Goal: Complete application form: Complete application form

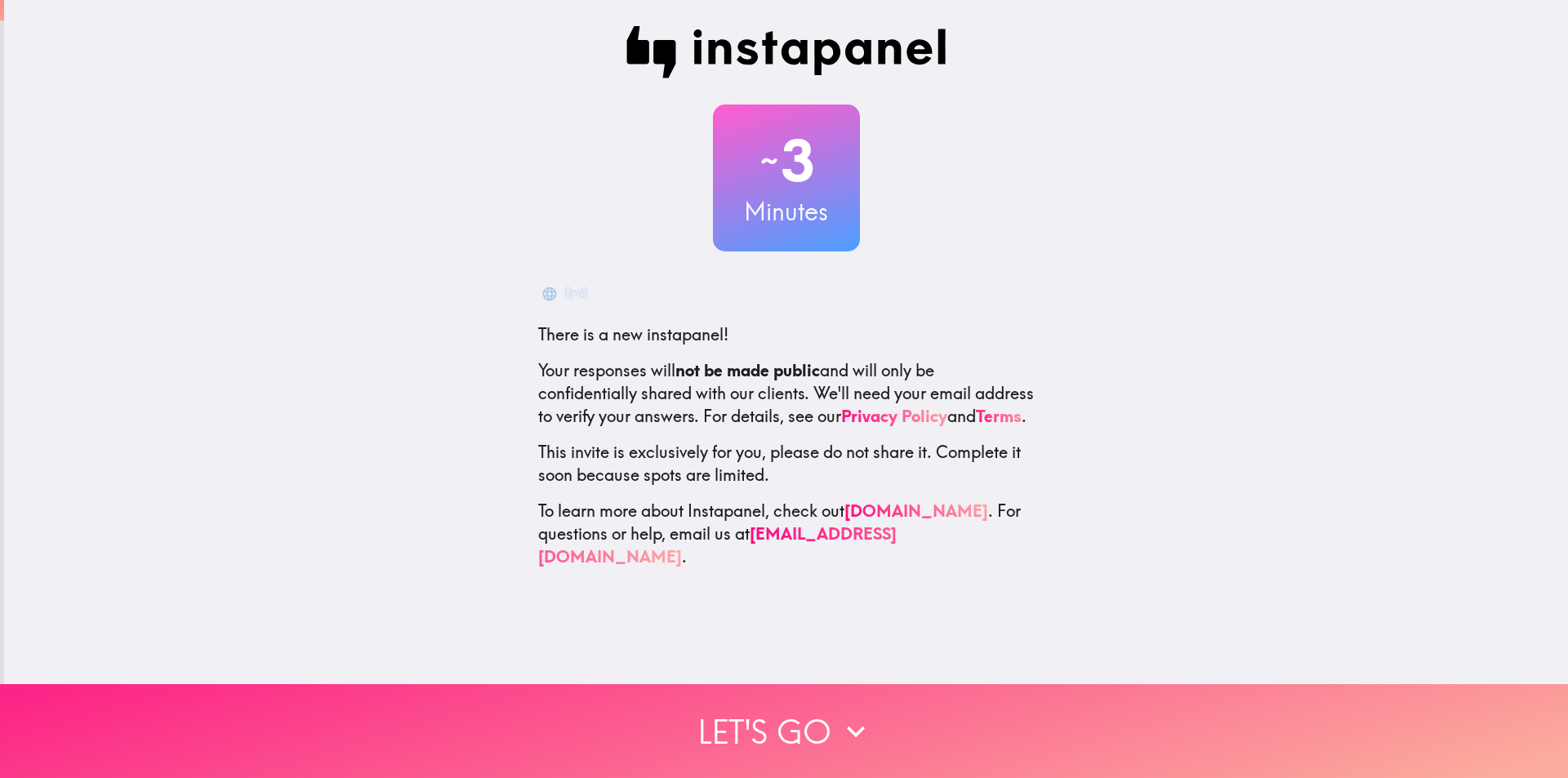
click at [840, 715] on icon "button" at bounding box center [856, 731] width 36 height 36
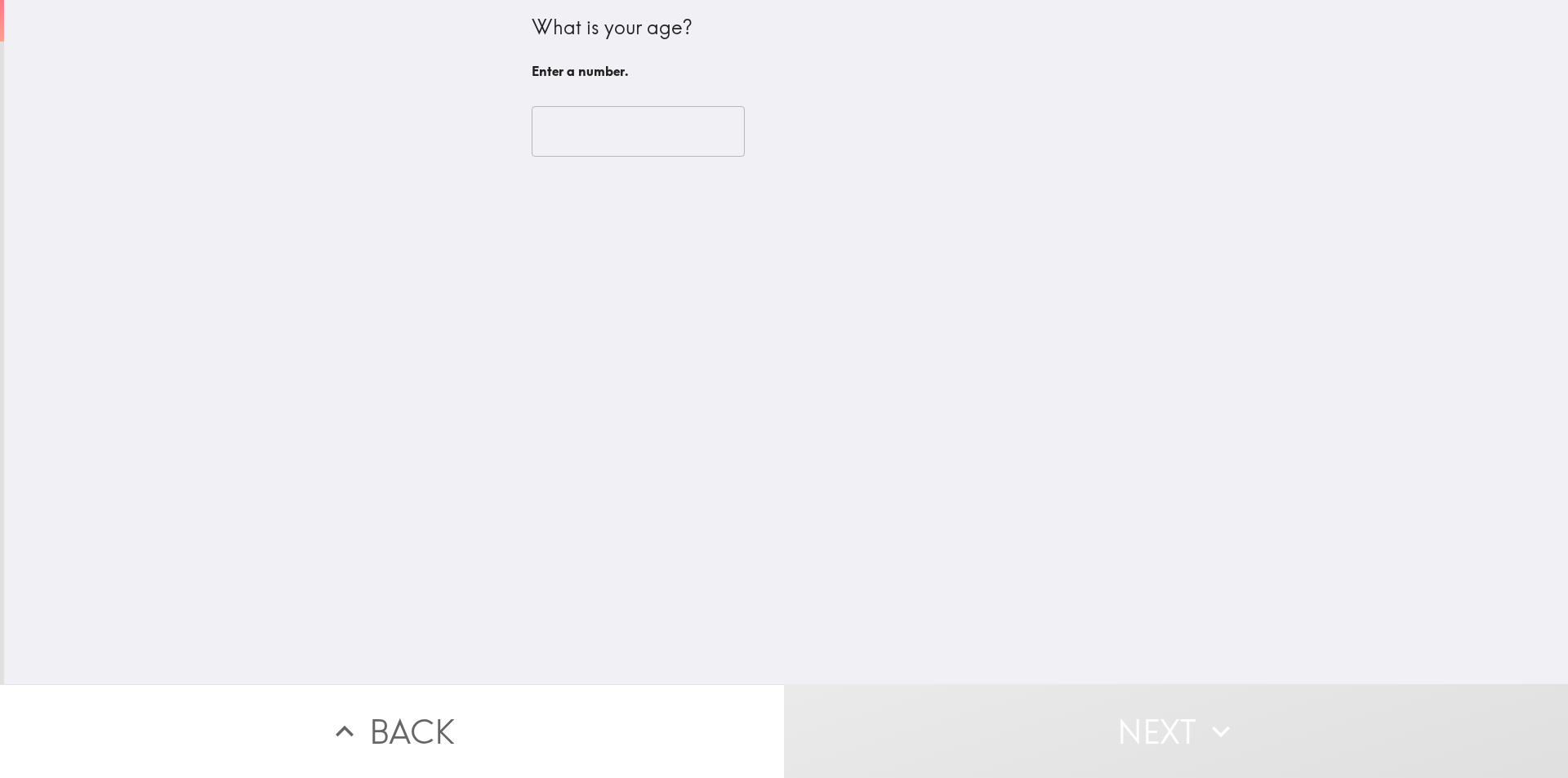
click at [550, 150] on input "number" at bounding box center [639, 131] width 213 height 51
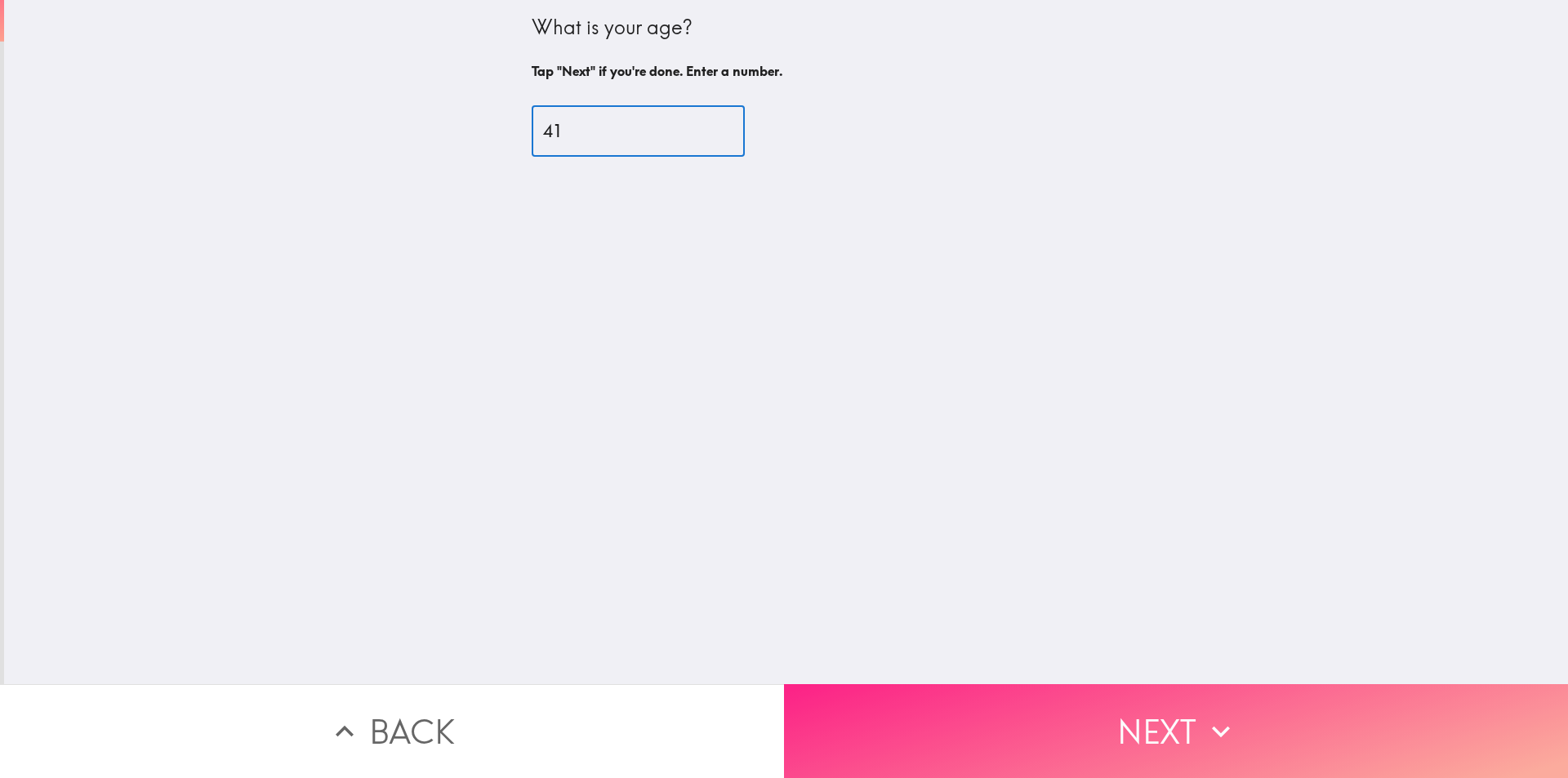
type input "41"
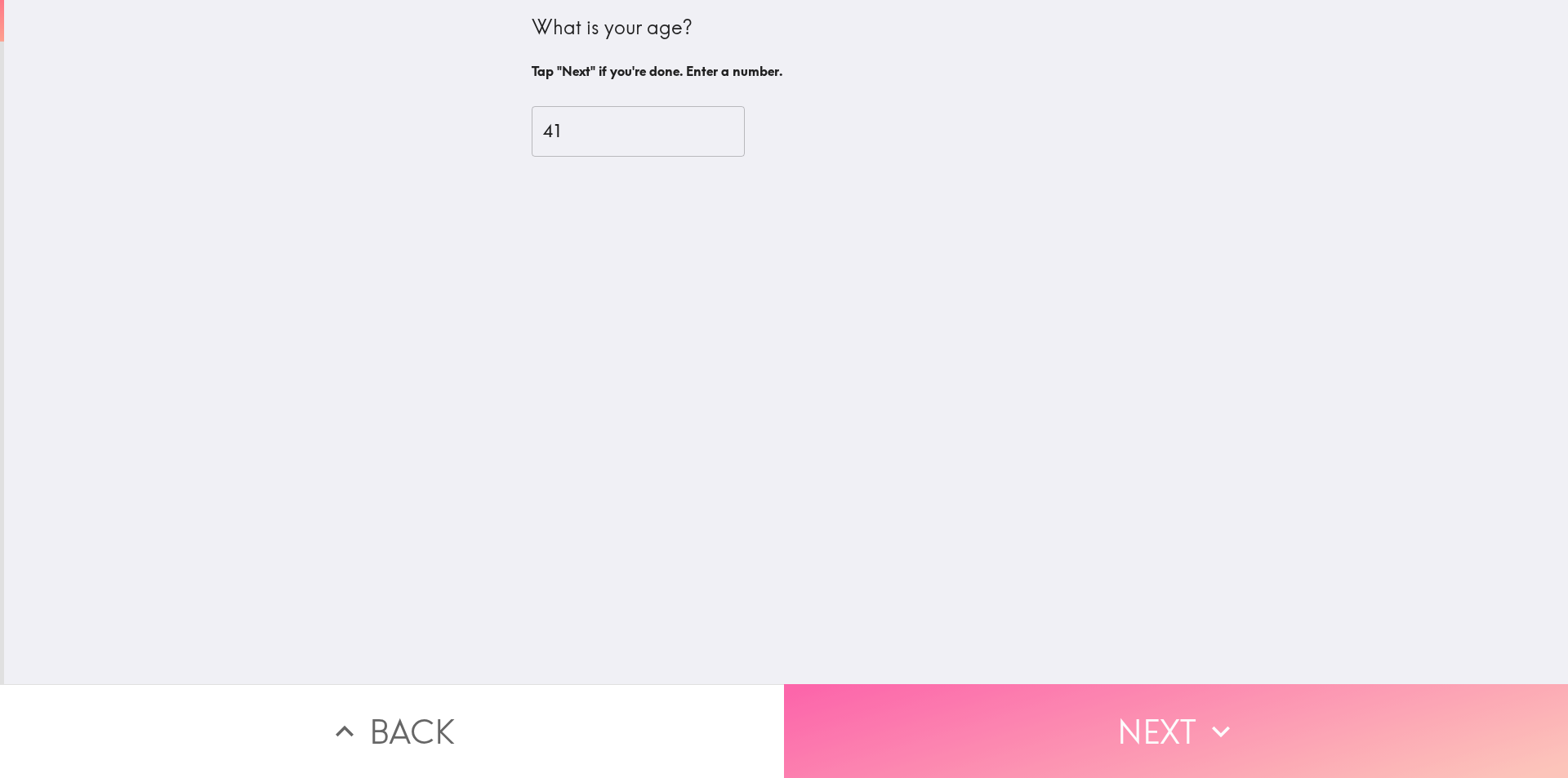
click at [966, 713] on button "Next" at bounding box center [1176, 731] width 784 height 94
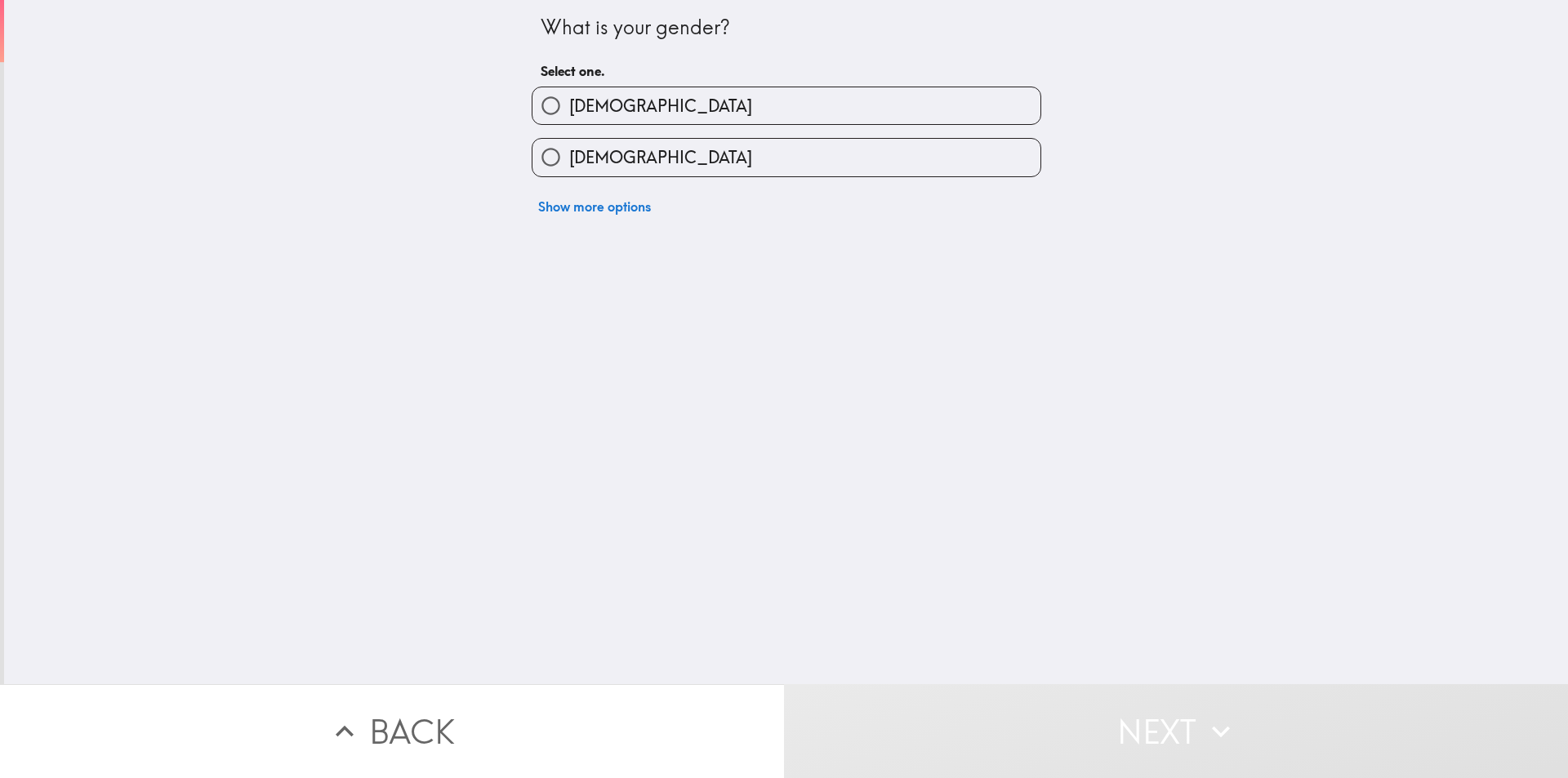
click at [640, 111] on label "[DEMOGRAPHIC_DATA]" at bounding box center [786, 106] width 508 height 37
click at [569, 111] on input "[DEMOGRAPHIC_DATA]" at bounding box center [550, 106] width 37 height 37
radio input "true"
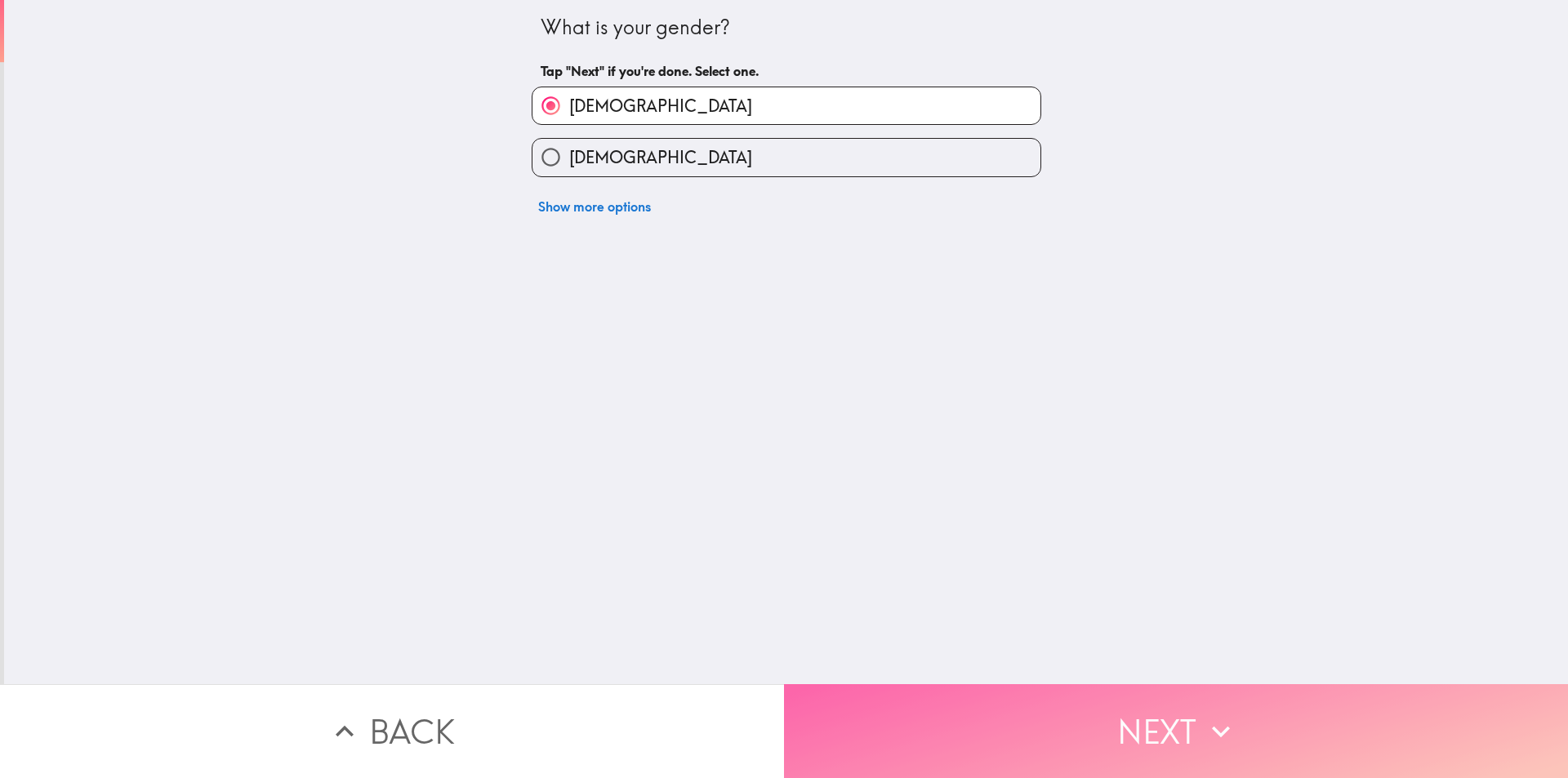
click at [891, 751] on button "Next" at bounding box center [1176, 731] width 784 height 94
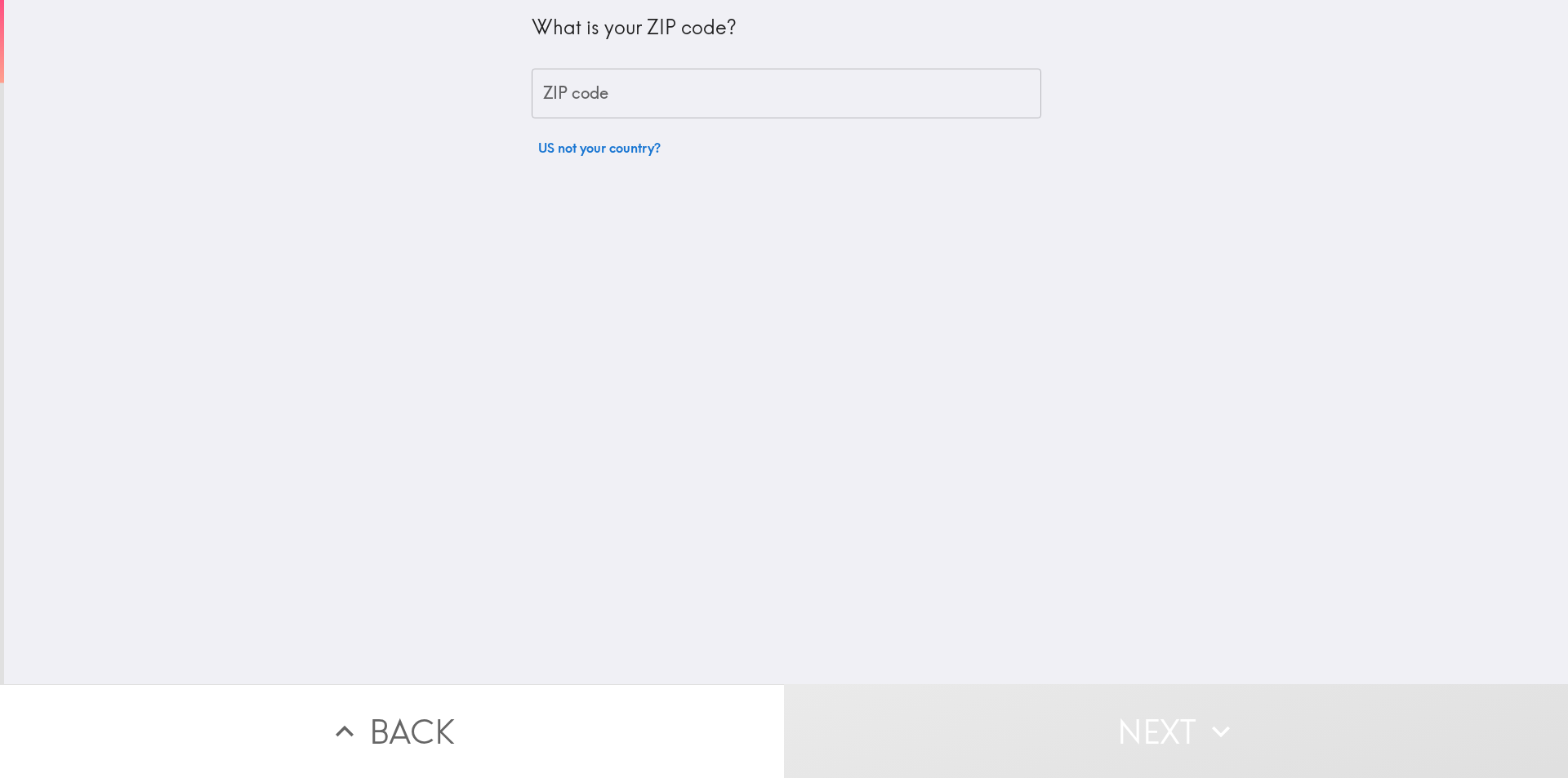
click at [671, 98] on input "ZIP code" at bounding box center [786, 94] width 509 height 51
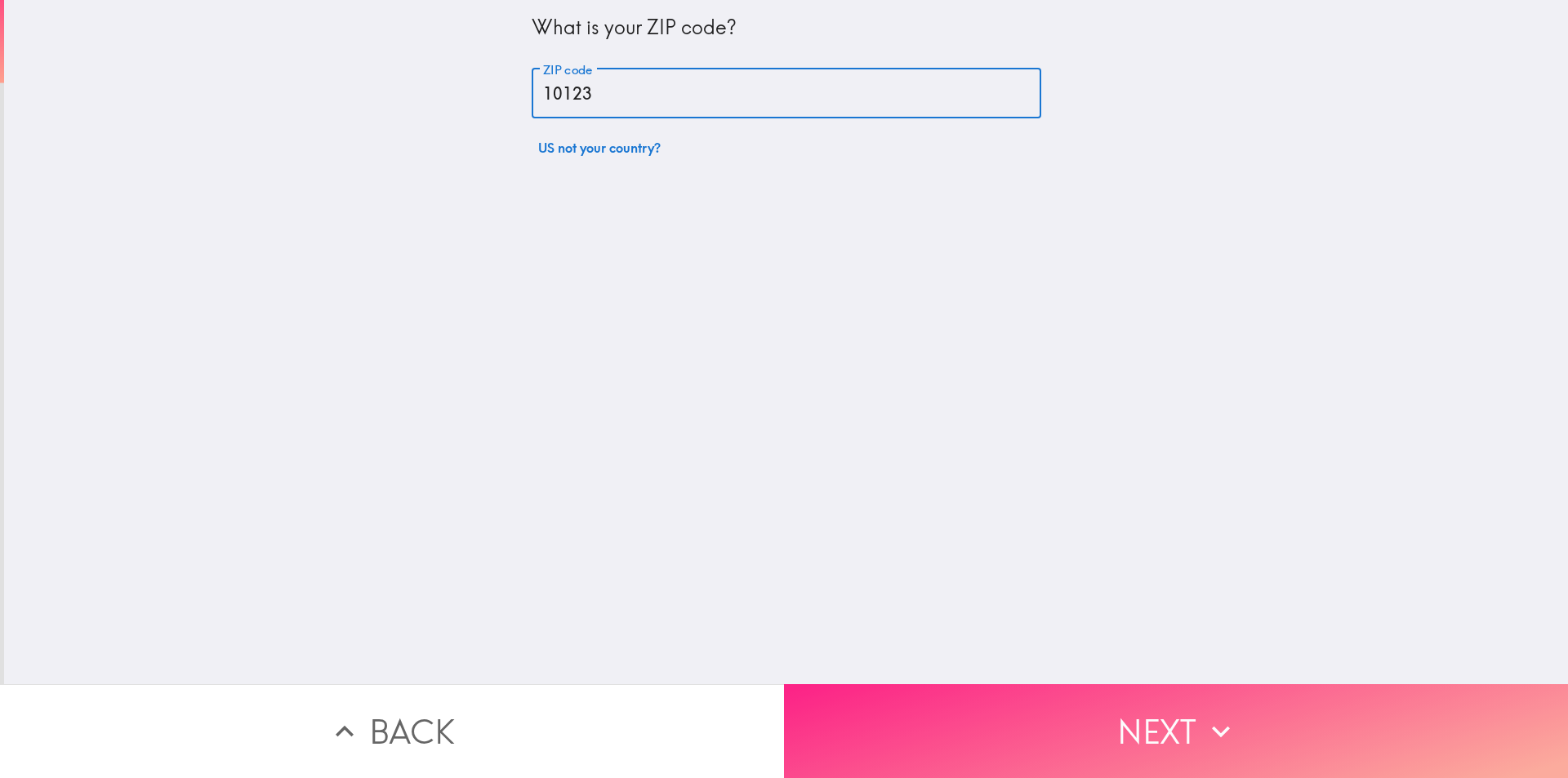
type input "10123"
click at [953, 711] on button "Next" at bounding box center [1176, 731] width 784 height 94
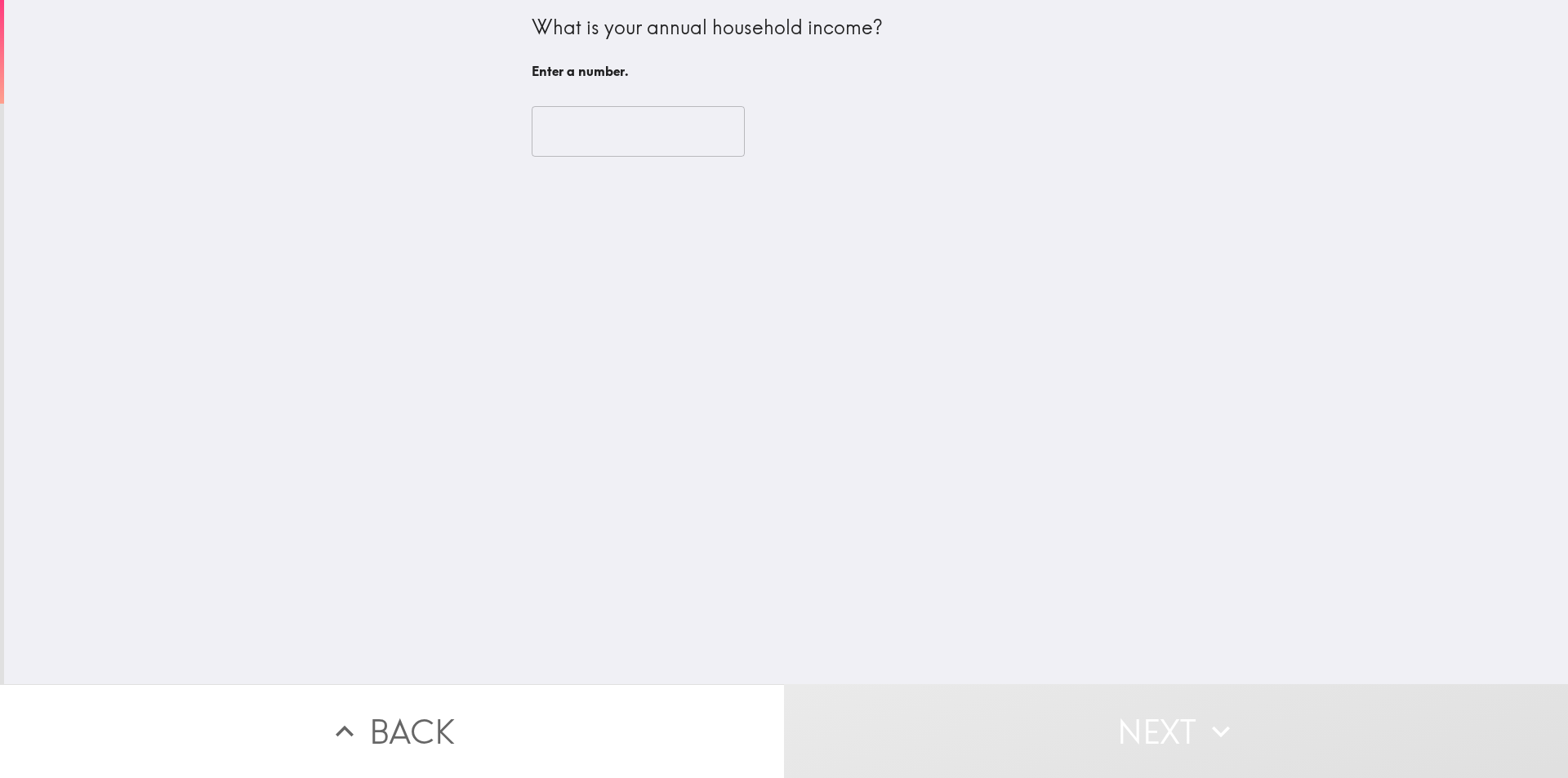
click at [652, 141] on input "number" at bounding box center [639, 131] width 213 height 51
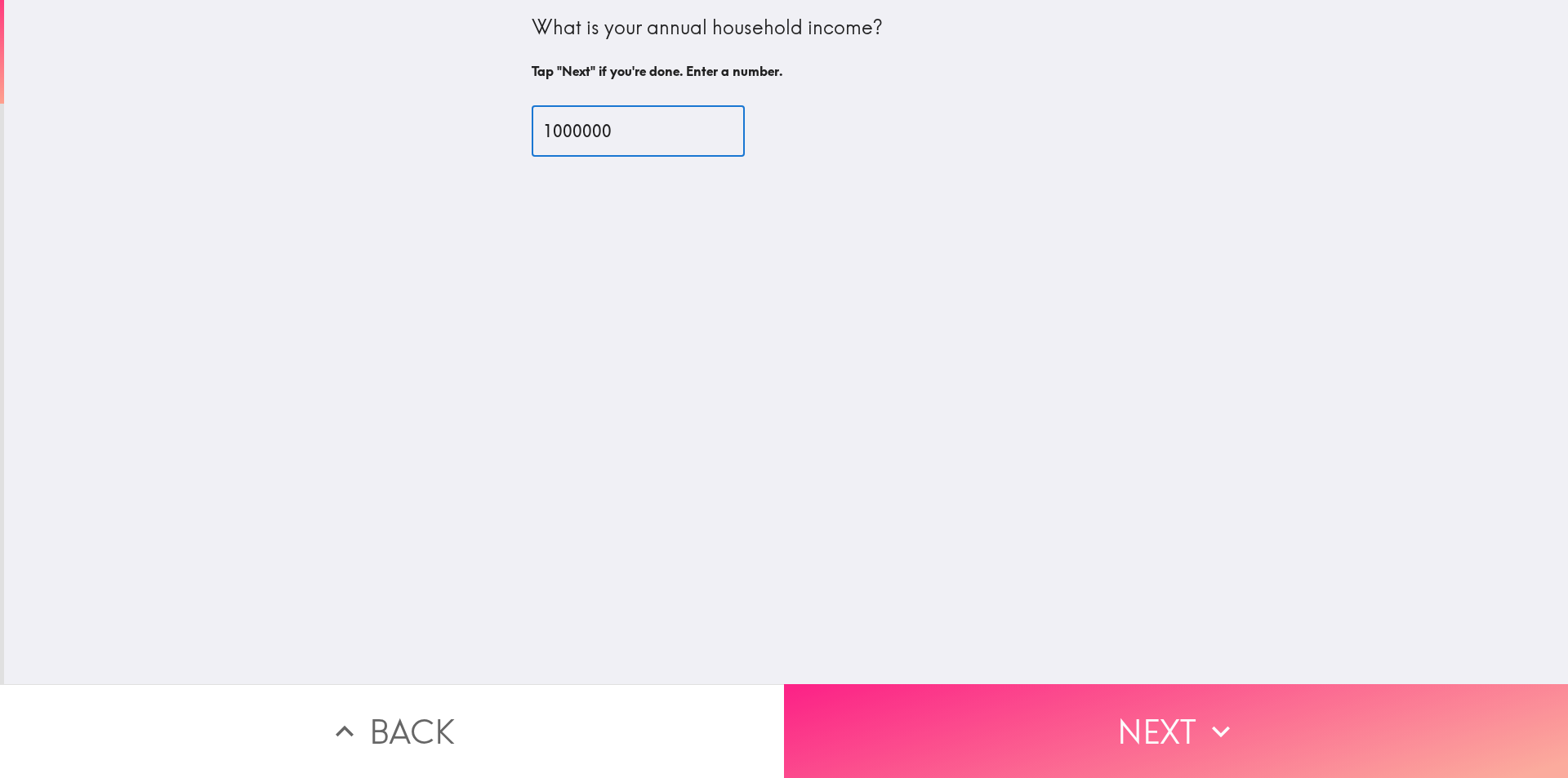
type input "1000000"
click at [1138, 715] on button "Next" at bounding box center [1176, 731] width 784 height 94
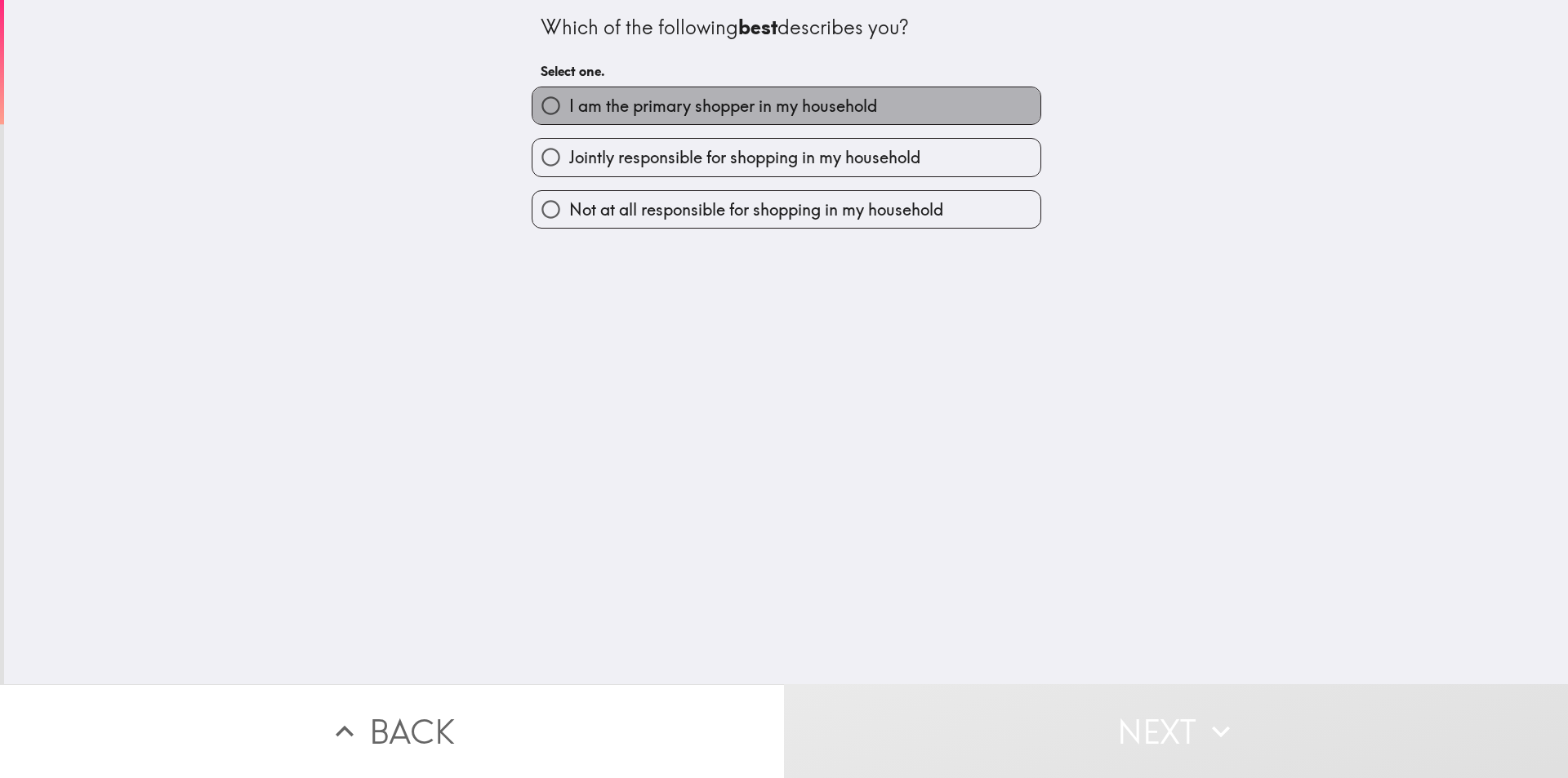
click at [709, 96] on span "I am the primary shopper in my household" at bounding box center [722, 106] width 308 height 23
click at [569, 96] on input "I am the primary shopper in my household" at bounding box center [550, 106] width 37 height 37
radio input "true"
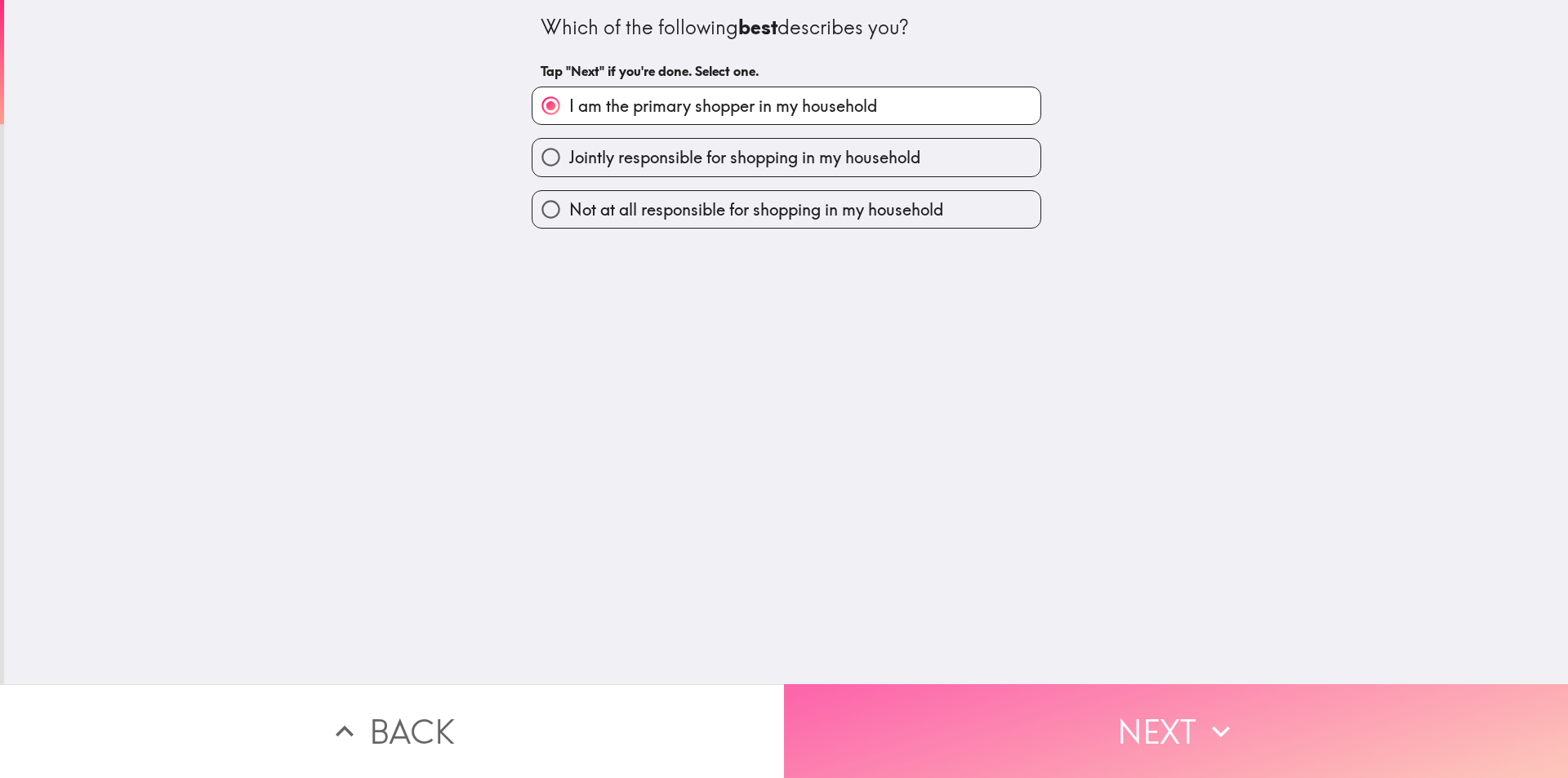
click at [1071, 750] on button "Next" at bounding box center [1176, 731] width 784 height 94
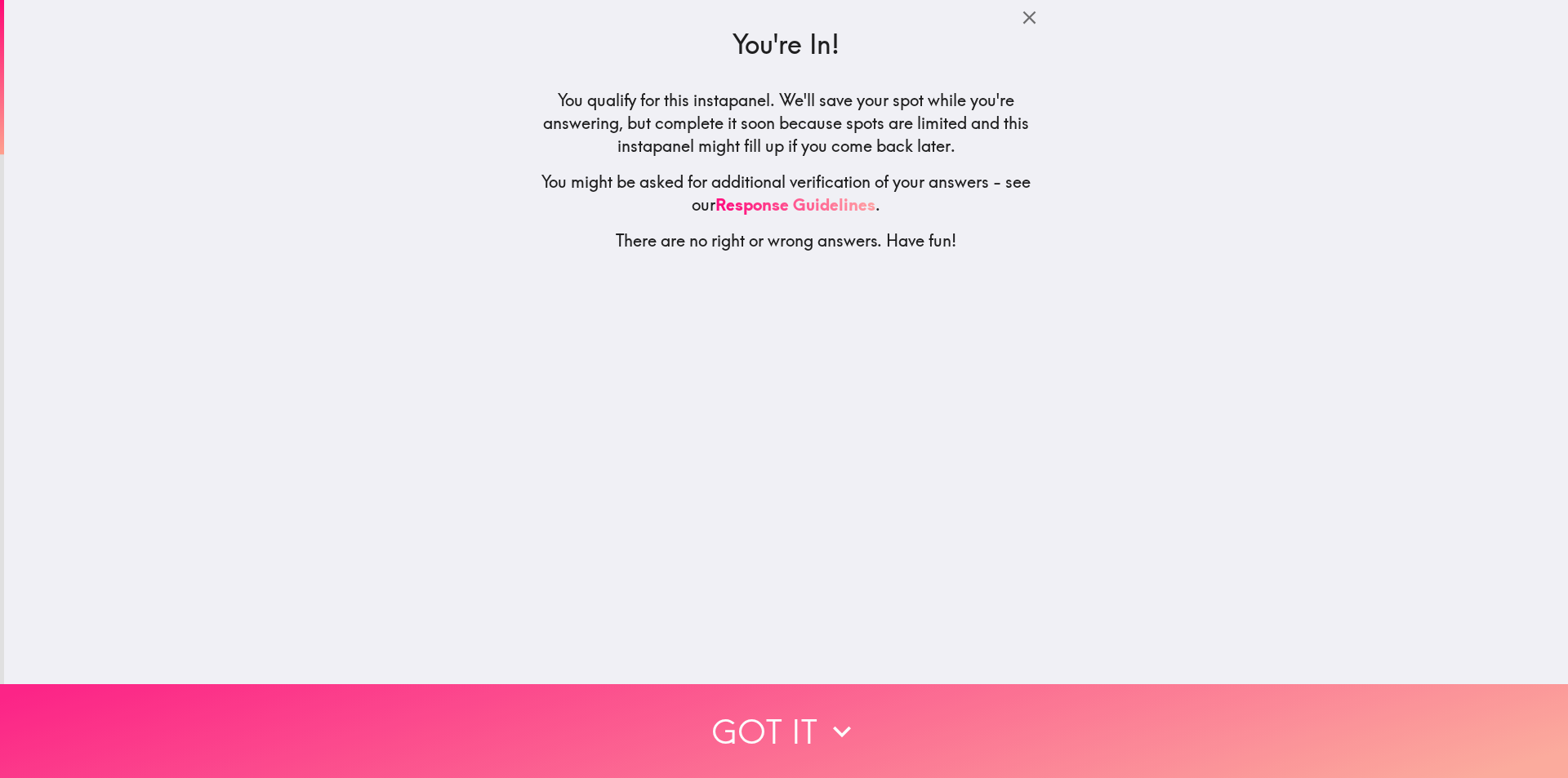
click at [799, 684] on button "Got it" at bounding box center [784, 731] width 1568 height 94
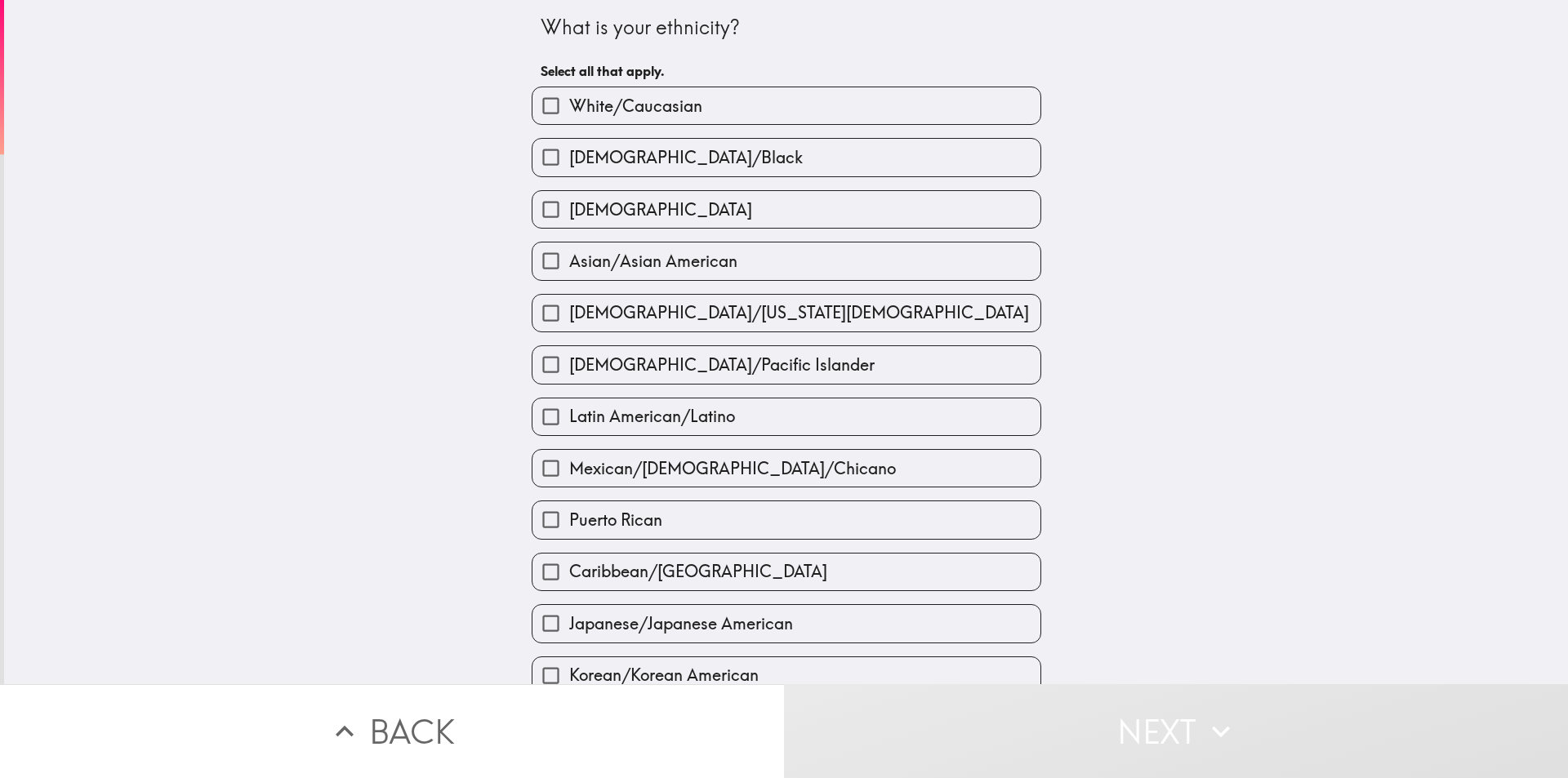
click at [651, 116] on span "White/Caucasian" at bounding box center [636, 106] width 133 height 23
click at [569, 116] on input "White/Caucasian" at bounding box center [550, 106] width 37 height 37
checkbox input "true"
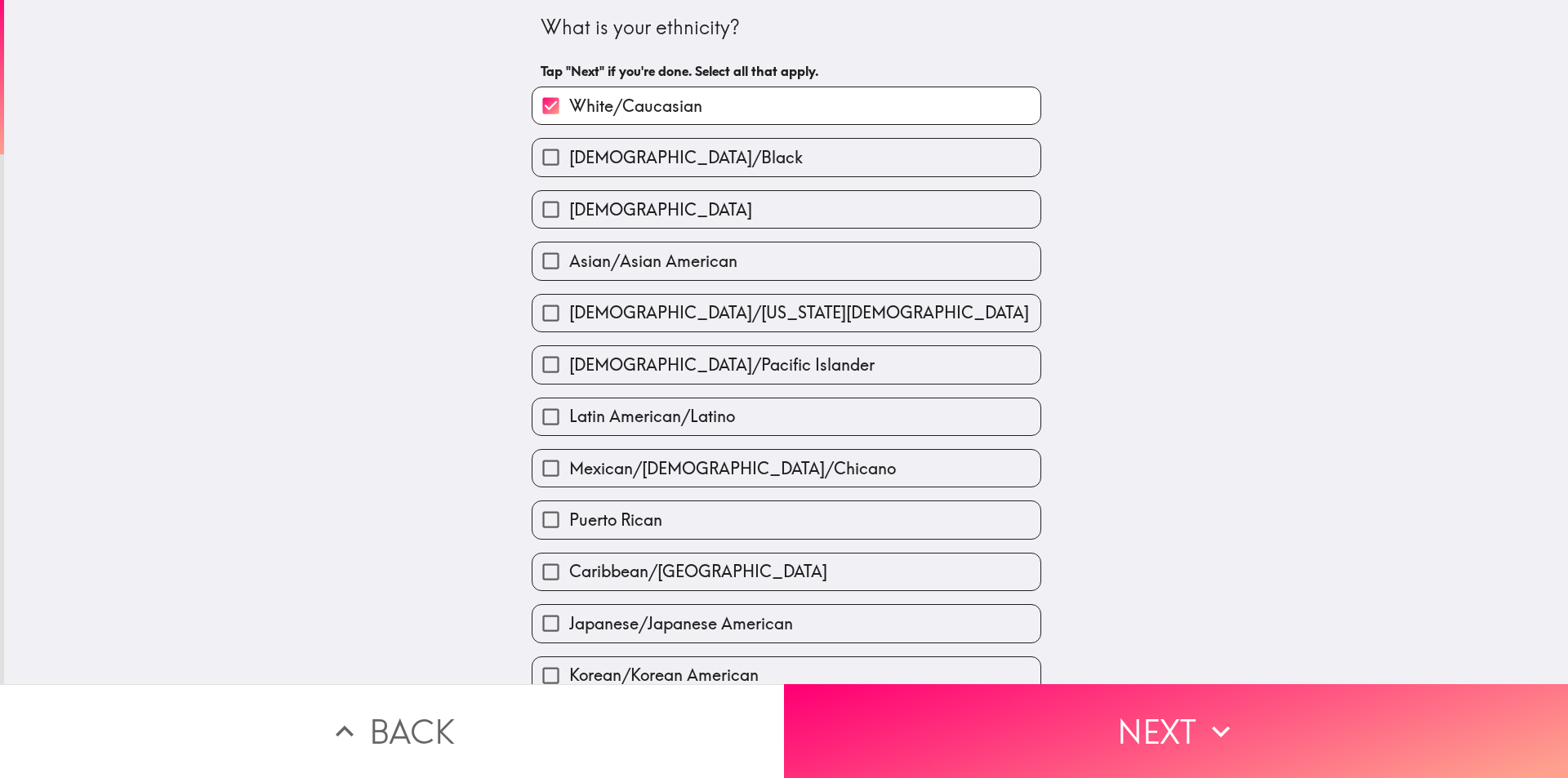
click at [663, 214] on label "[DEMOGRAPHIC_DATA]" at bounding box center [786, 209] width 508 height 37
click at [569, 214] on input "[DEMOGRAPHIC_DATA]" at bounding box center [550, 209] width 37 height 37
checkbox input "true"
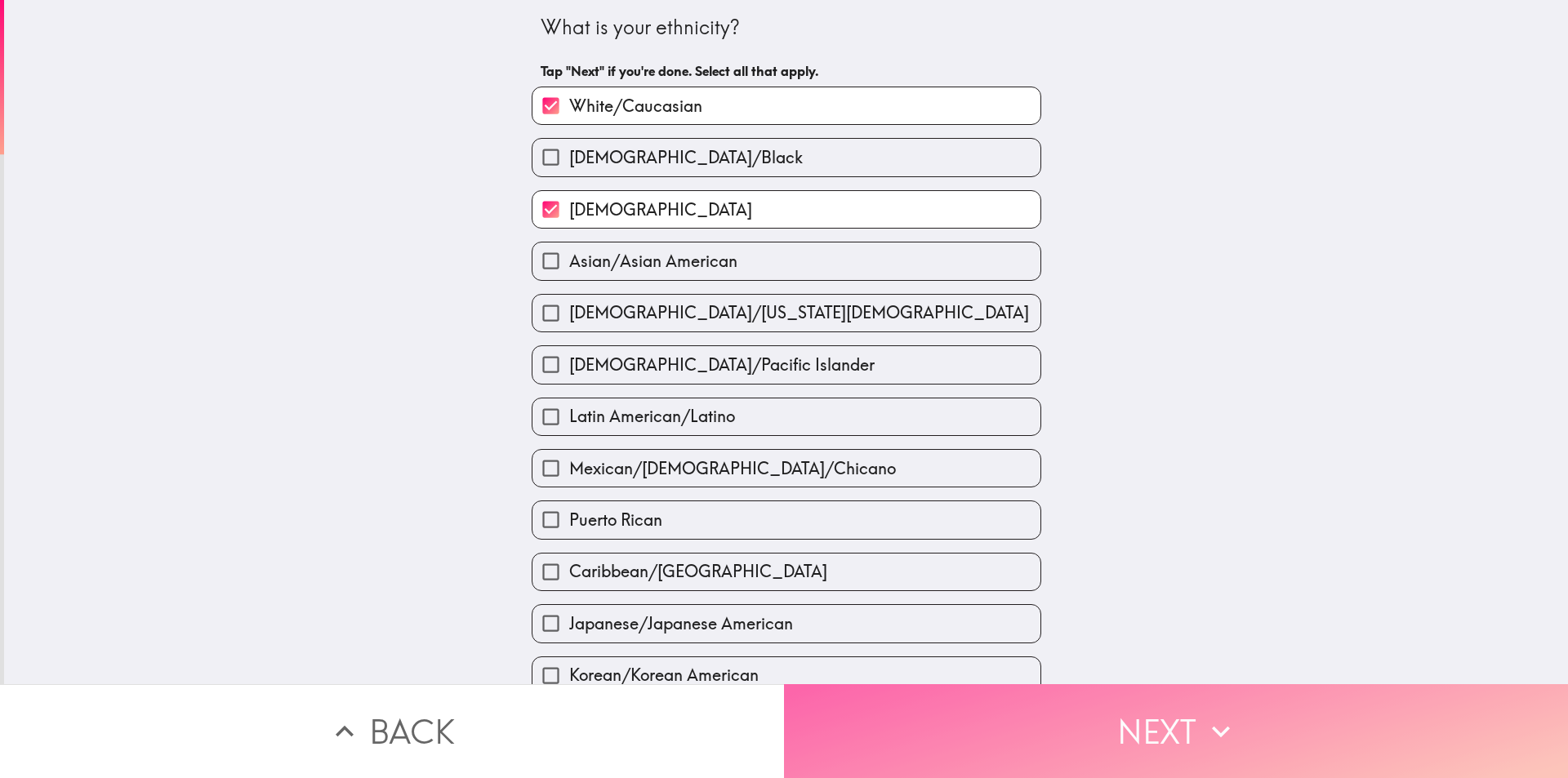
click at [1046, 703] on button "Next" at bounding box center [1176, 731] width 784 height 94
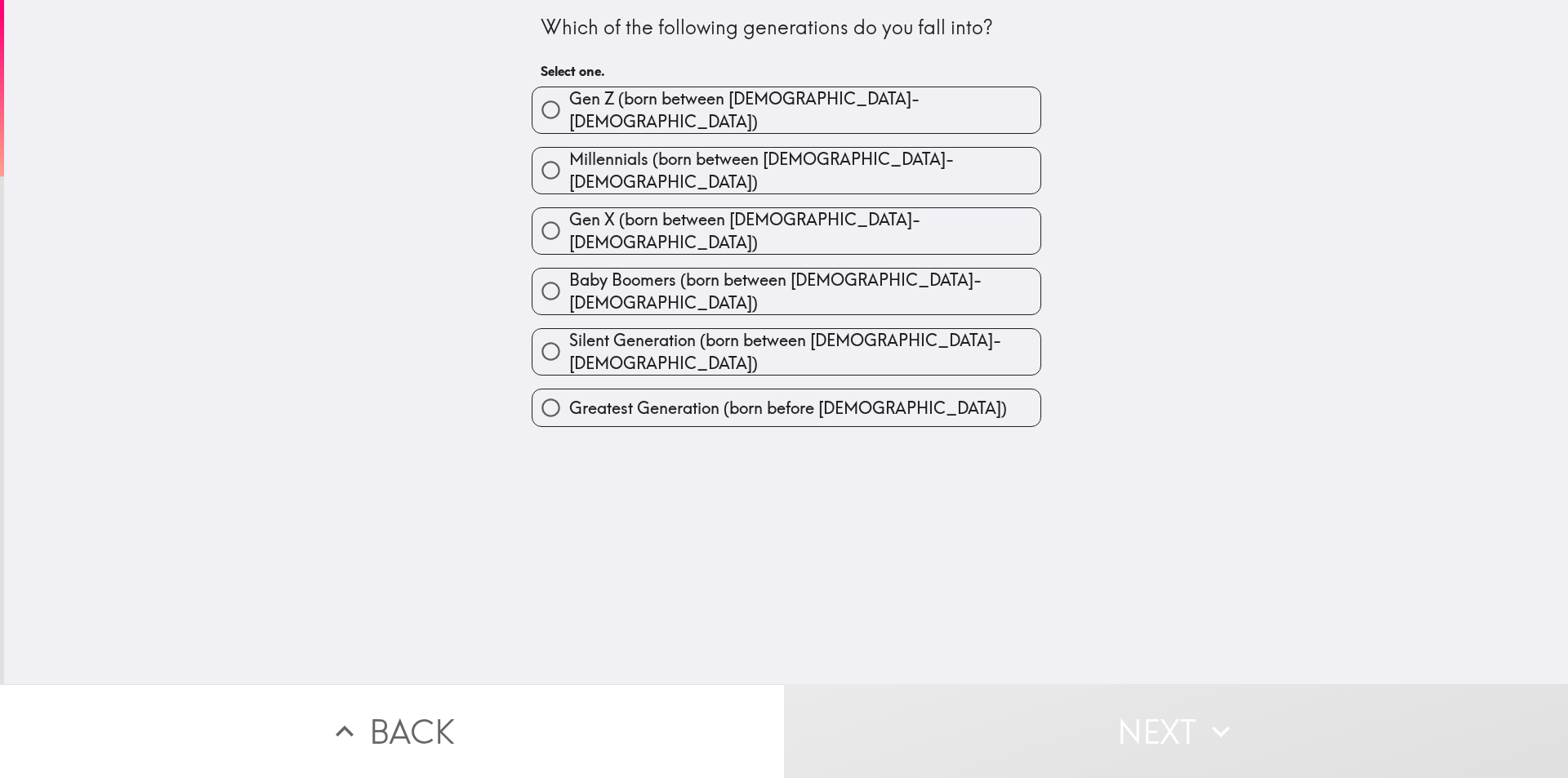
click at [650, 171] on label "Millennials (born between [DEMOGRAPHIC_DATA]-[DEMOGRAPHIC_DATA])" at bounding box center [786, 170] width 508 height 46
click at [569, 171] on input "Millennials (born between [DEMOGRAPHIC_DATA]-[DEMOGRAPHIC_DATA])" at bounding box center [550, 169] width 37 height 37
radio input "true"
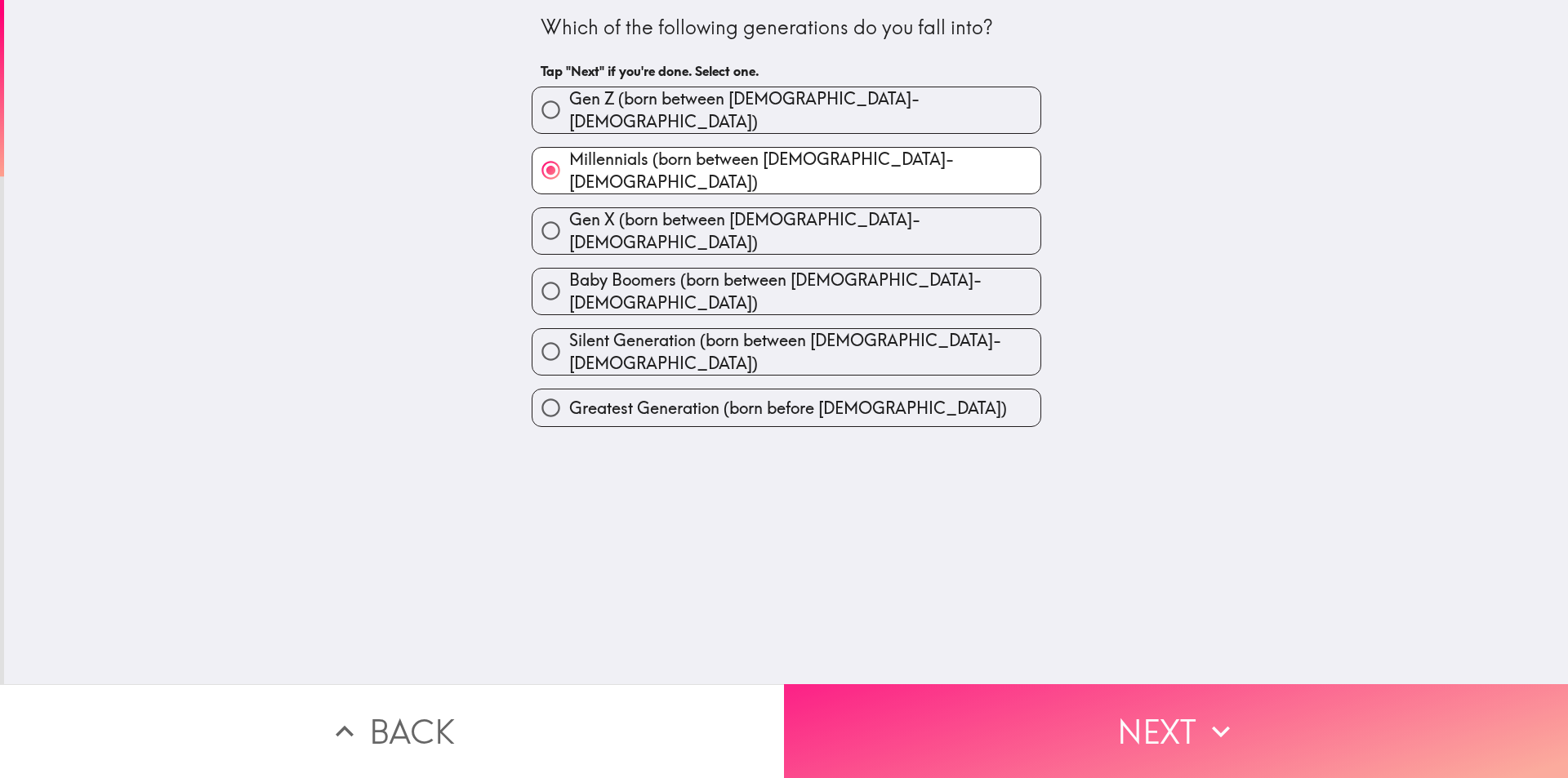
click at [952, 698] on button "Next" at bounding box center [1176, 731] width 784 height 94
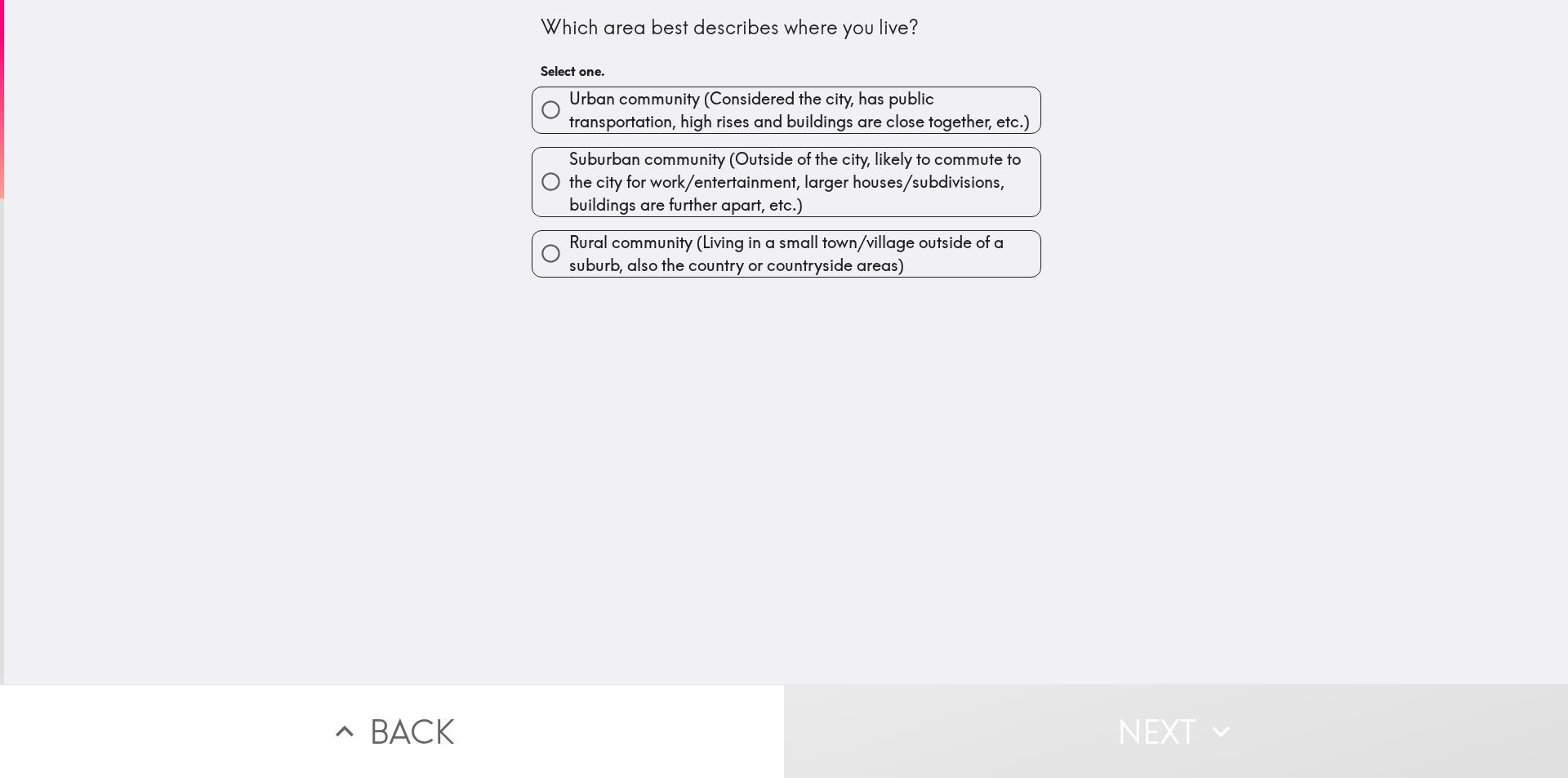
click at [699, 192] on span "Suburban community (Outside of the city, likely to commute to the city for work…" at bounding box center [804, 181] width 471 height 69
click at [569, 192] on input "Suburban community (Outside of the city, likely to commute to the city for work…" at bounding box center [550, 181] width 37 height 37
radio input "true"
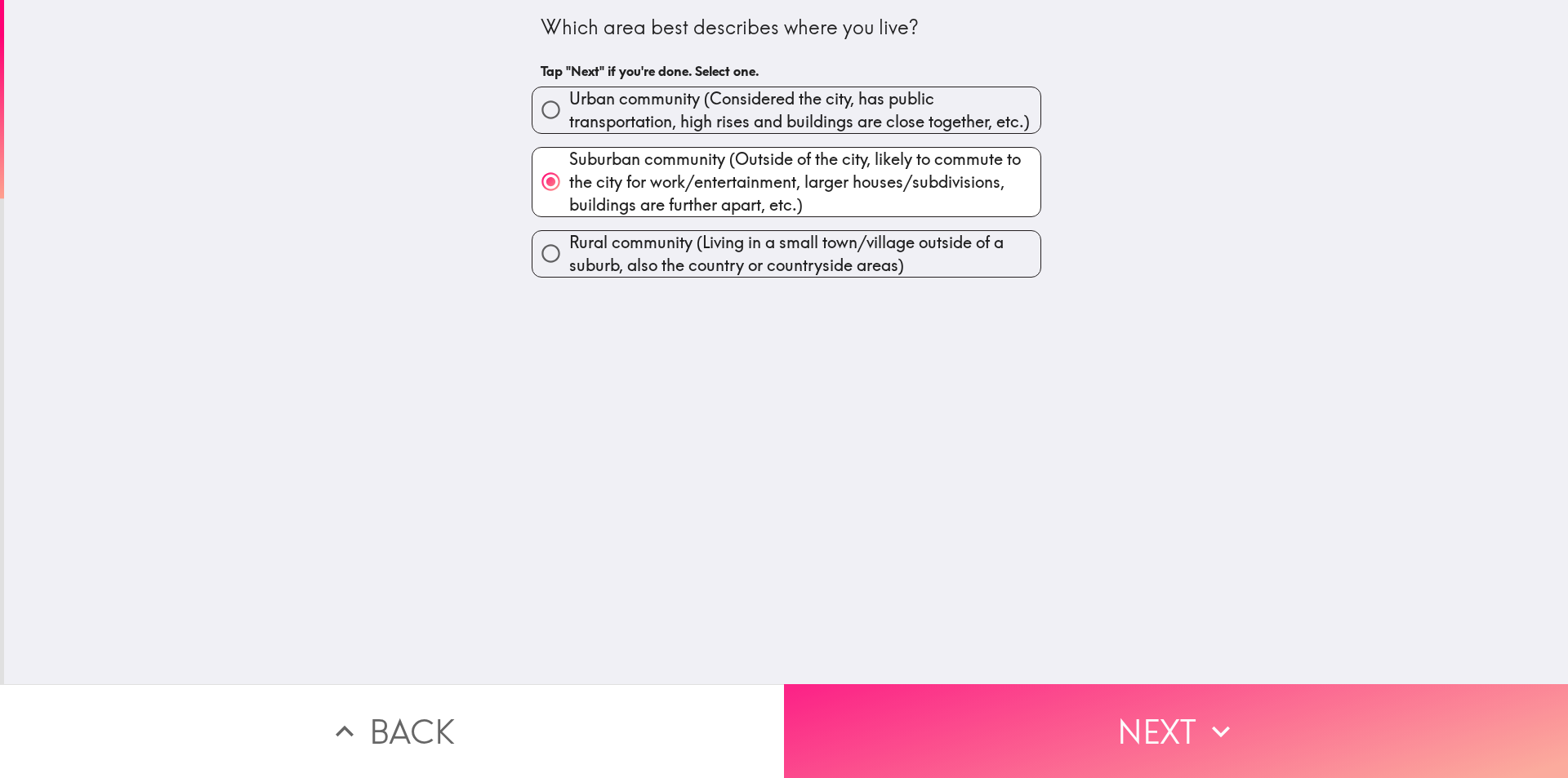
click at [939, 741] on button "Next" at bounding box center [1176, 731] width 784 height 94
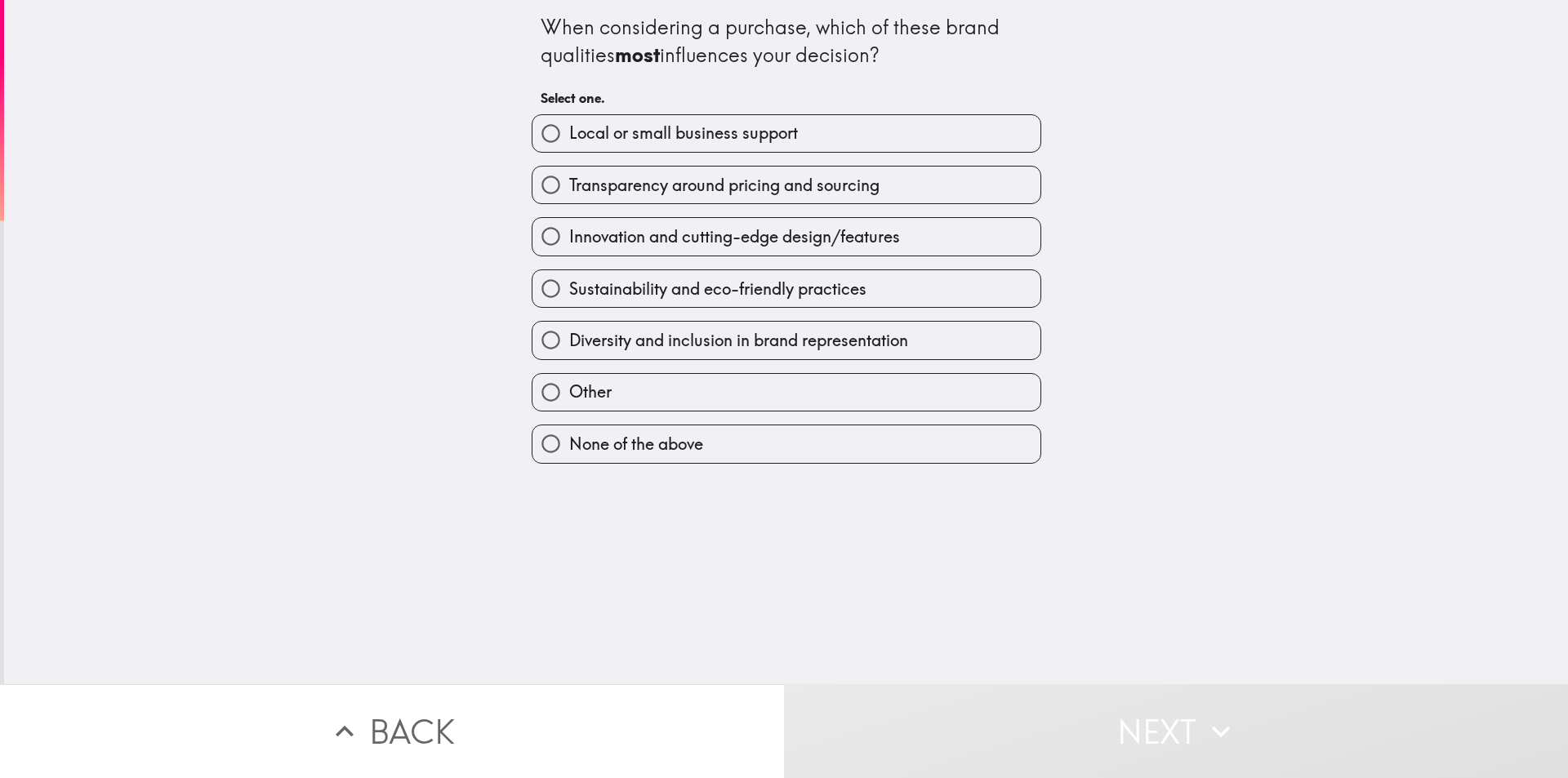
click at [656, 285] on span "Sustainability and eco-friendly practices" at bounding box center [717, 289] width 297 height 23
click at [569, 285] on input "Sustainability and eco-friendly practices" at bounding box center [550, 288] width 37 height 37
radio input "true"
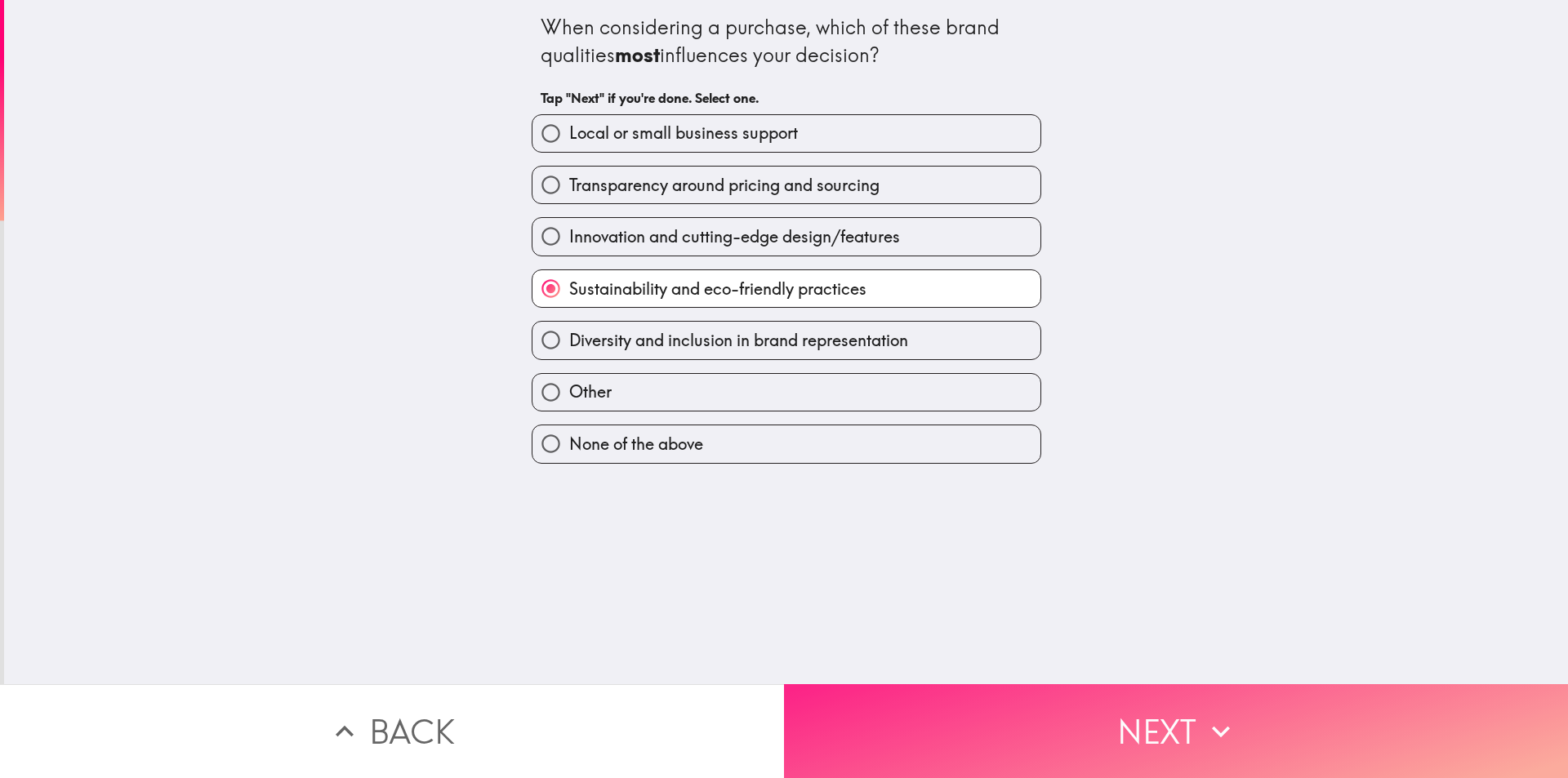
click at [1068, 684] on button "Next" at bounding box center [1176, 731] width 784 height 94
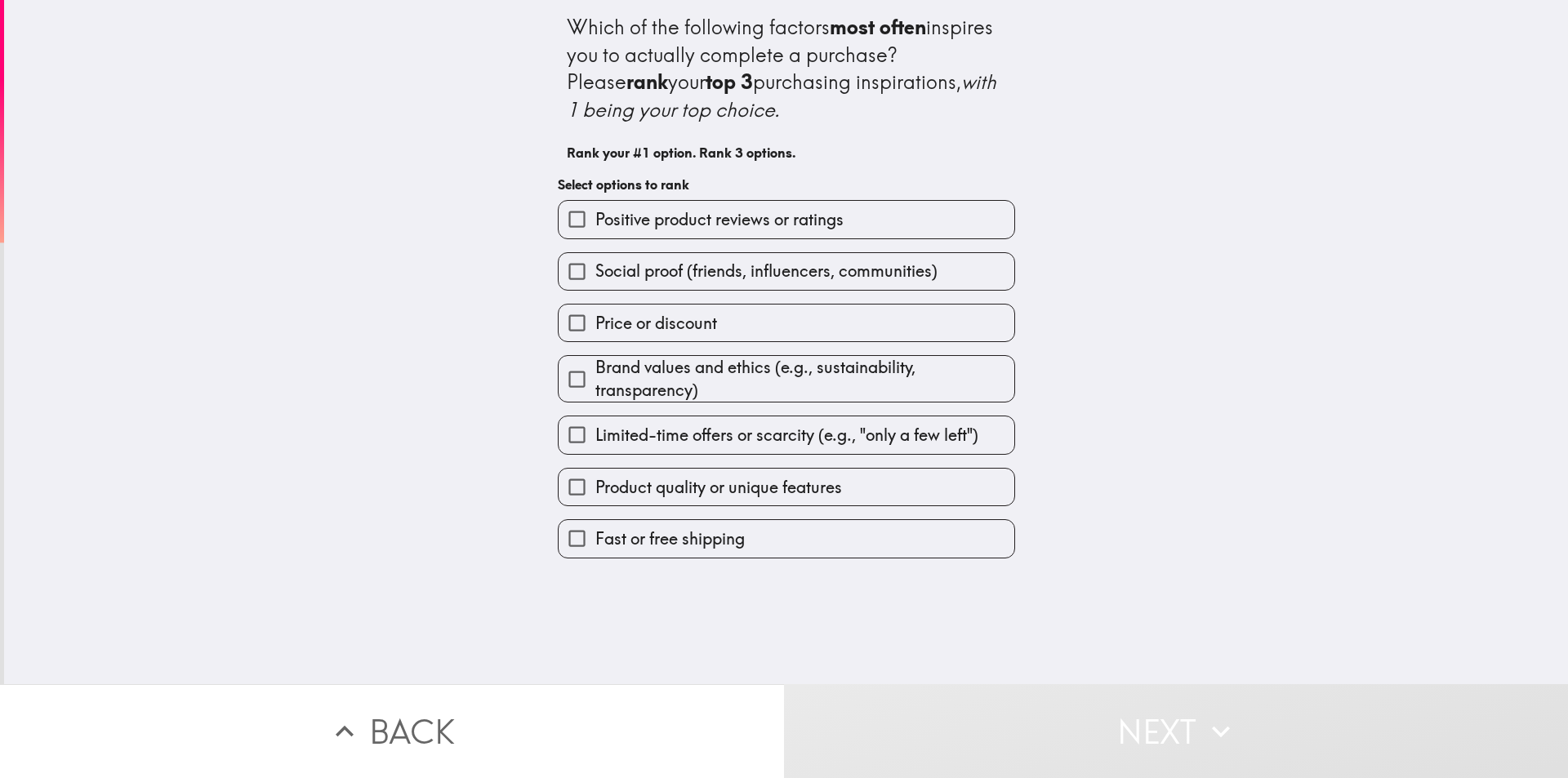
click at [744, 375] on span "Brand values and ethics (e.g., sustainability, transparency)" at bounding box center [805, 379] width 419 height 46
click at [596, 375] on input "Brand values and ethics (e.g., sustainability, transparency)" at bounding box center [577, 379] width 37 height 37
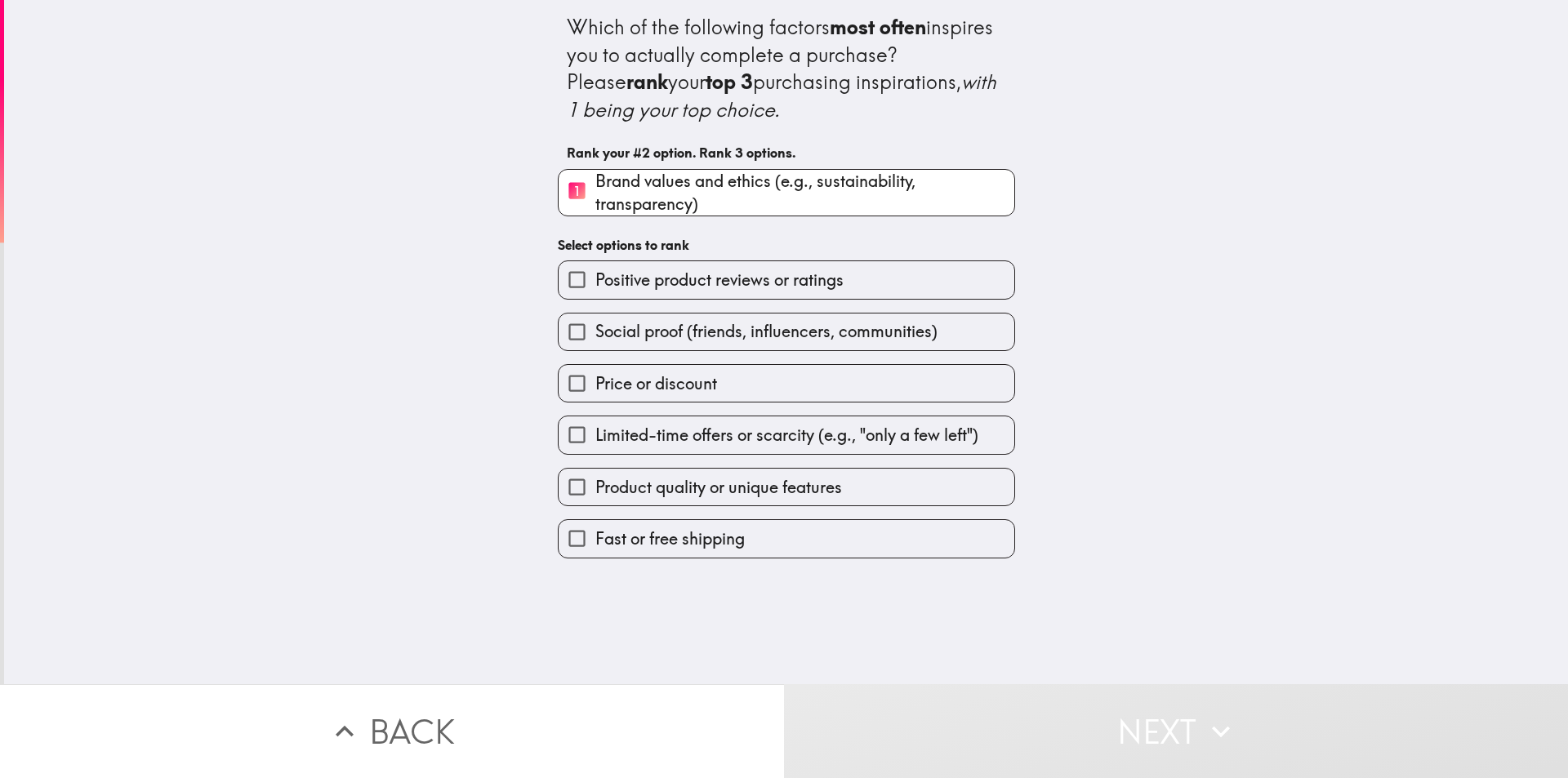
click at [633, 282] on span "Positive product reviews or ratings" at bounding box center [719, 280] width 248 height 23
click at [596, 282] on input "Positive product reviews or ratings" at bounding box center [577, 279] width 37 height 37
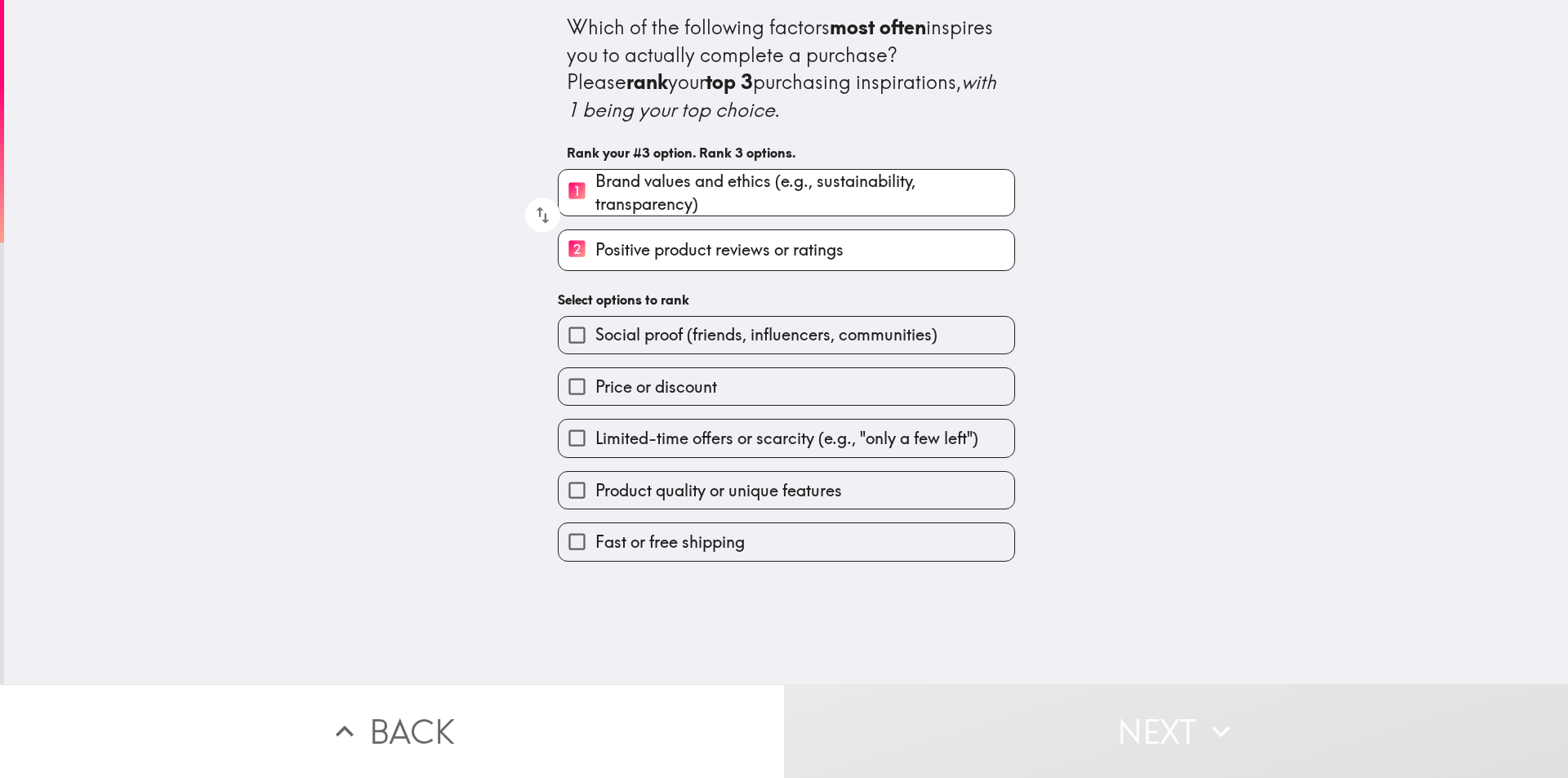
click at [672, 432] on span "Limited-time offers or scarcity (e.g., "only a few left")" at bounding box center [787, 438] width 383 height 23
click at [596, 432] on input "Limited-time offers or scarcity (e.g., "only a few left")" at bounding box center [577, 437] width 37 height 37
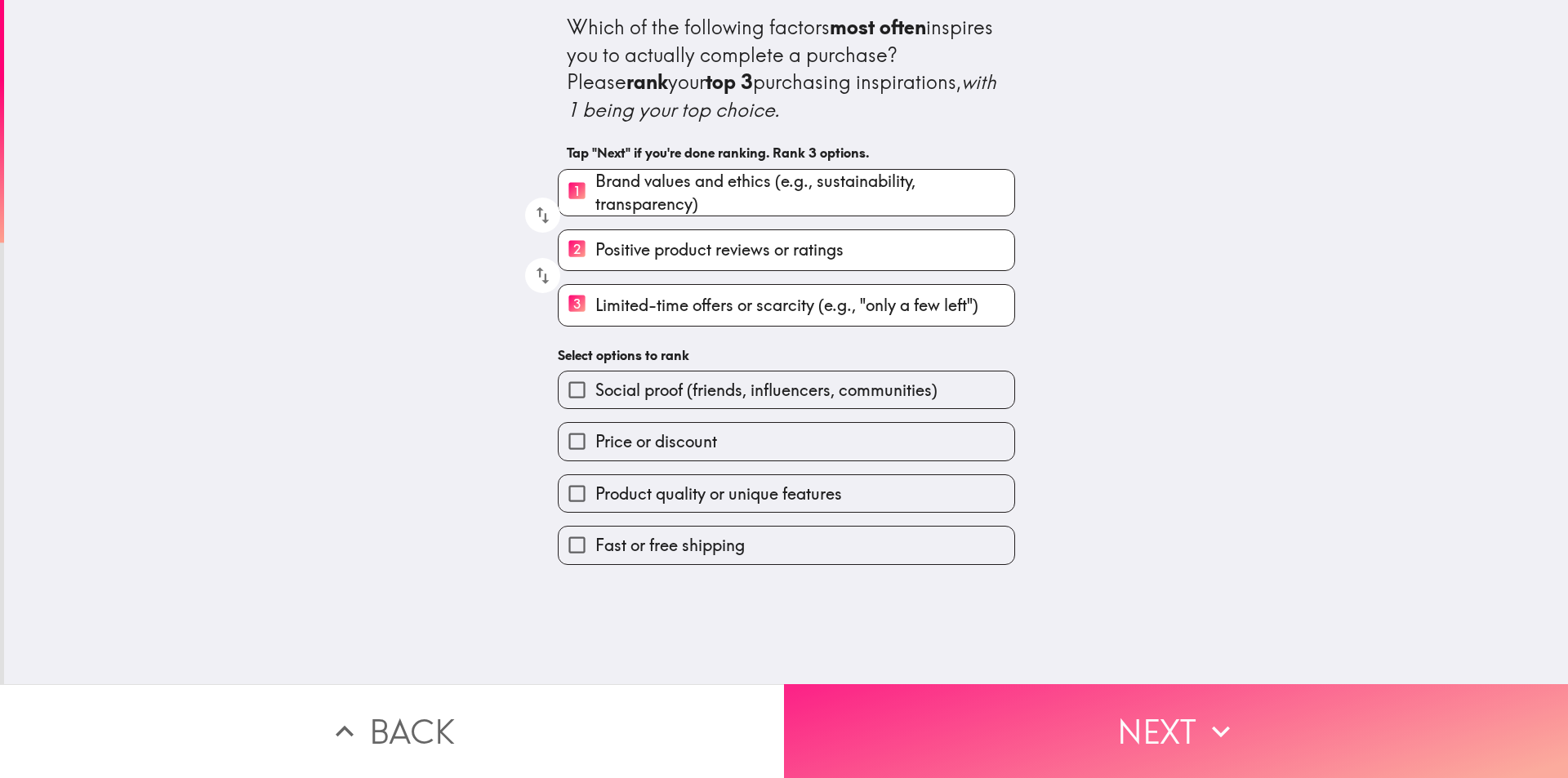
click at [1023, 705] on button "Next" at bounding box center [1176, 731] width 784 height 94
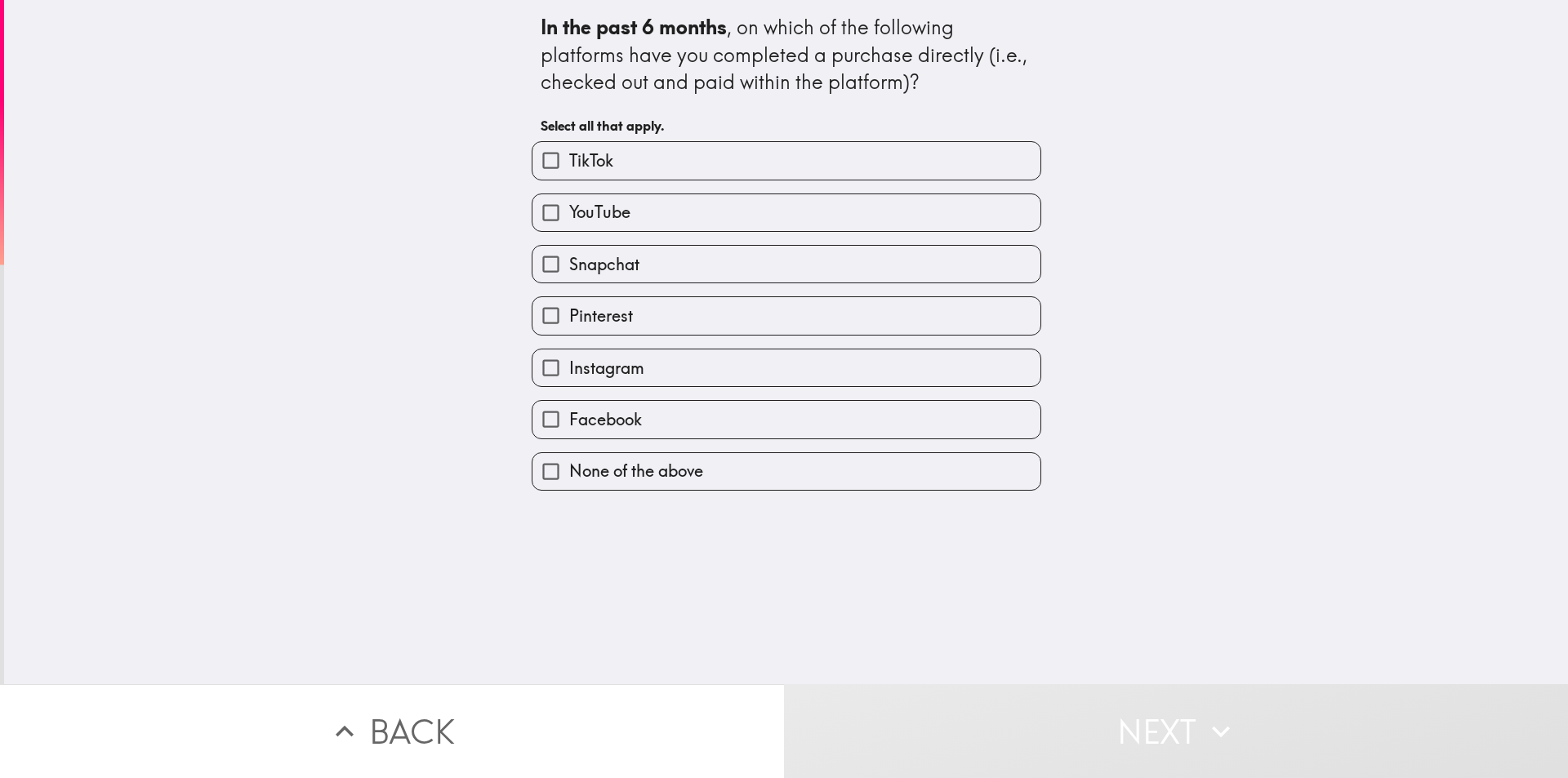
click at [608, 164] on label "TikTok" at bounding box center [786, 160] width 508 height 37
click at [569, 164] on input "TikTok" at bounding box center [550, 160] width 37 height 37
checkbox input "true"
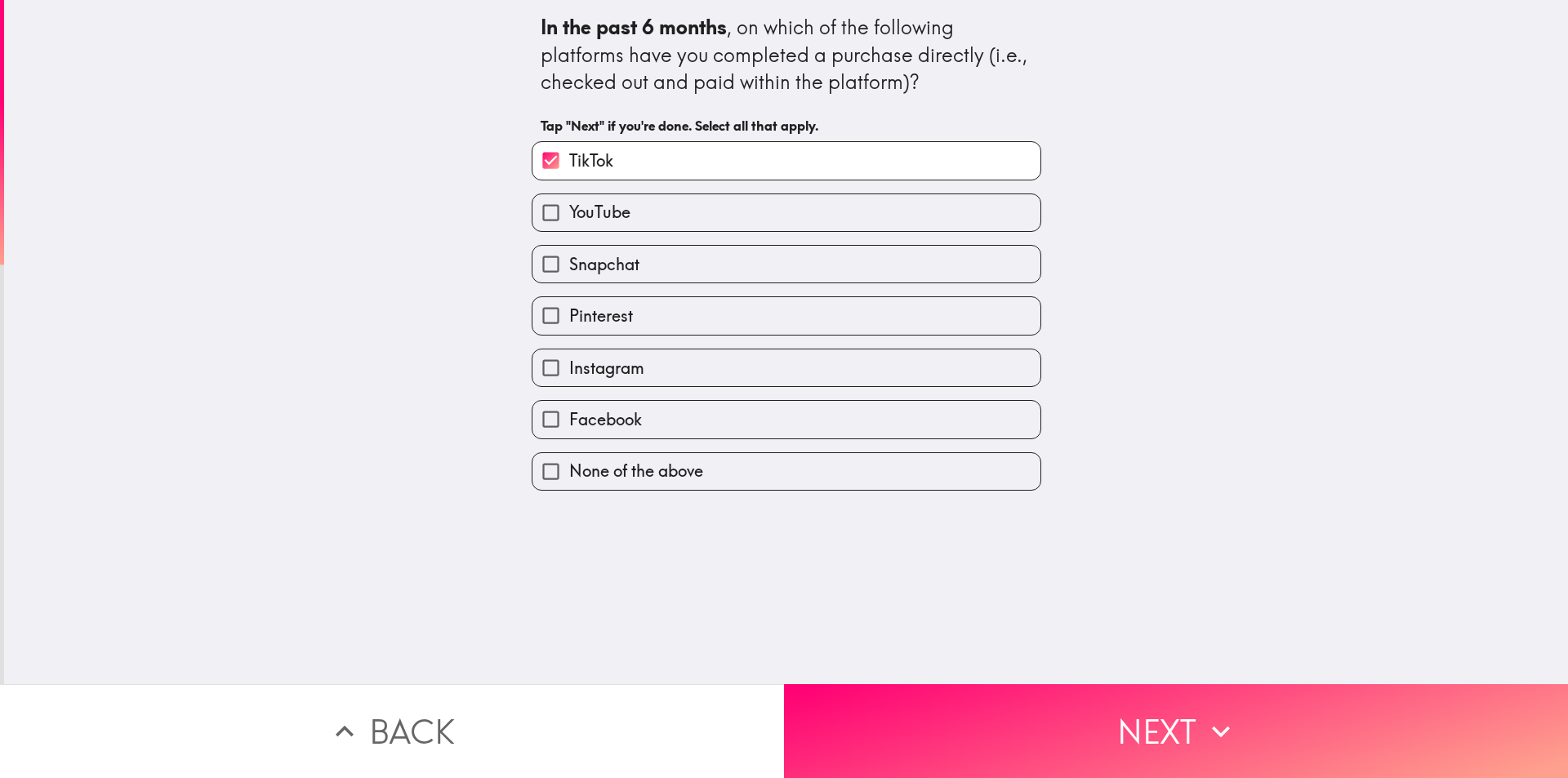
click at [606, 217] on span "YouTube" at bounding box center [599, 212] width 61 height 23
click at [569, 217] on input "YouTube" at bounding box center [550, 212] width 37 height 37
checkbox input "true"
click at [597, 272] on span "Snapchat" at bounding box center [604, 264] width 70 height 23
click at [569, 272] on input "Snapchat" at bounding box center [550, 264] width 37 height 37
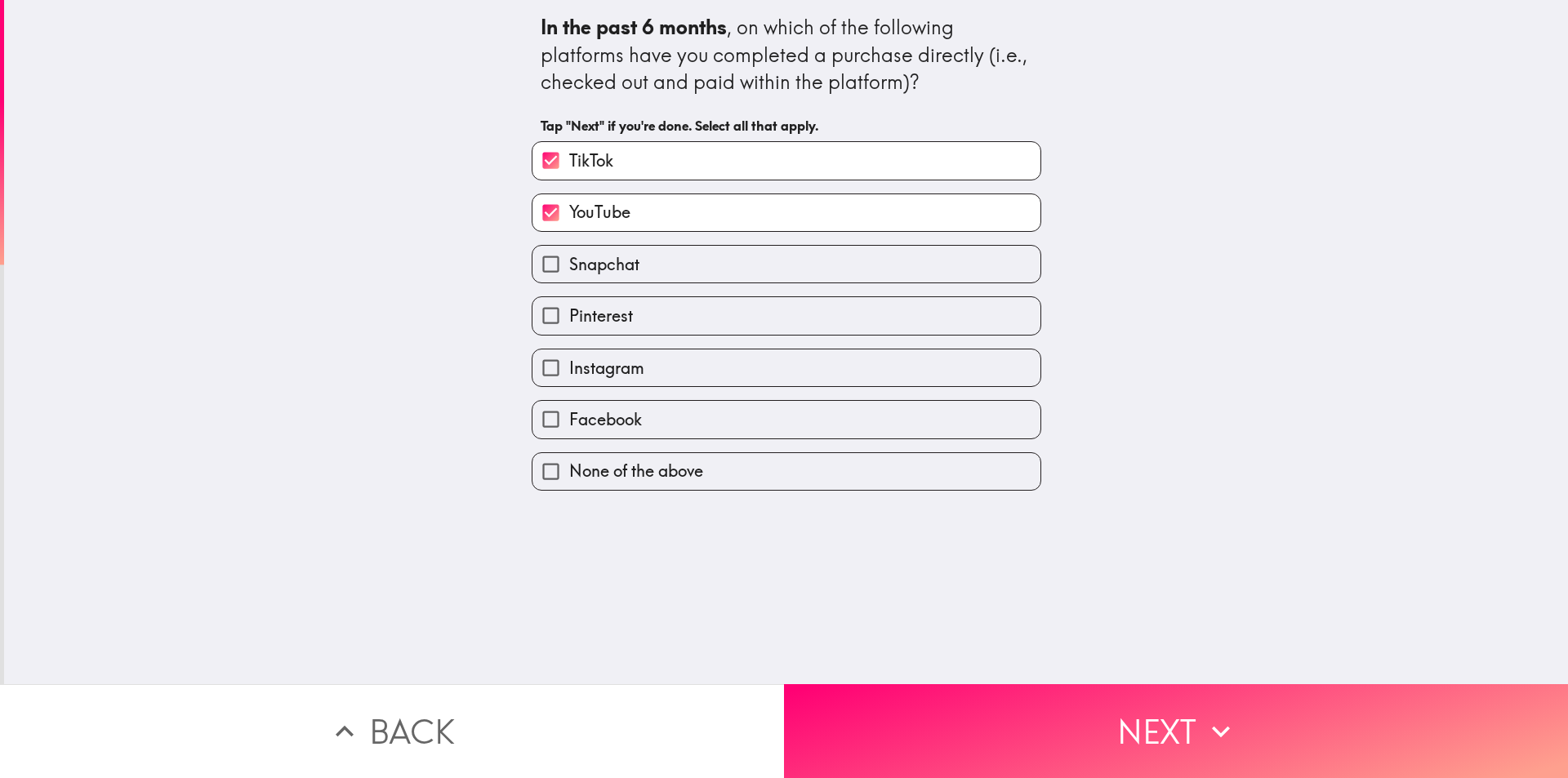
checkbox input "true"
click at [599, 329] on label "Pinterest" at bounding box center [786, 315] width 508 height 37
click at [569, 329] on input "Pinterest" at bounding box center [550, 315] width 37 height 37
checkbox input "true"
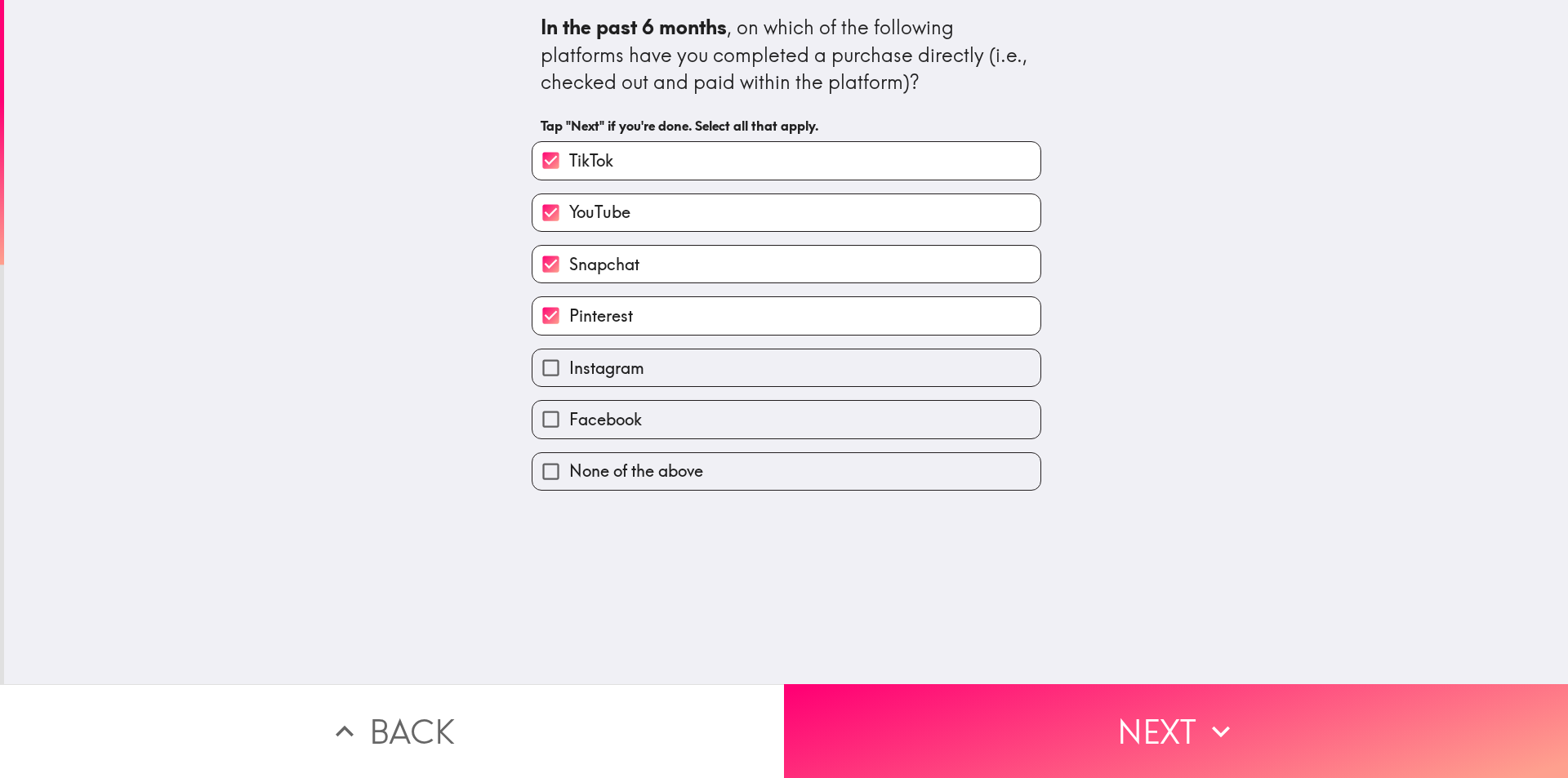
click at [608, 367] on span "Instagram" at bounding box center [606, 368] width 75 height 23
click at [569, 367] on input "Instagram" at bounding box center [550, 368] width 37 height 37
checkbox input "true"
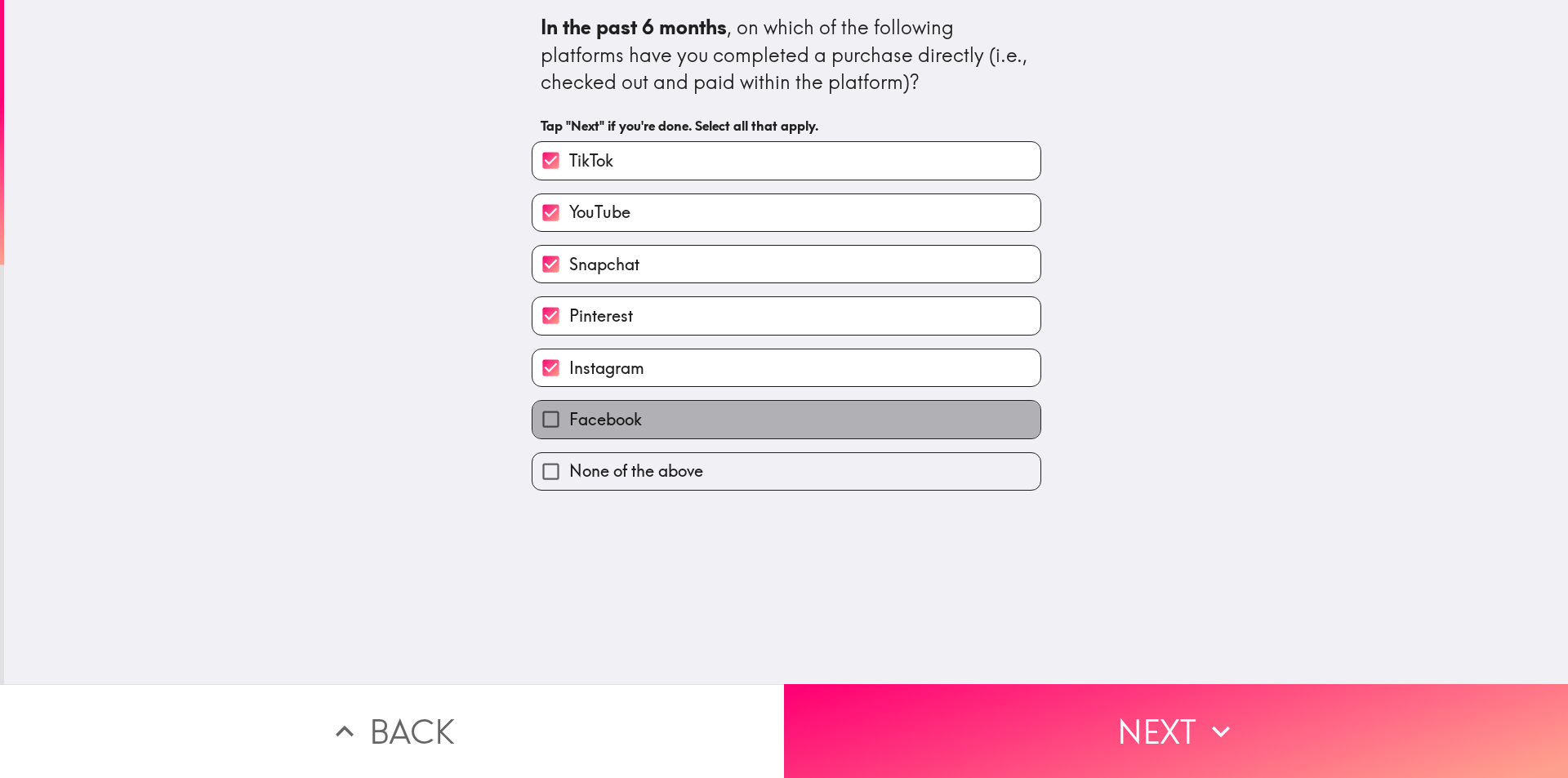
click at [618, 432] on label "Facebook" at bounding box center [786, 418] width 508 height 37
click at [569, 432] on input "Facebook" at bounding box center [550, 418] width 37 height 37
checkbox input "true"
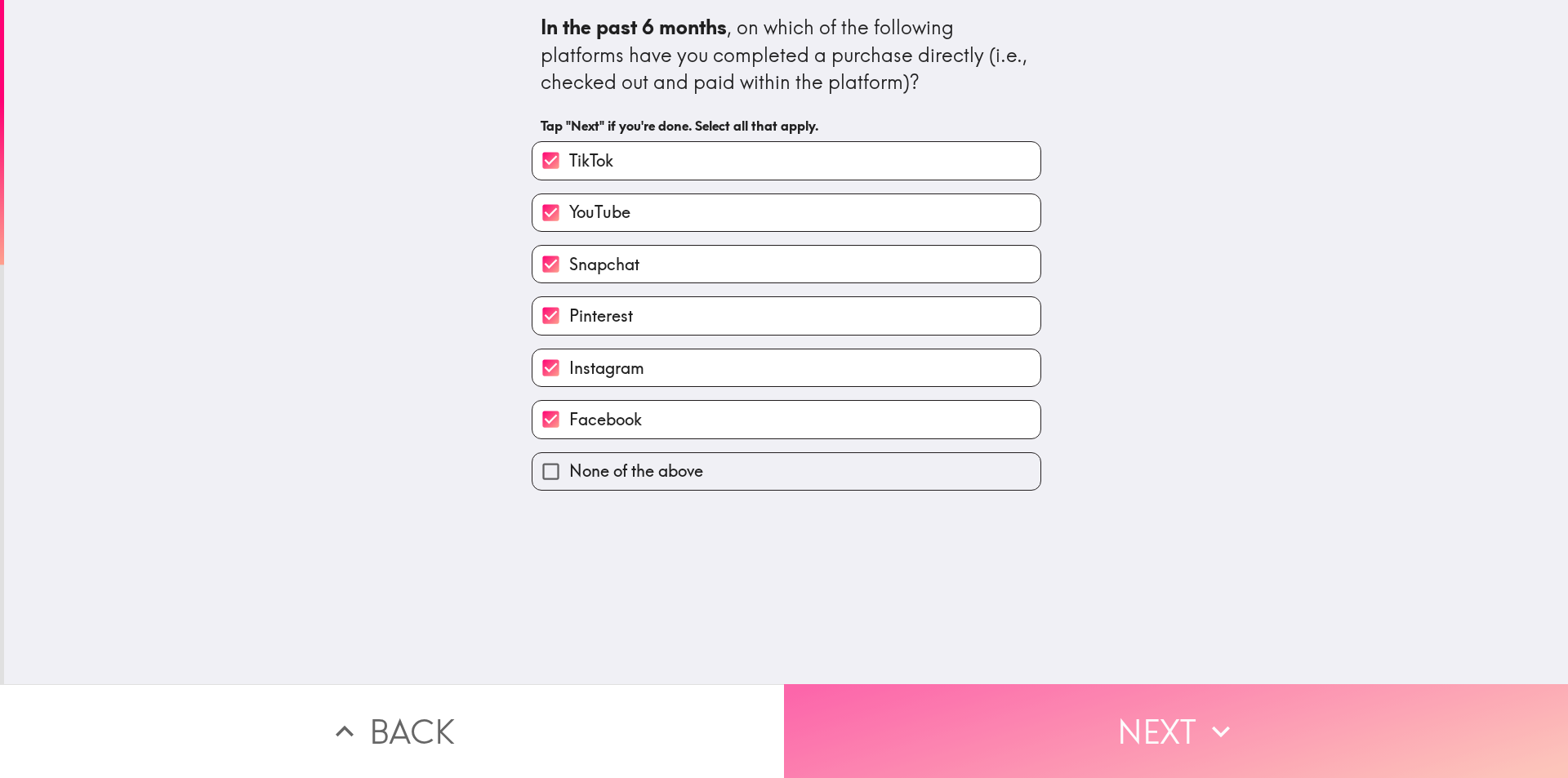
click at [1055, 690] on button "Next" at bounding box center [1176, 731] width 784 height 94
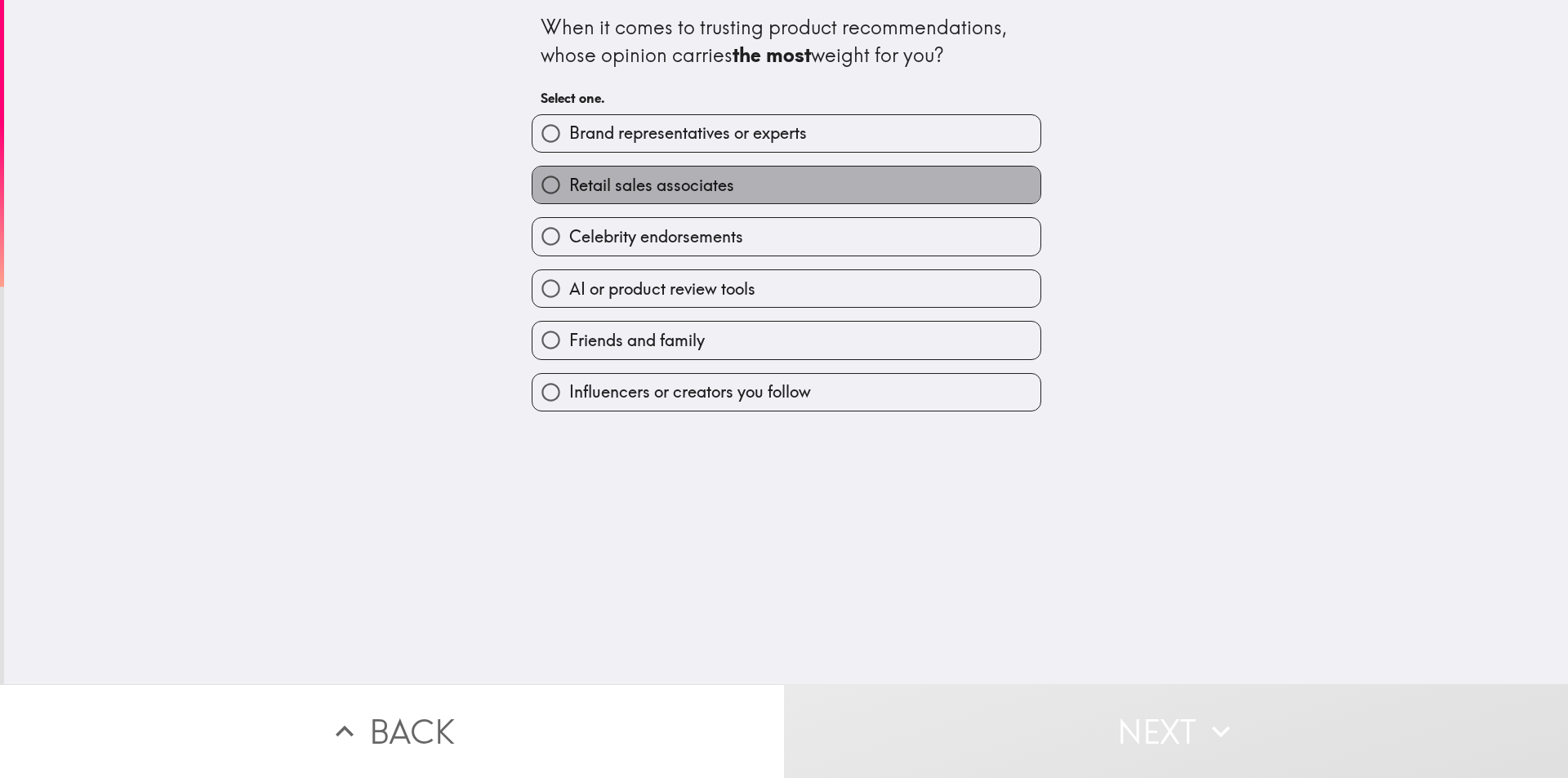
click at [654, 191] on span "Retail sales associates" at bounding box center [652, 185] width 165 height 23
click at [569, 191] on input "Retail sales associates" at bounding box center [550, 184] width 37 height 37
radio input "true"
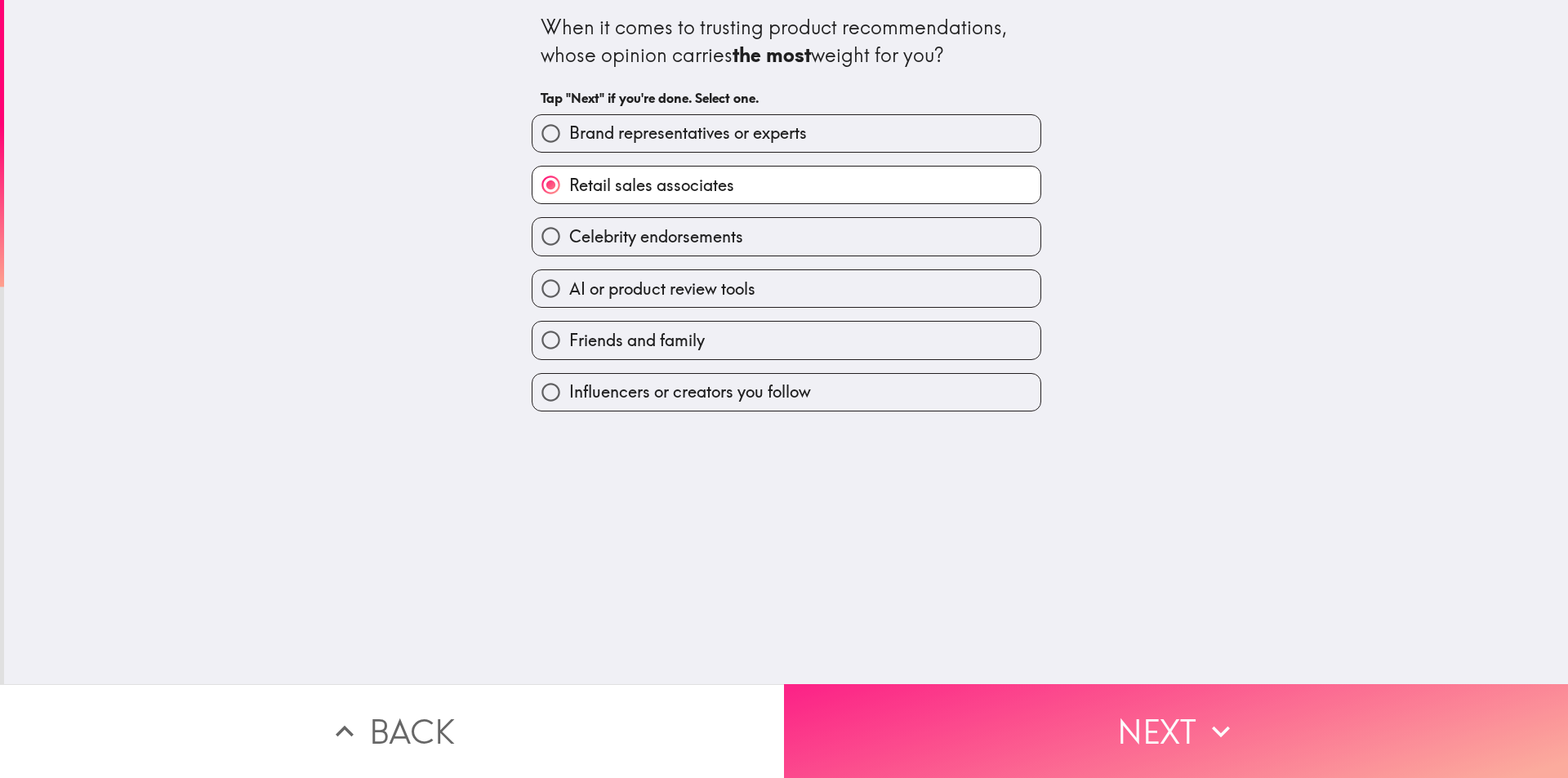
click at [1086, 697] on button "Next" at bounding box center [1176, 731] width 784 height 94
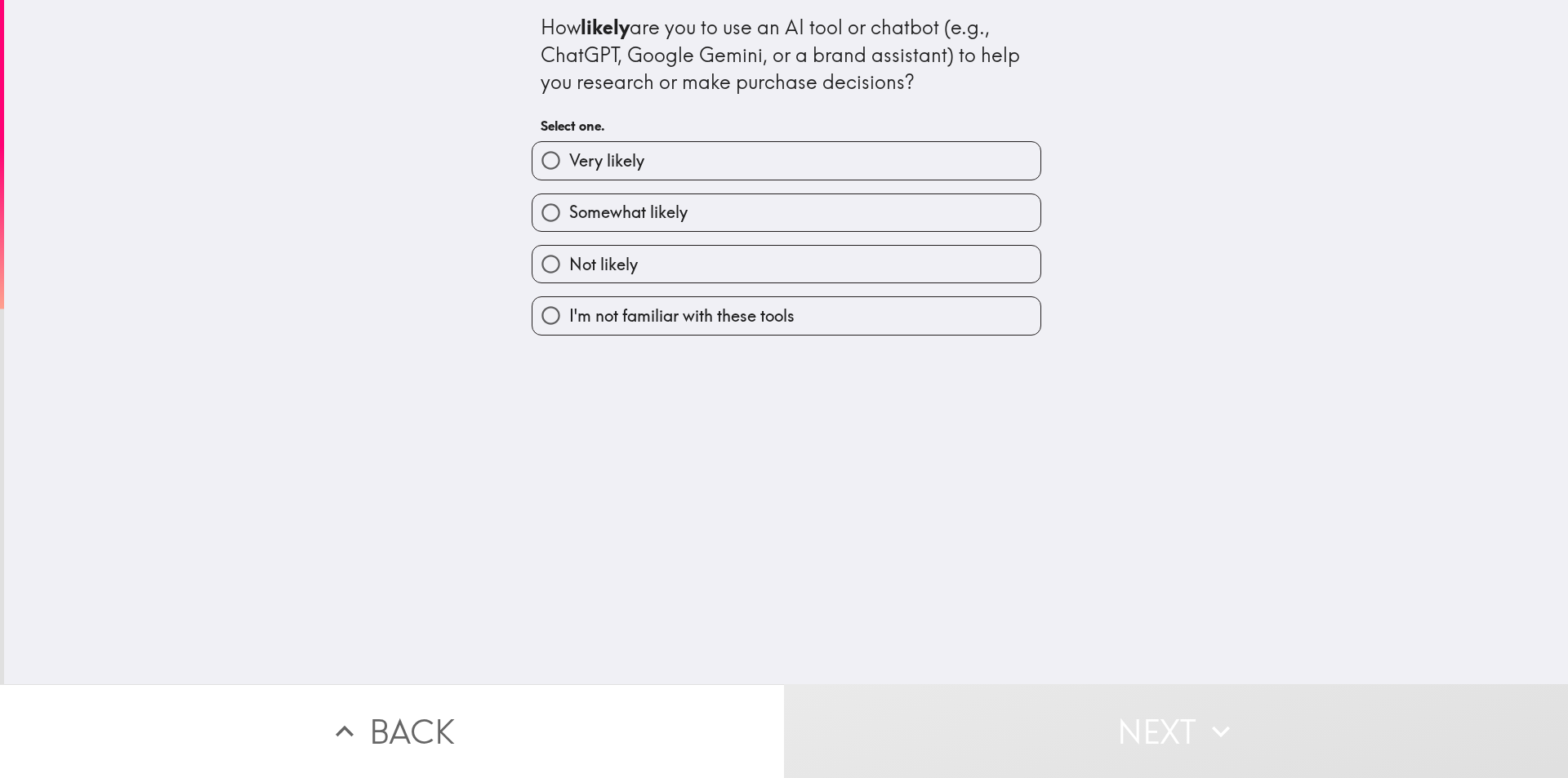
click at [666, 210] on span "Somewhat likely" at bounding box center [628, 212] width 119 height 23
click at [569, 210] on input "Somewhat likely" at bounding box center [550, 212] width 37 height 37
radio input "true"
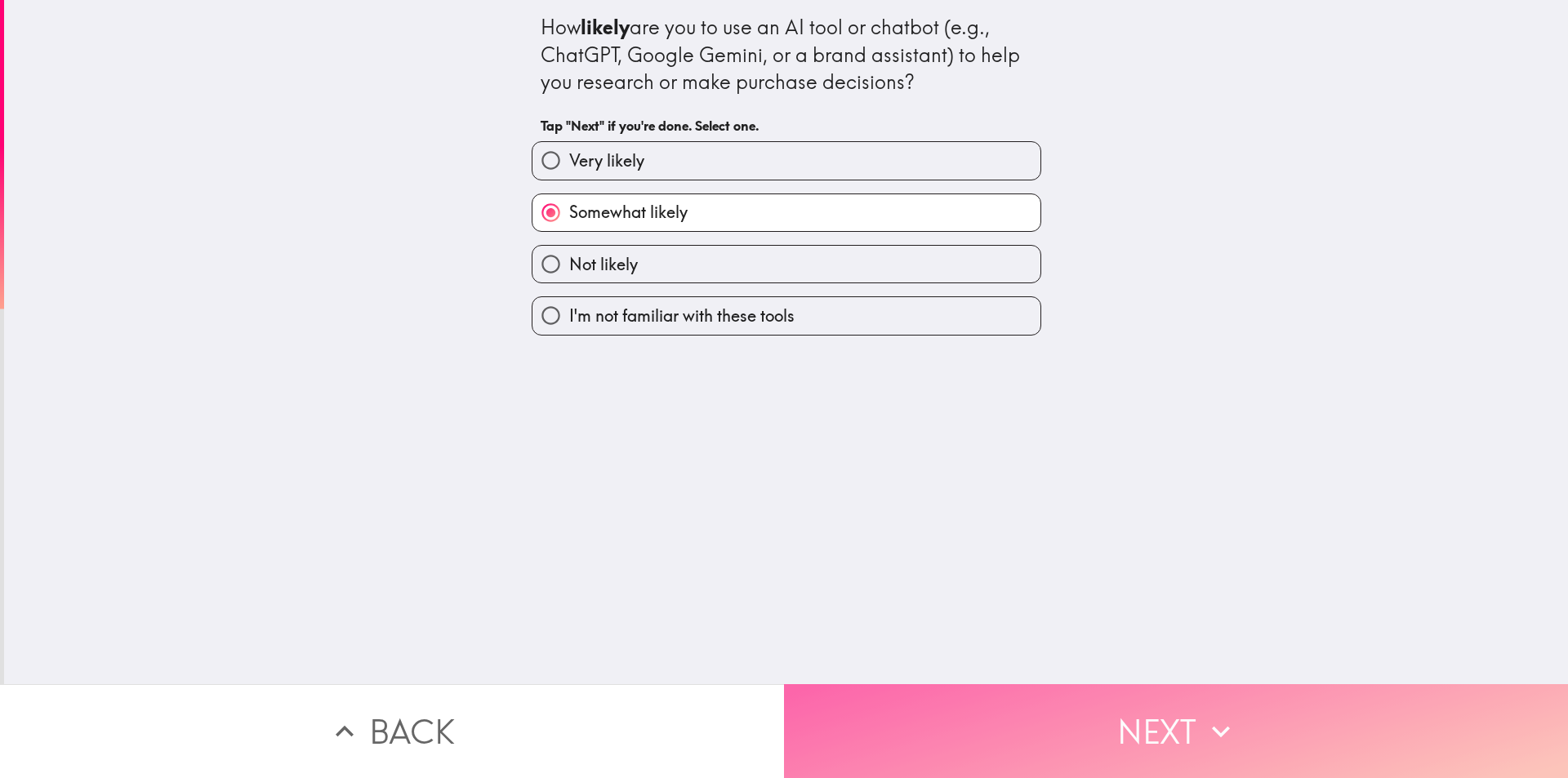
click at [962, 704] on button "Next" at bounding box center [1176, 731] width 784 height 94
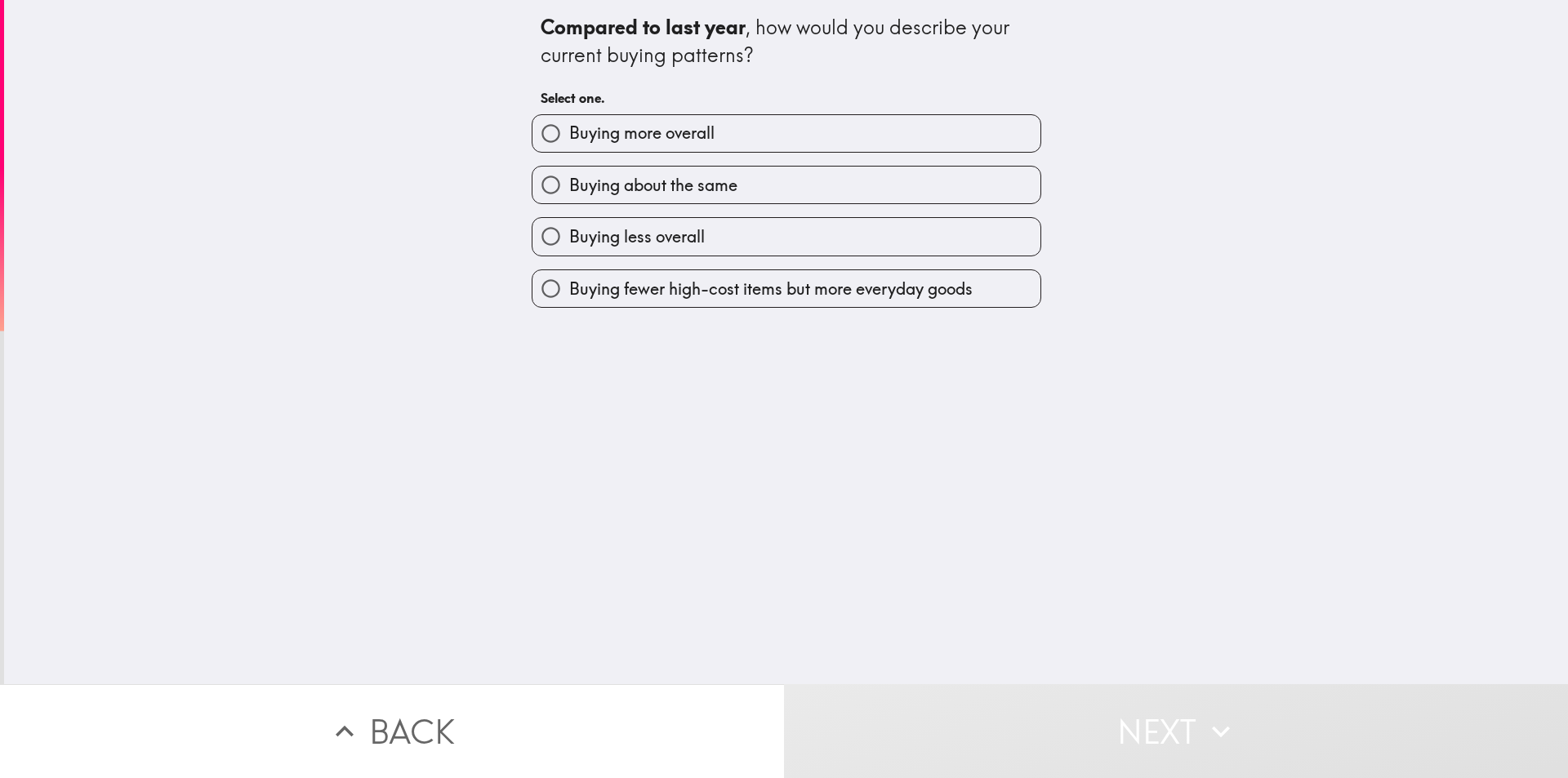
click at [668, 192] on span "Buying about the same" at bounding box center [653, 185] width 168 height 23
click at [569, 192] on input "Buying about the same" at bounding box center [550, 184] width 37 height 37
radio input "true"
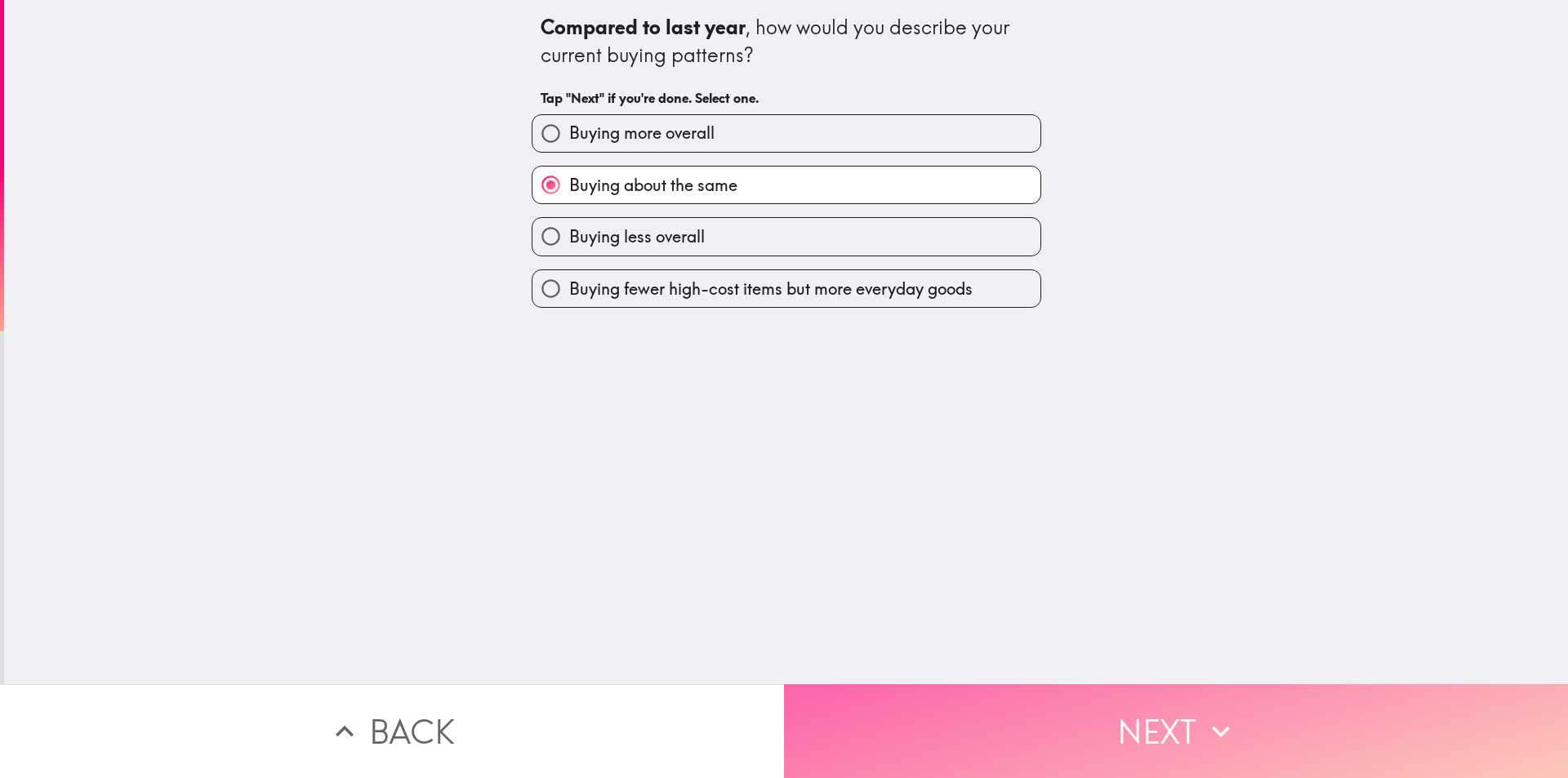
click at [1181, 730] on button "Next" at bounding box center [1176, 731] width 784 height 94
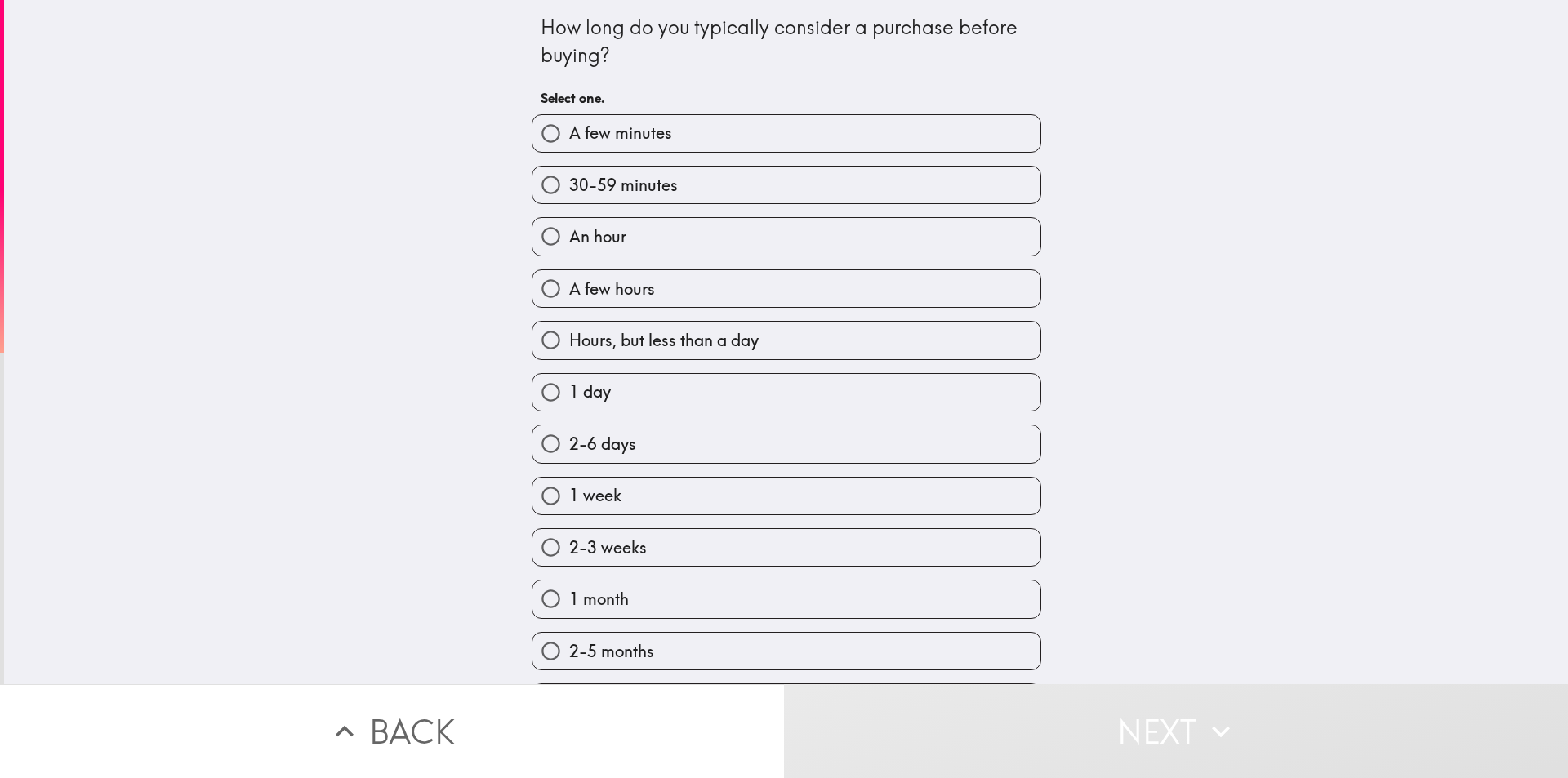
click at [662, 183] on span "30-59 minutes" at bounding box center [623, 185] width 109 height 23
click at [569, 183] on input "30-59 minutes" at bounding box center [550, 184] width 37 height 37
radio input "true"
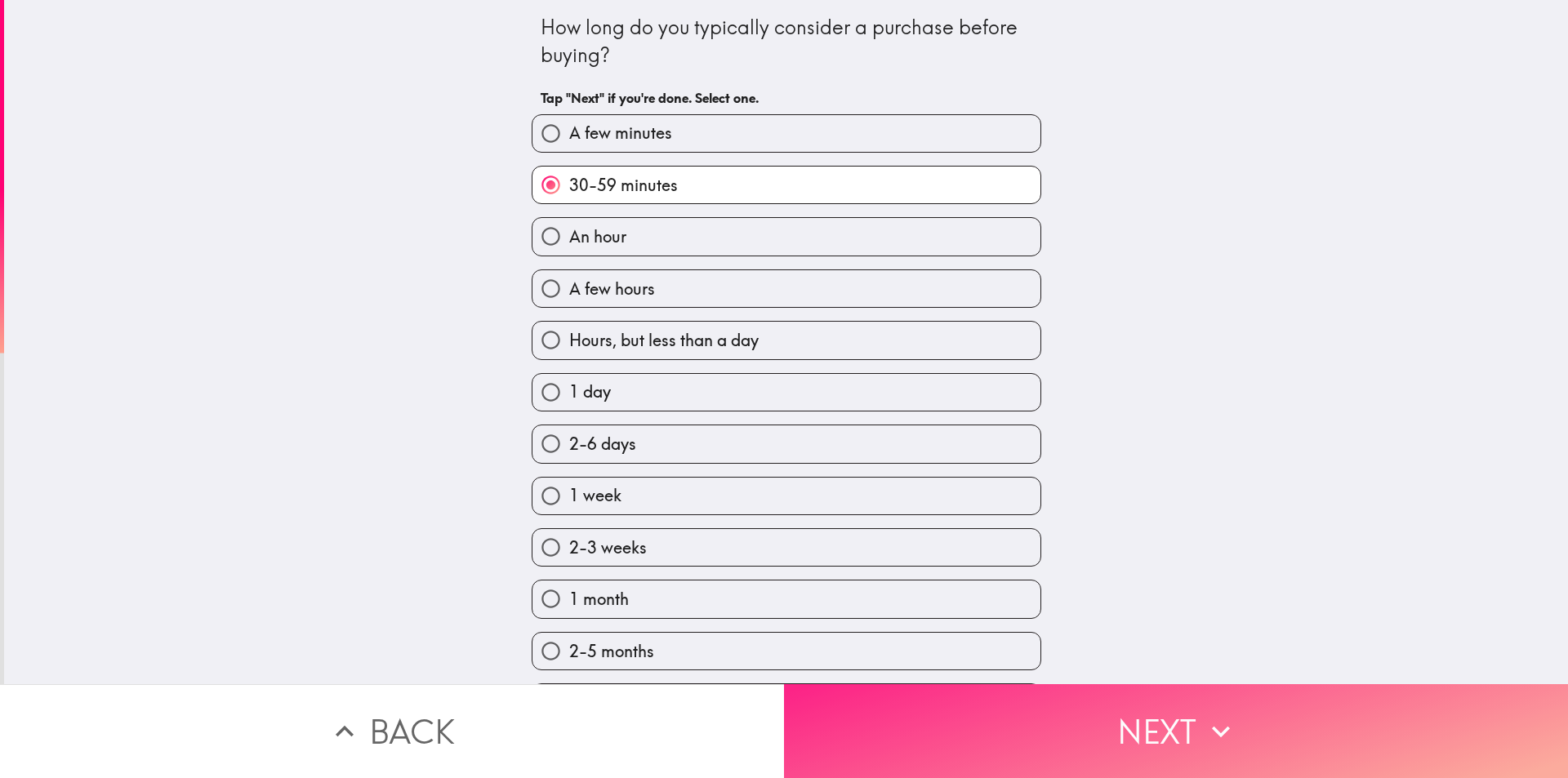
click at [992, 713] on button "Next" at bounding box center [1176, 731] width 784 height 94
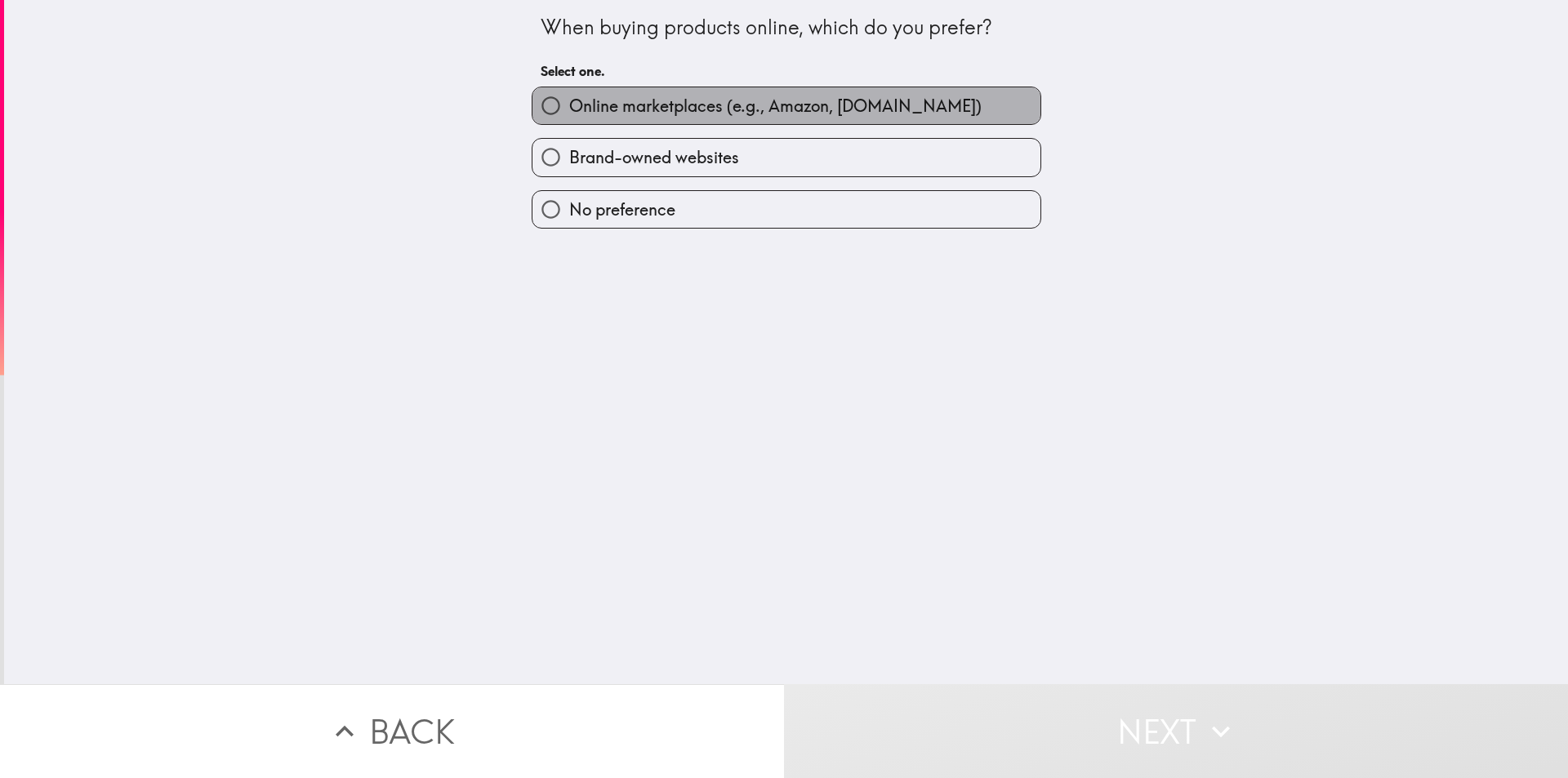
click at [643, 101] on span "Online marketplaces (e.g., Amazon, [DOMAIN_NAME])" at bounding box center [775, 106] width 412 height 23
click at [569, 101] on input "Online marketplaces (e.g., Amazon, [DOMAIN_NAME])" at bounding box center [550, 106] width 37 height 37
radio input "true"
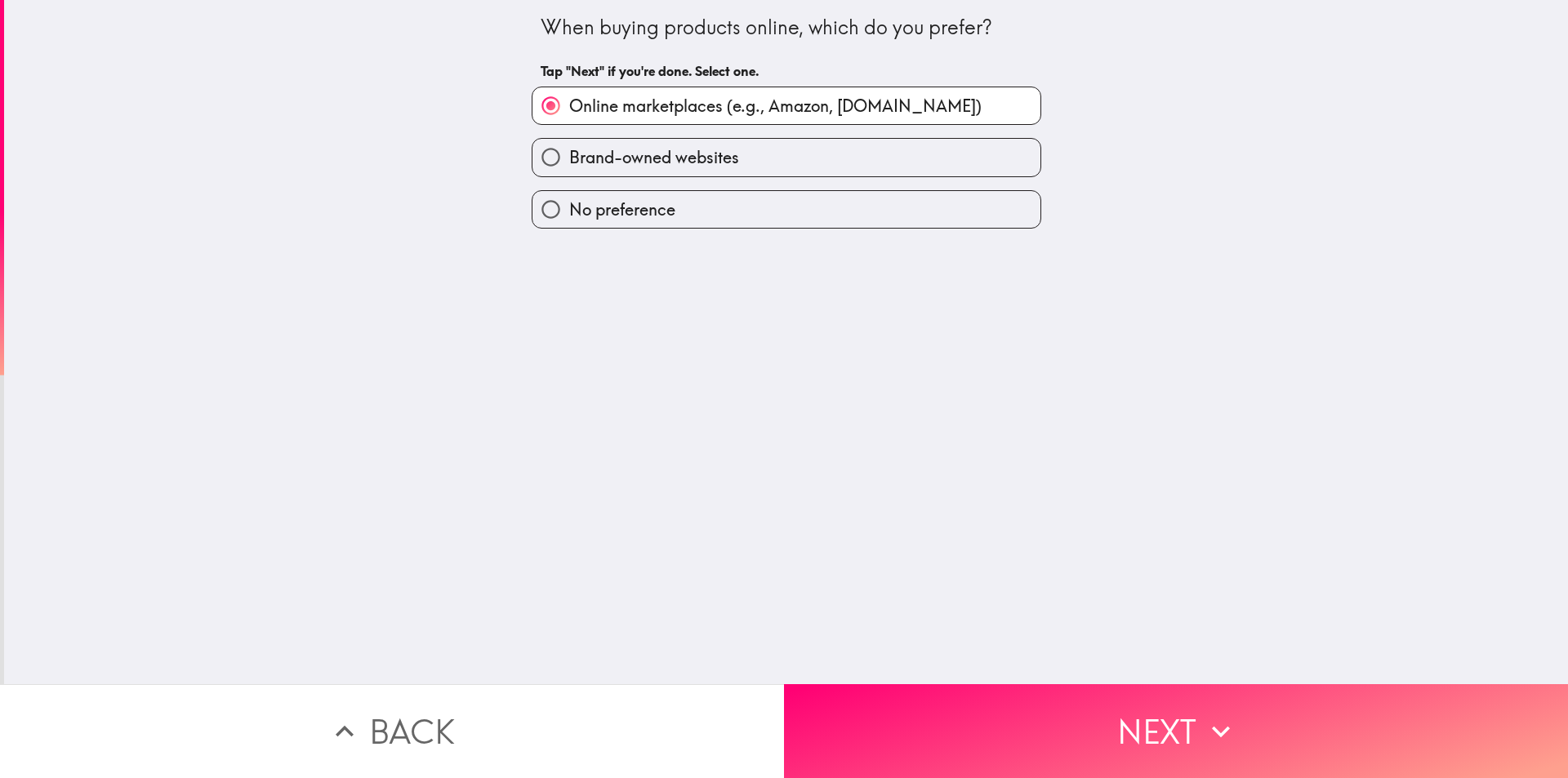
click at [570, 152] on span "Brand-owned websites" at bounding box center [653, 157] width 169 height 23
click at [569, 152] on input "Brand-owned websites" at bounding box center [550, 156] width 37 height 37
radio input "true"
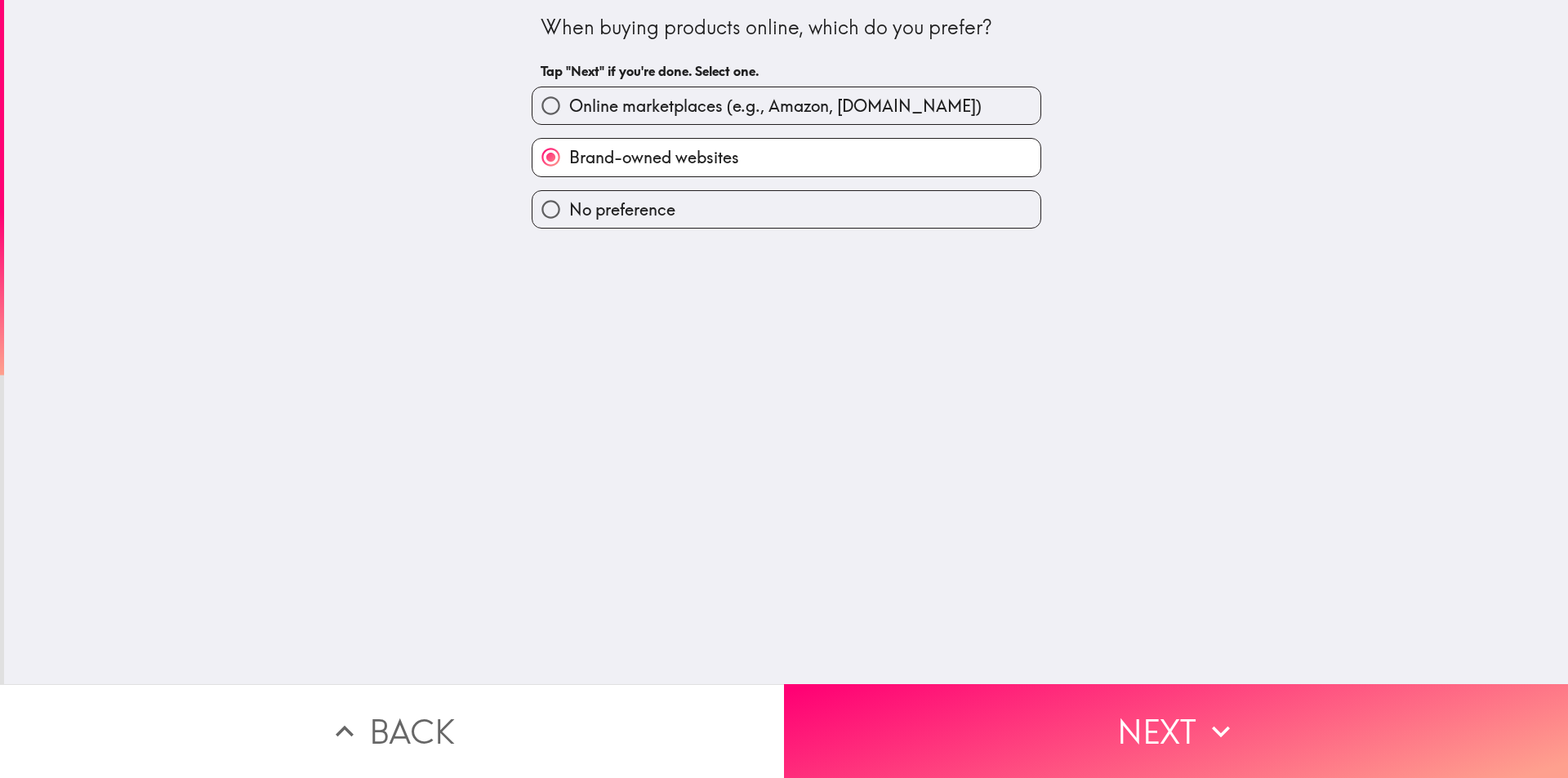
click at [709, 105] on span "Online marketplaces (e.g., Amazon, [DOMAIN_NAME])" at bounding box center [775, 106] width 412 height 23
click at [569, 105] on input "Online marketplaces (e.g., Amazon, [DOMAIN_NAME])" at bounding box center [550, 106] width 37 height 37
radio input "true"
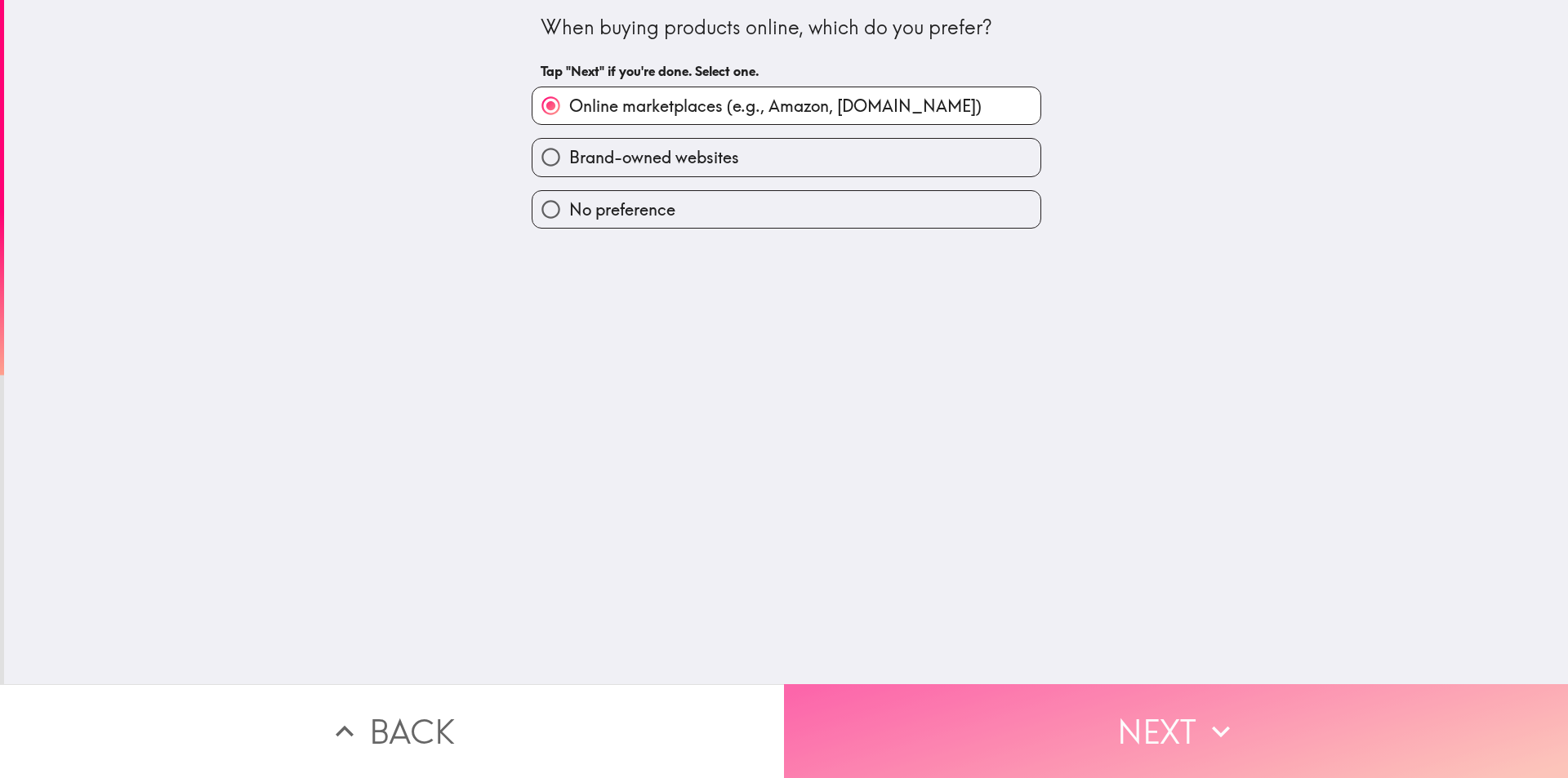
click at [1022, 722] on button "Next" at bounding box center [1176, 731] width 784 height 94
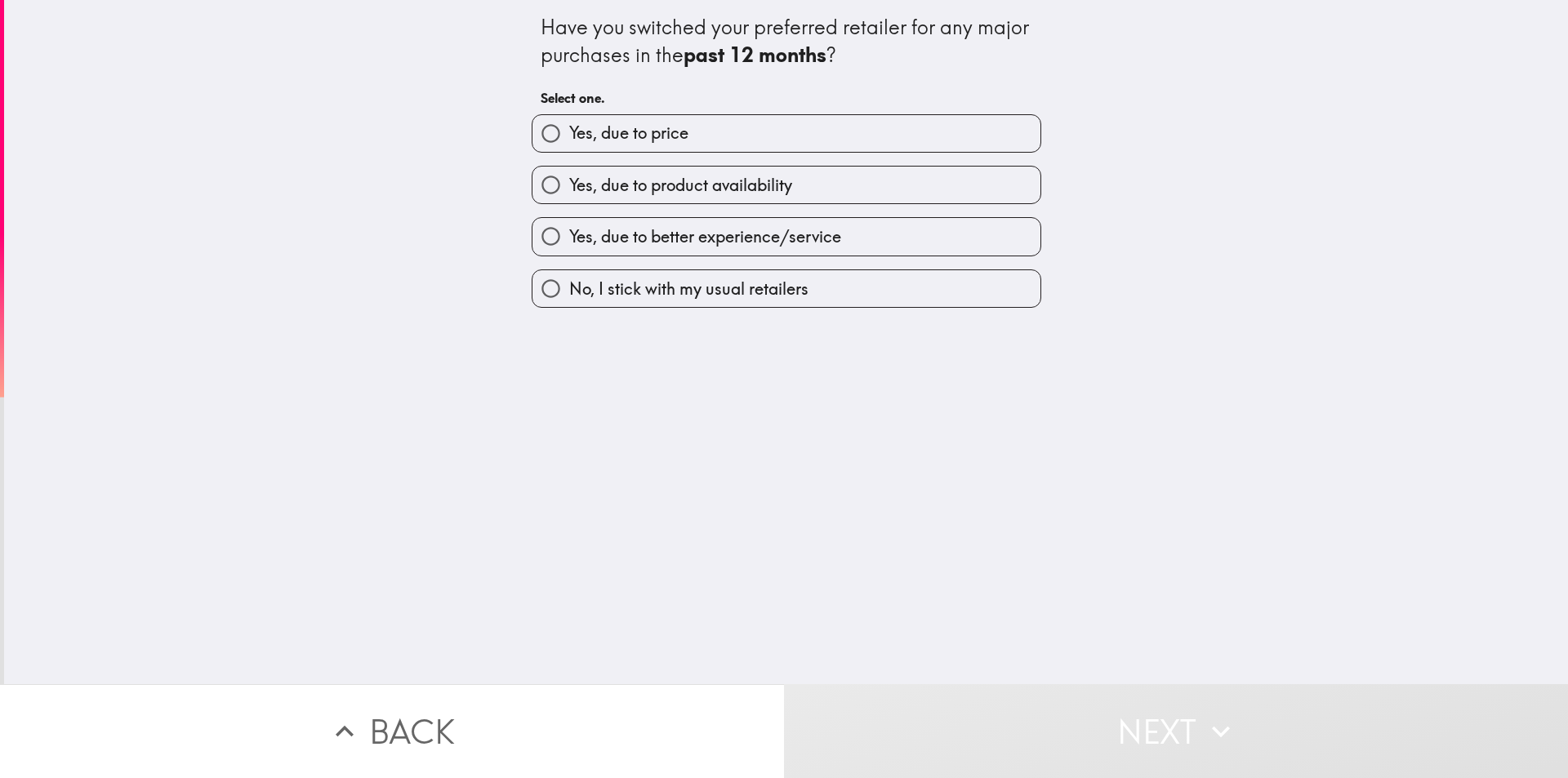
click at [743, 196] on span "Yes, due to product availability" at bounding box center [680, 185] width 223 height 23
click at [569, 196] on input "Yes, due to product availability" at bounding box center [550, 184] width 37 height 37
radio input "true"
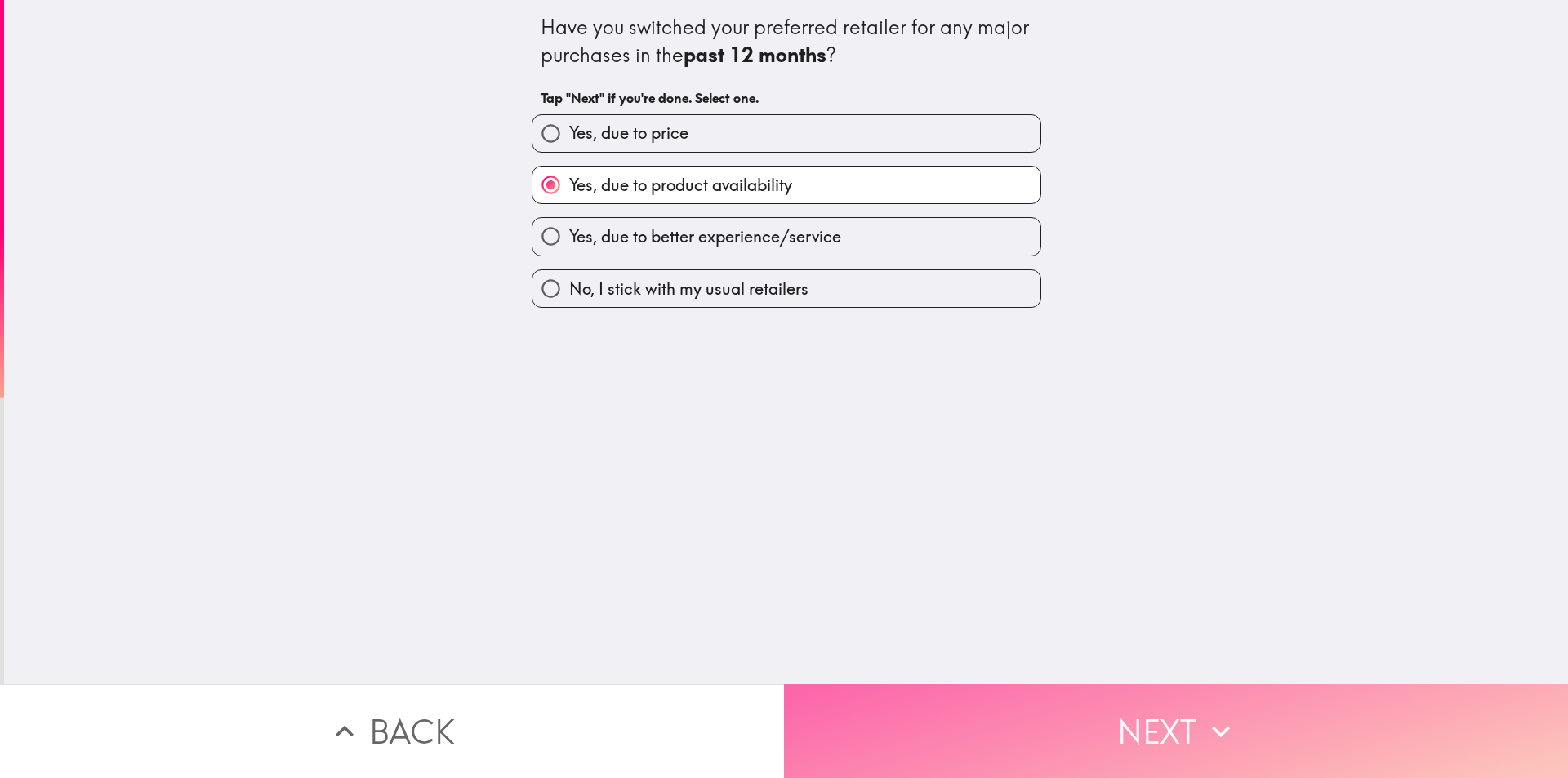
click at [1057, 695] on button "Next" at bounding box center [1176, 731] width 784 height 94
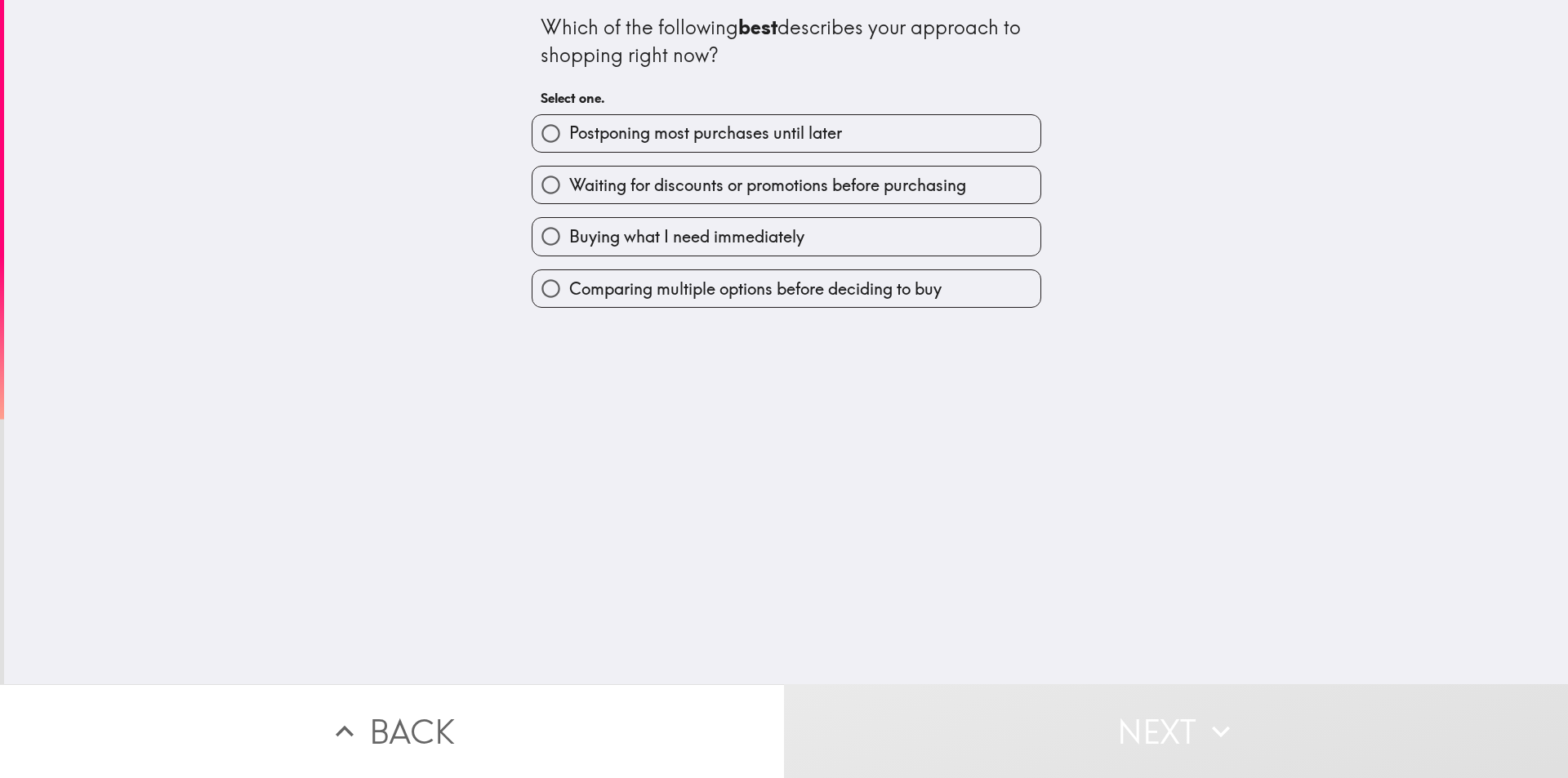
click at [680, 140] on span "Postponing most purchases until later" at bounding box center [705, 132] width 273 height 23
click at [569, 140] on input "Postponing most purchases until later" at bounding box center [550, 133] width 37 height 37
radio input "true"
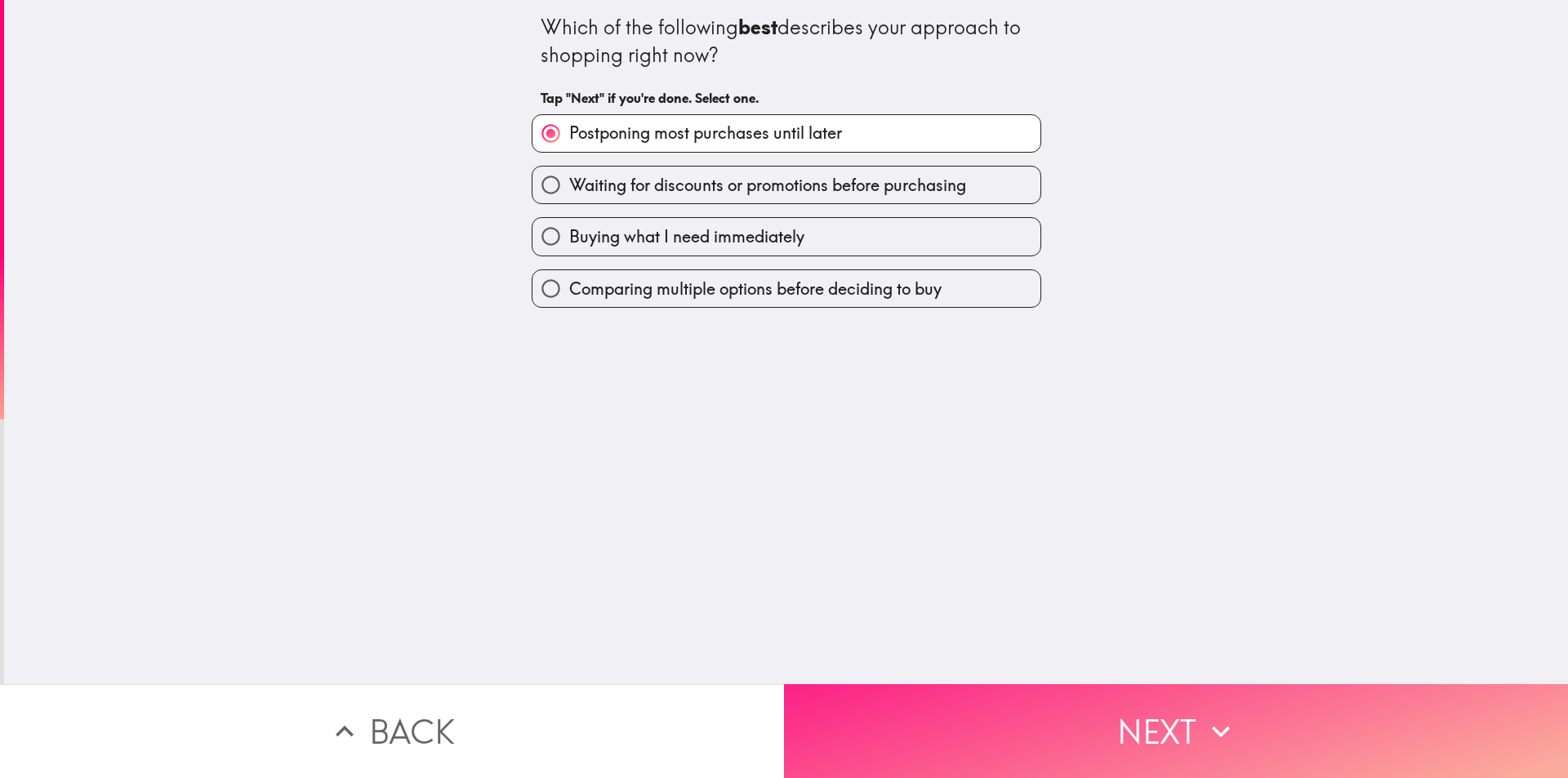
click at [1024, 684] on button "Next" at bounding box center [1176, 731] width 784 height 94
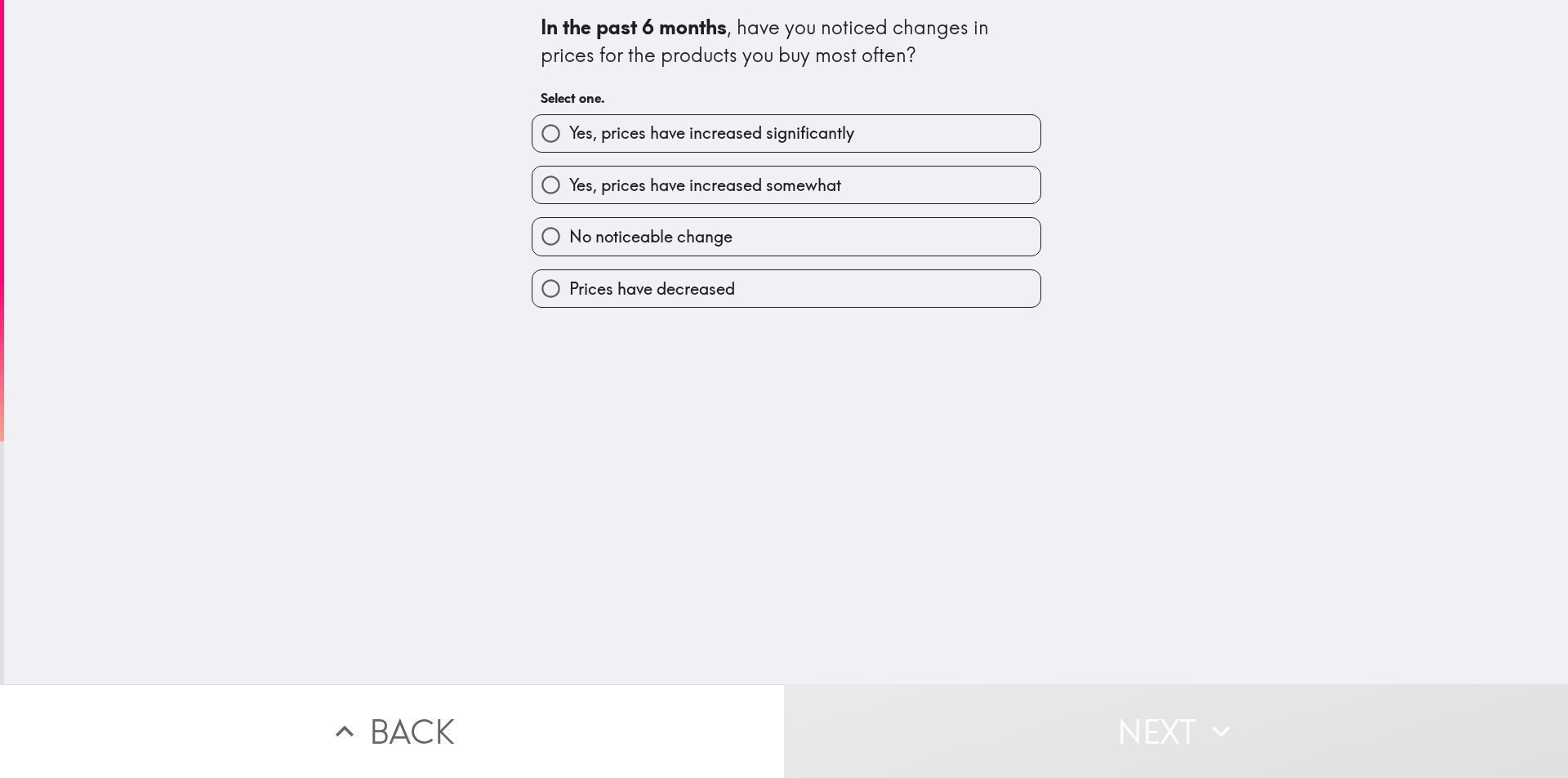
click at [713, 179] on span "Yes, prices have increased somewhat" at bounding box center [704, 185] width 272 height 23
click at [569, 179] on input "Yes, prices have increased somewhat" at bounding box center [550, 184] width 37 height 37
radio input "true"
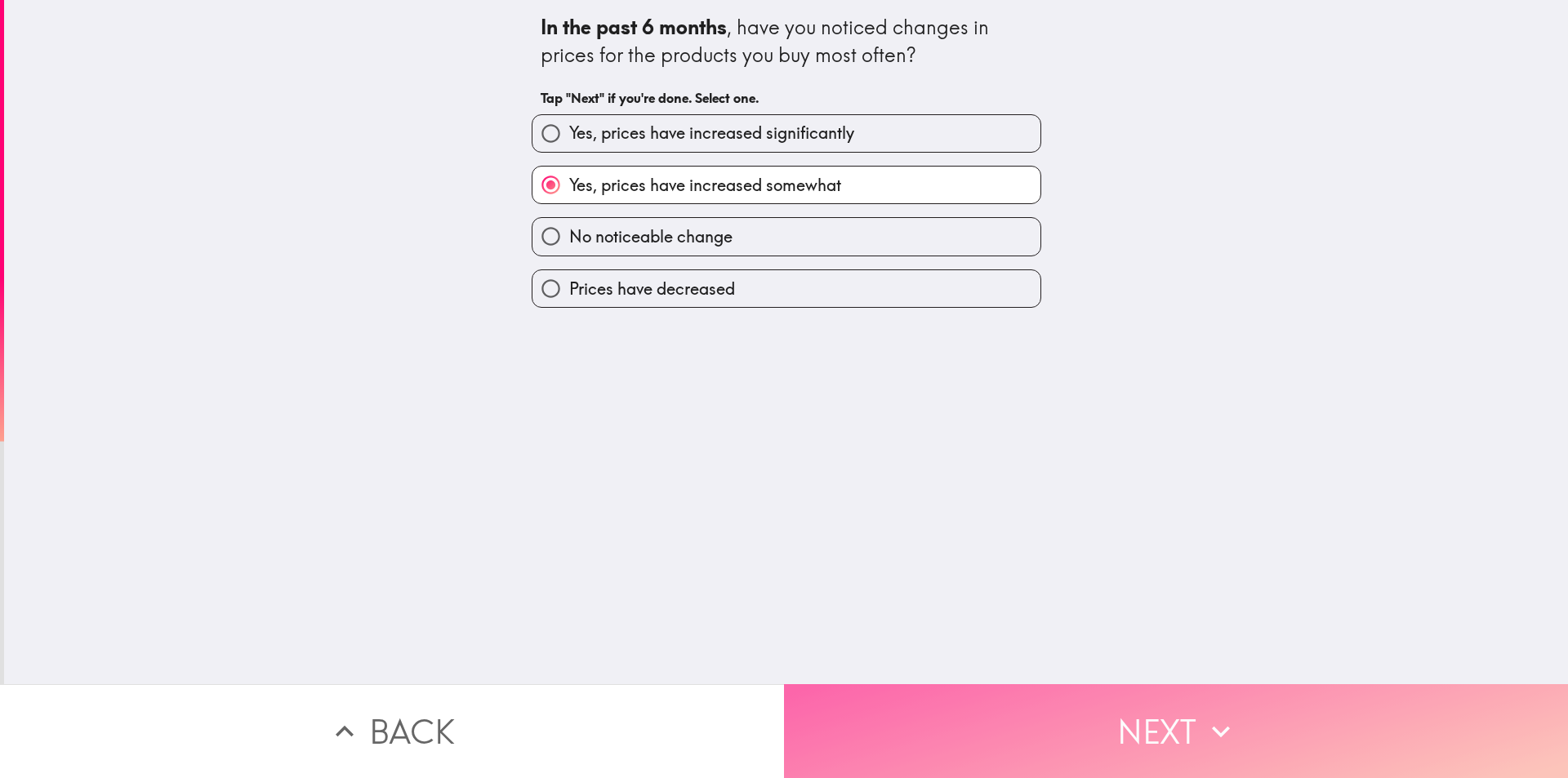
click at [1003, 711] on button "Next" at bounding box center [1176, 731] width 784 height 94
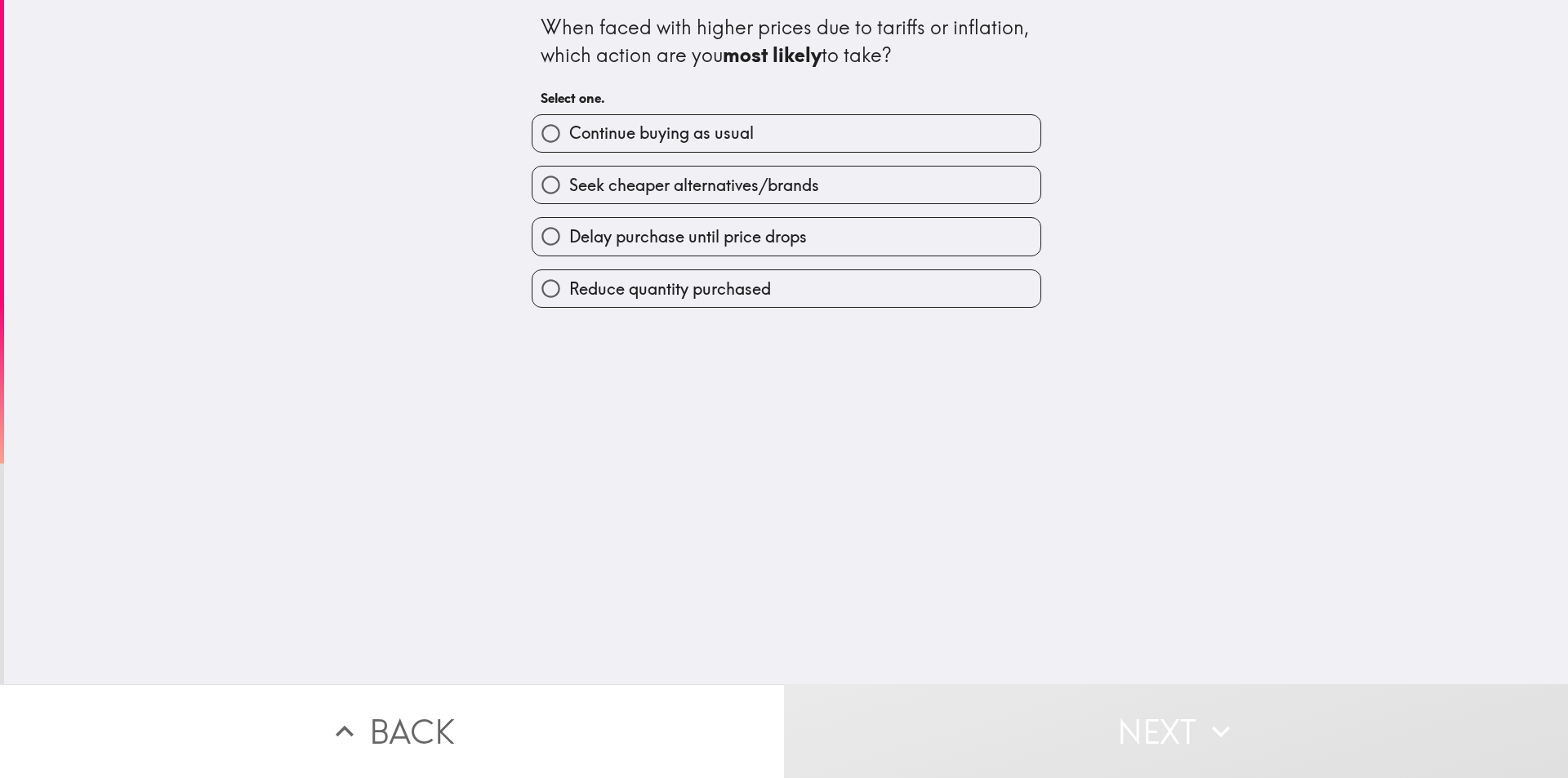
click at [709, 187] on span "Seek cheaper alternatives/brands" at bounding box center [693, 185] width 250 height 23
click at [569, 187] on input "Seek cheaper alternatives/brands" at bounding box center [550, 184] width 37 height 37
radio input "true"
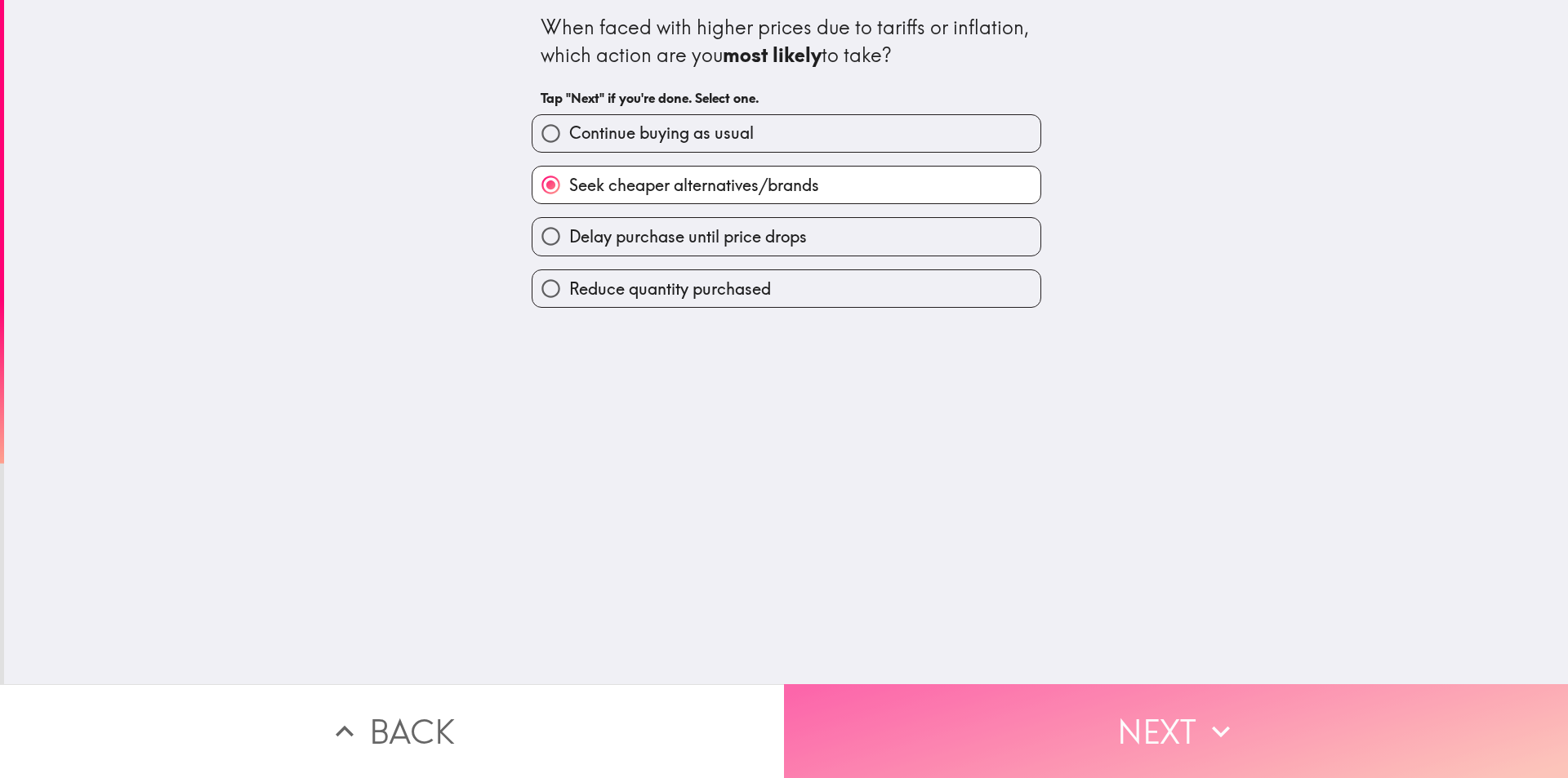
click at [1035, 732] on button "Next" at bounding box center [1176, 731] width 784 height 94
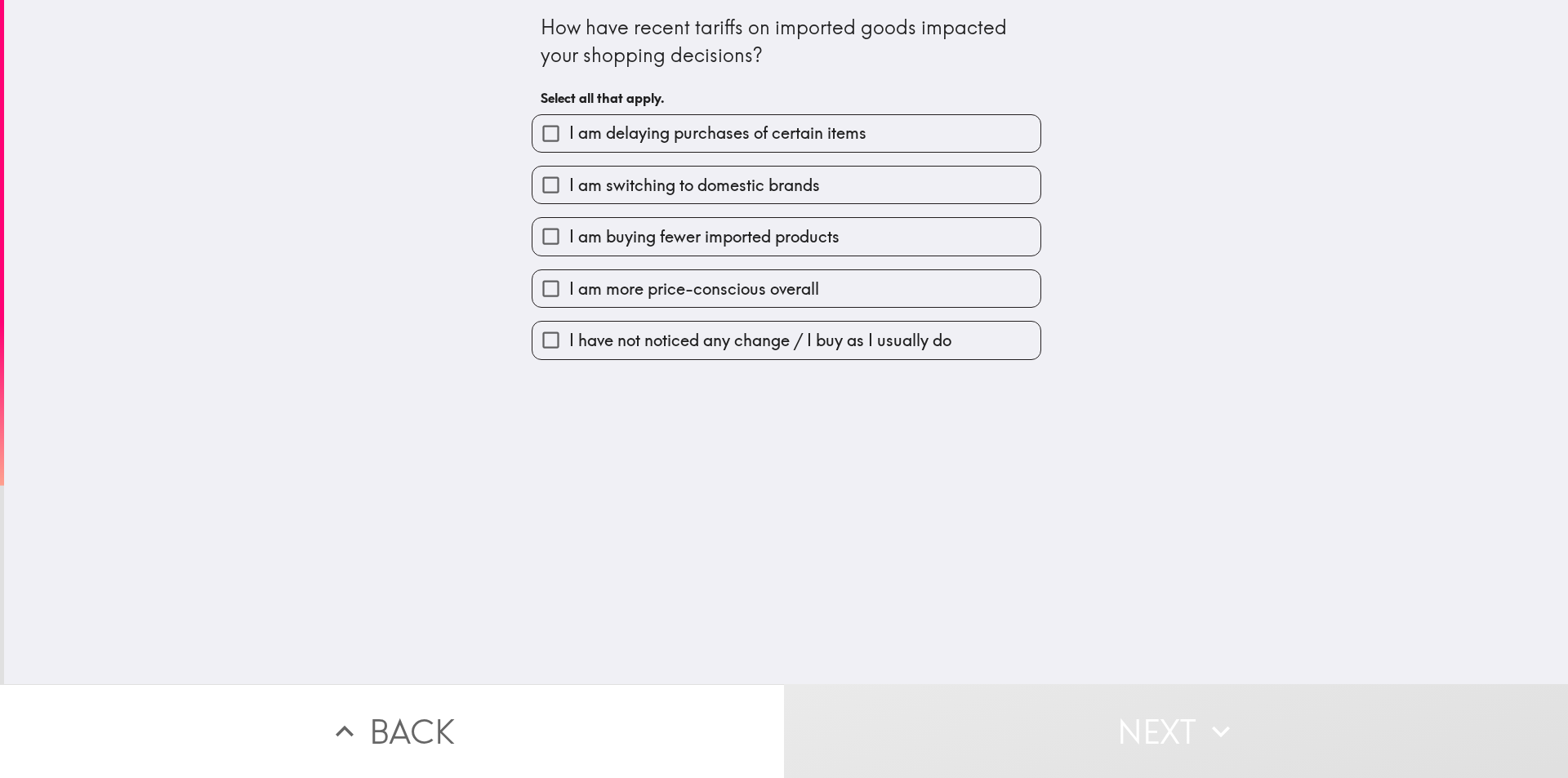
click at [655, 179] on span "I am switching to domestic brands" at bounding box center [694, 185] width 251 height 23
click at [569, 179] on input "I am switching to domestic brands" at bounding box center [550, 184] width 37 height 37
checkbox input "true"
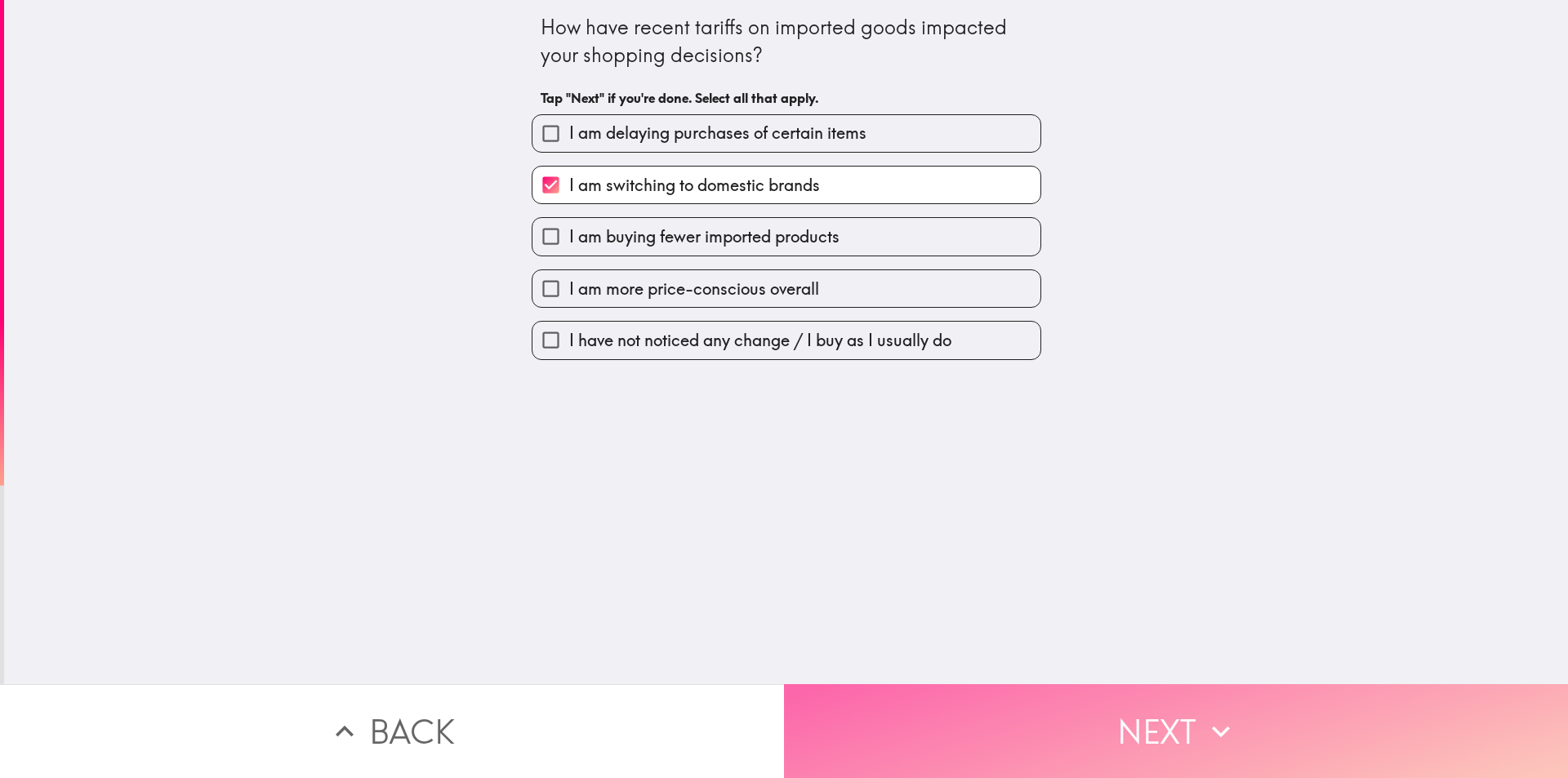
click at [967, 731] on button "Next" at bounding box center [1176, 731] width 784 height 94
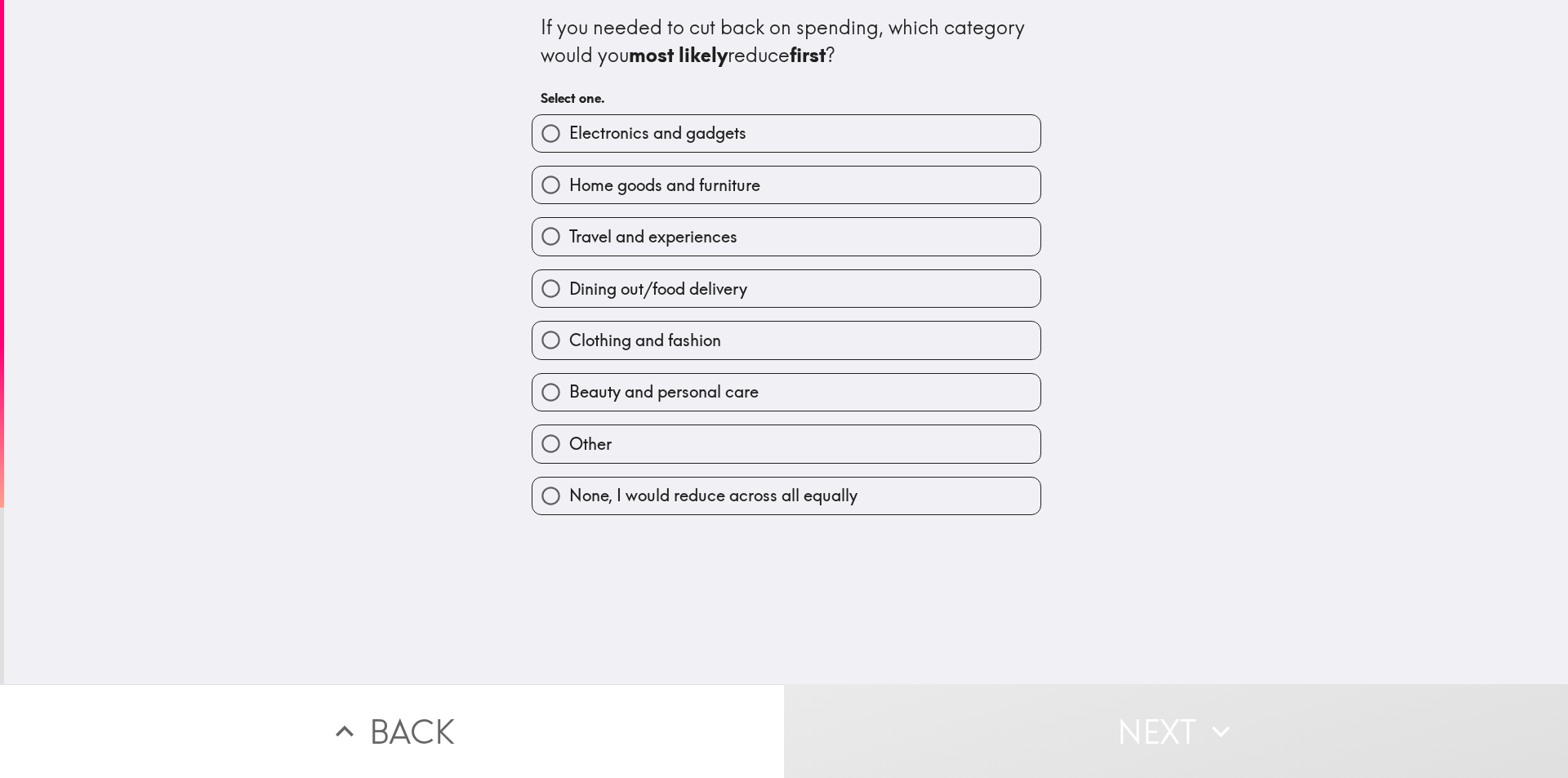
click at [673, 231] on span "Travel and experiences" at bounding box center [653, 236] width 168 height 23
click at [569, 231] on input "Travel and experiences" at bounding box center [550, 236] width 37 height 37
radio input "true"
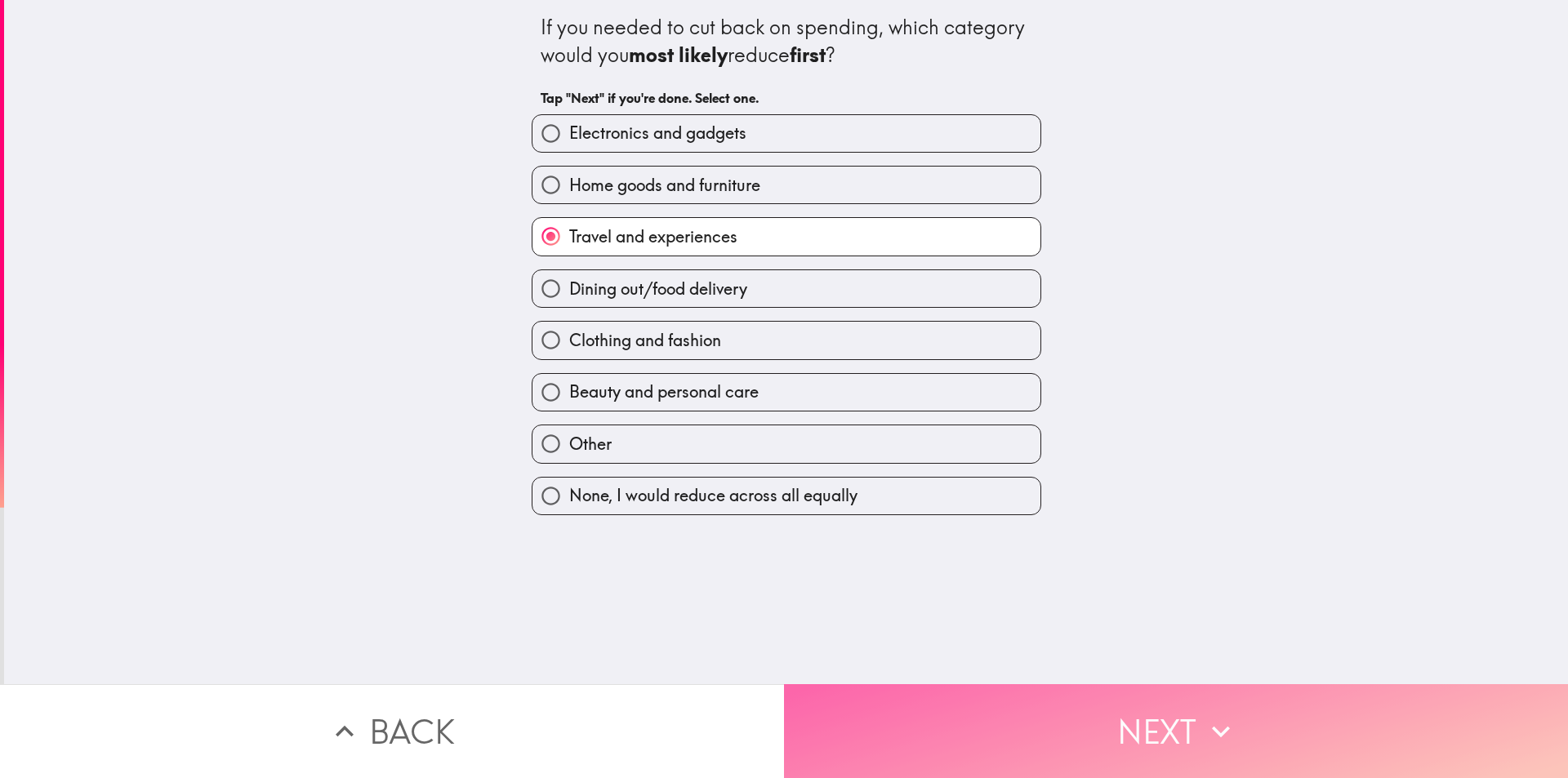
click at [1054, 706] on button "Next" at bounding box center [1176, 731] width 784 height 94
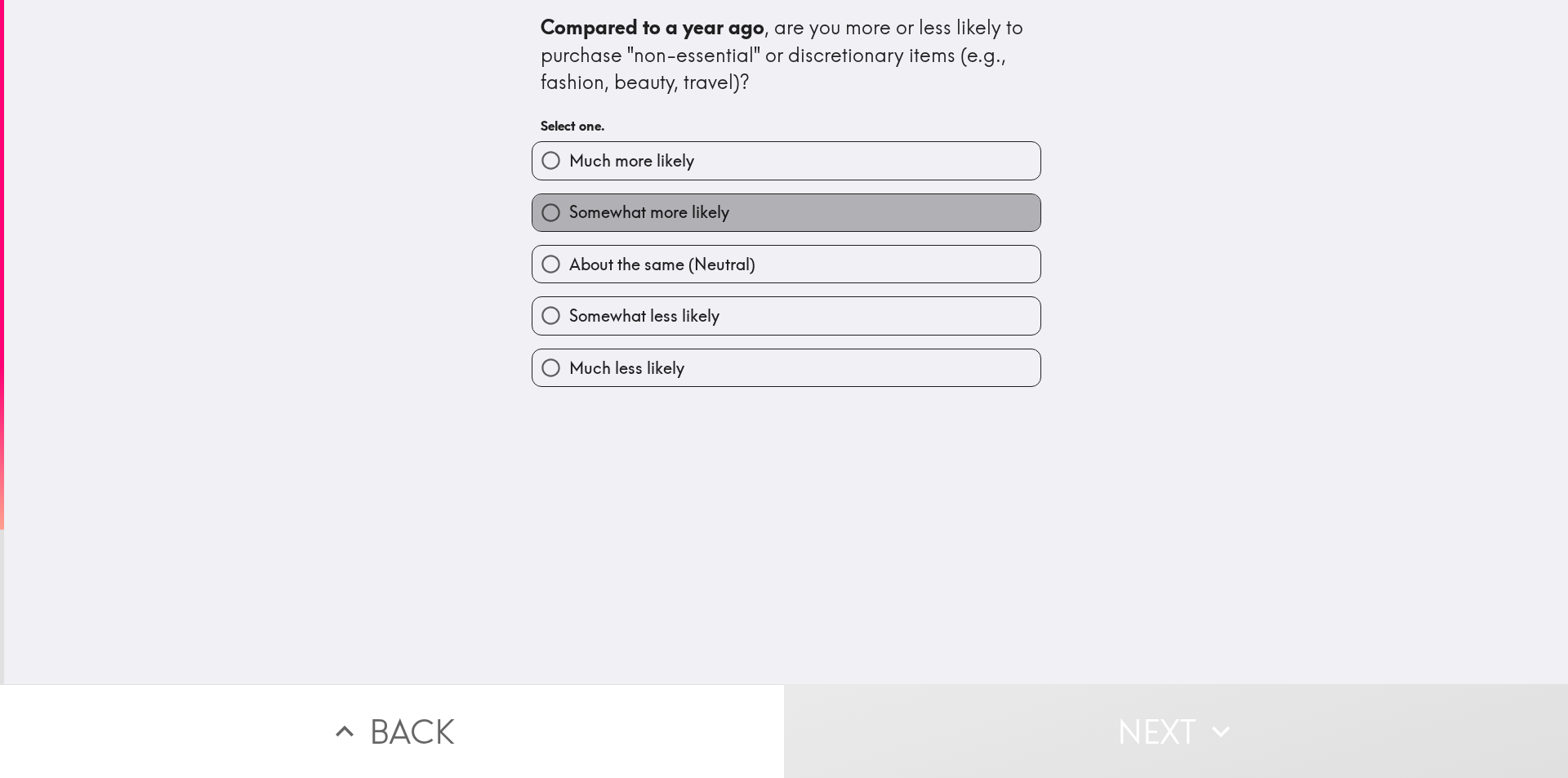
click at [614, 215] on span "Somewhat more likely" at bounding box center [649, 212] width 160 height 23
click at [569, 215] on input "Somewhat more likely" at bounding box center [550, 212] width 37 height 37
radio input "true"
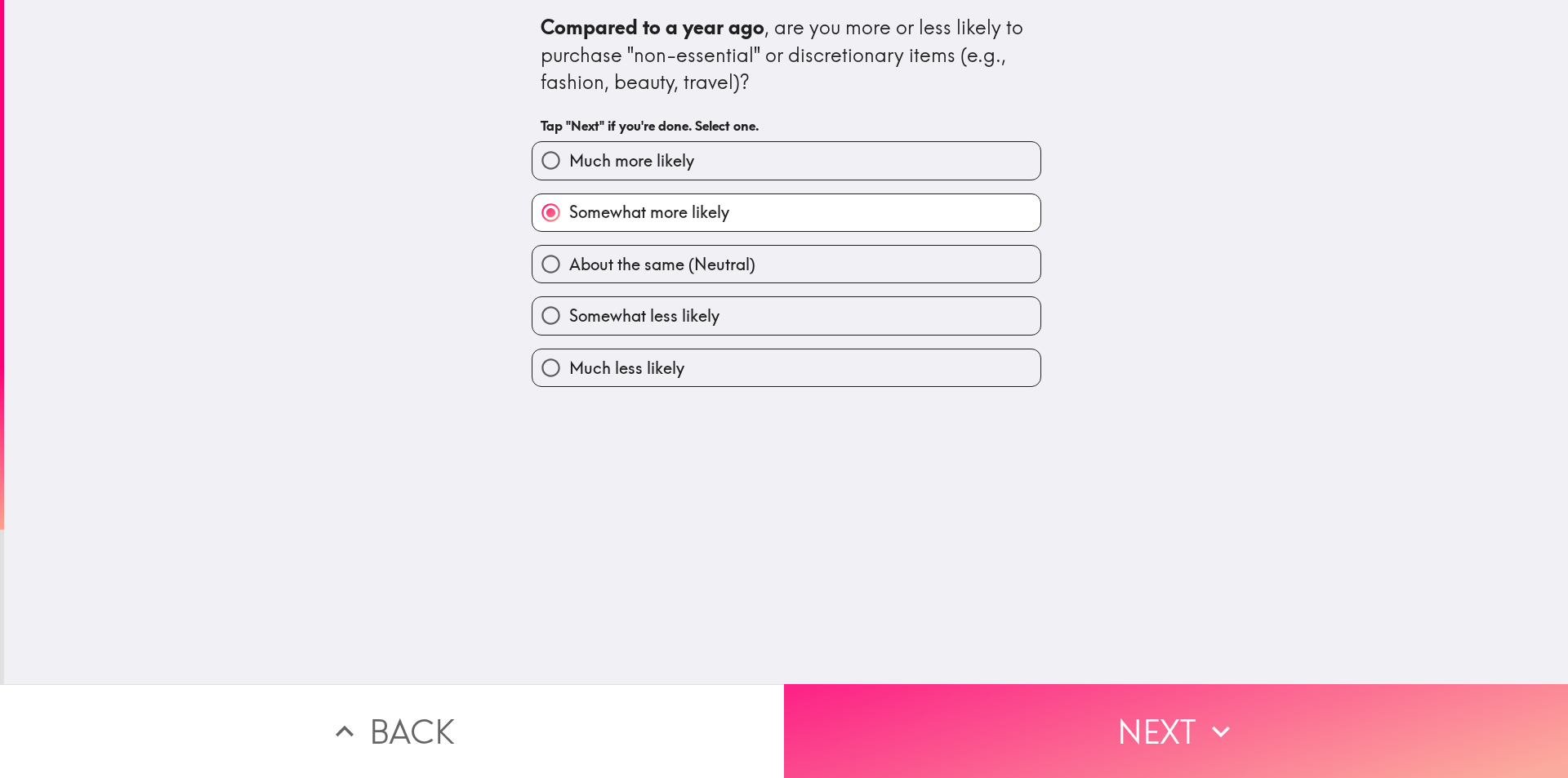
click at [917, 722] on button "Next" at bounding box center [1176, 731] width 784 height 94
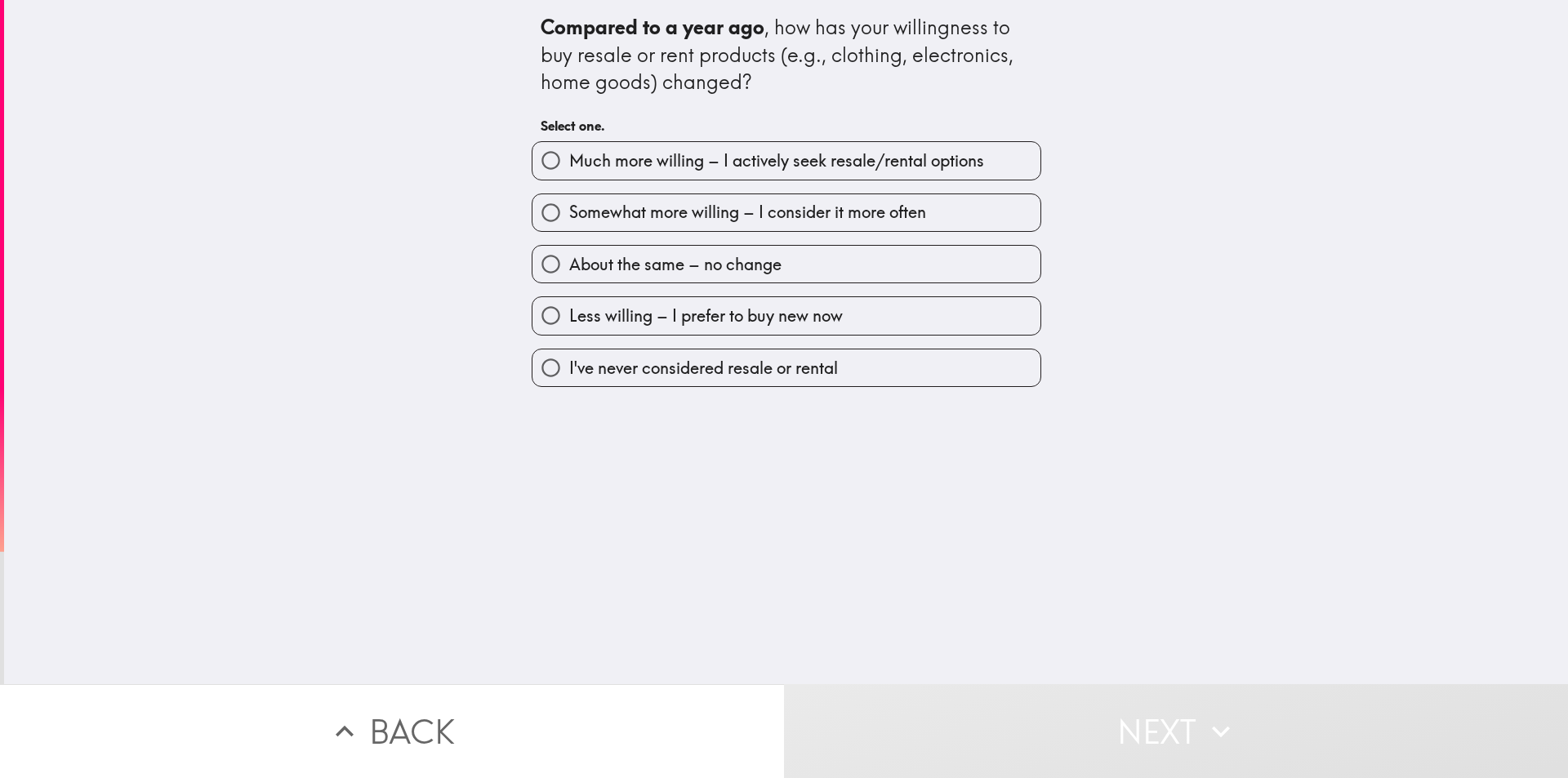
click at [651, 219] on span "Somewhat more willing – I consider it more often" at bounding box center [747, 212] width 357 height 23
click at [569, 219] on input "Somewhat more willing – I consider it more often" at bounding box center [550, 212] width 37 height 37
radio input "true"
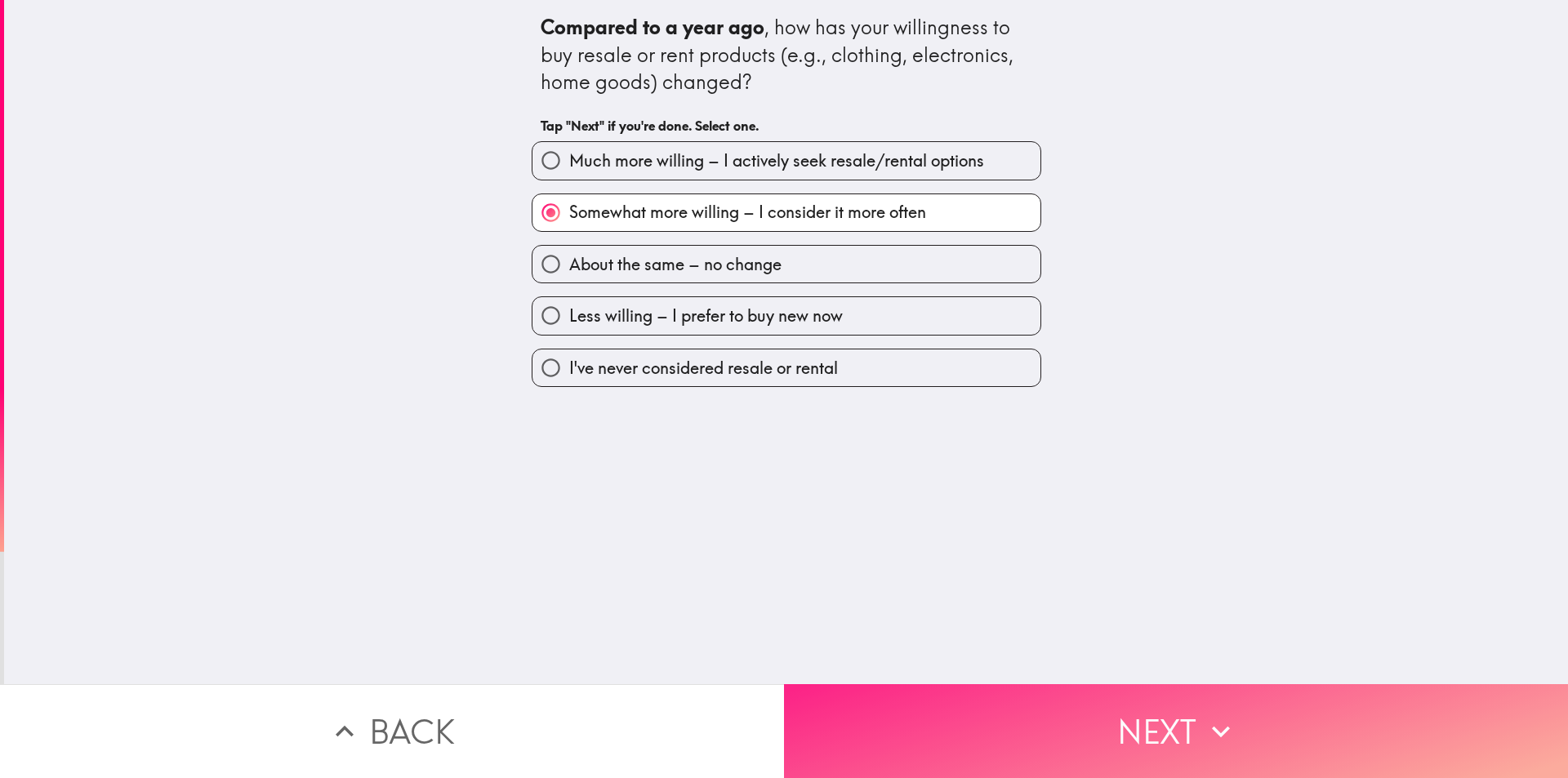
click at [963, 705] on button "Next" at bounding box center [1176, 731] width 784 height 94
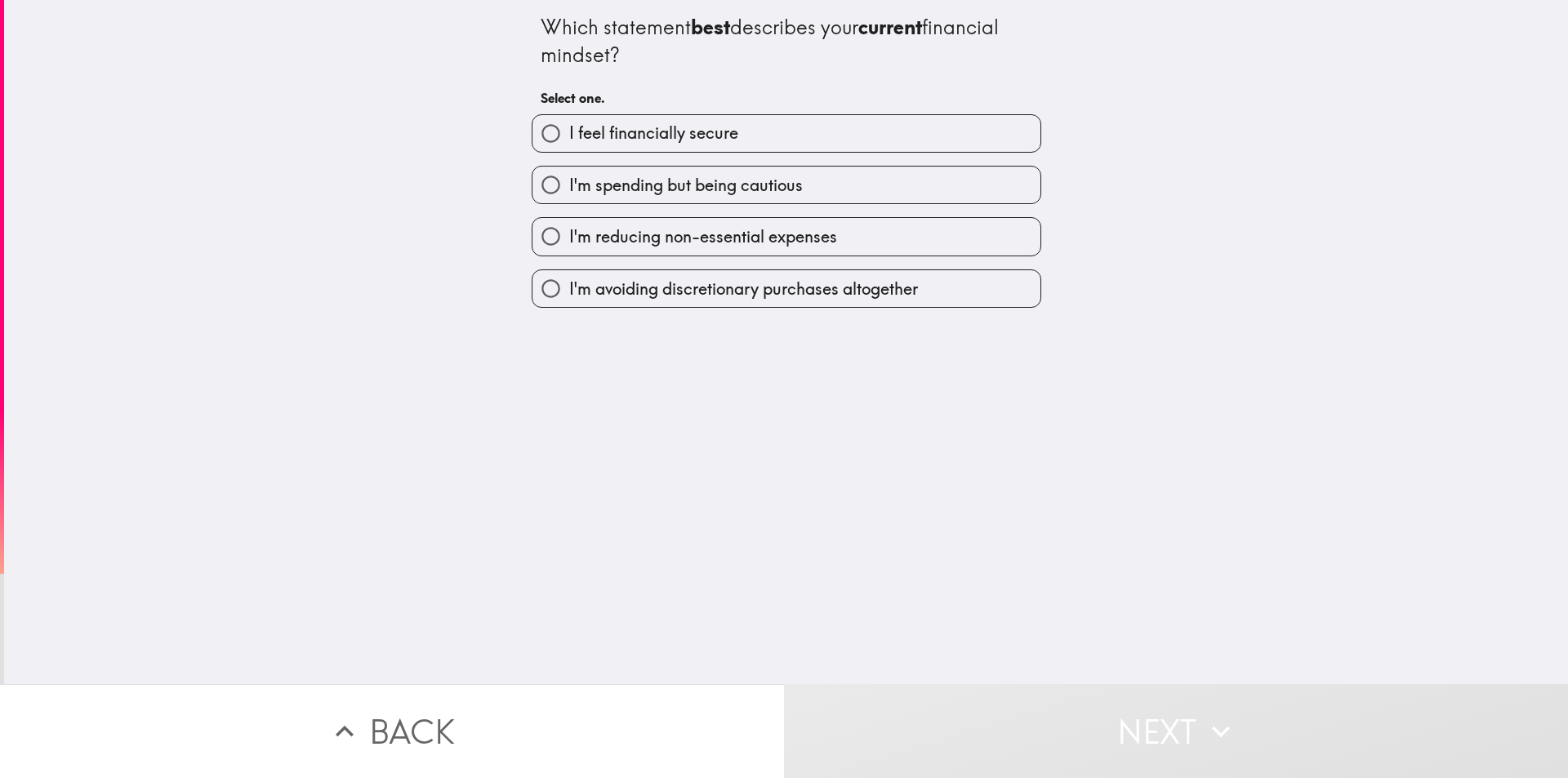
click at [673, 191] on span "I'm spending but being cautious" at bounding box center [685, 185] width 233 height 23
click at [569, 191] on input "I'm spending but being cautious" at bounding box center [550, 184] width 37 height 37
radio input "true"
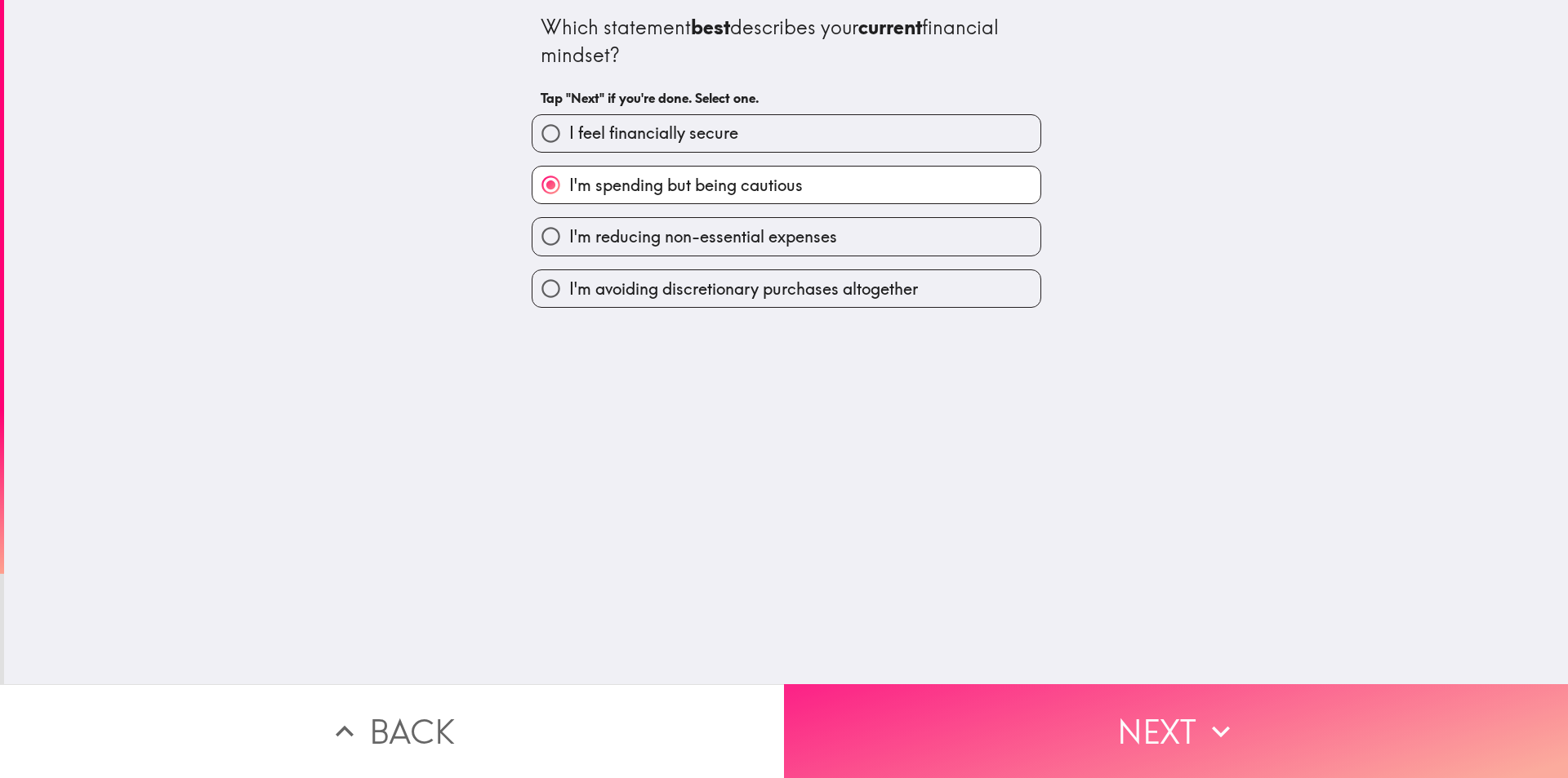
click at [989, 704] on button "Next" at bounding box center [1176, 731] width 784 height 94
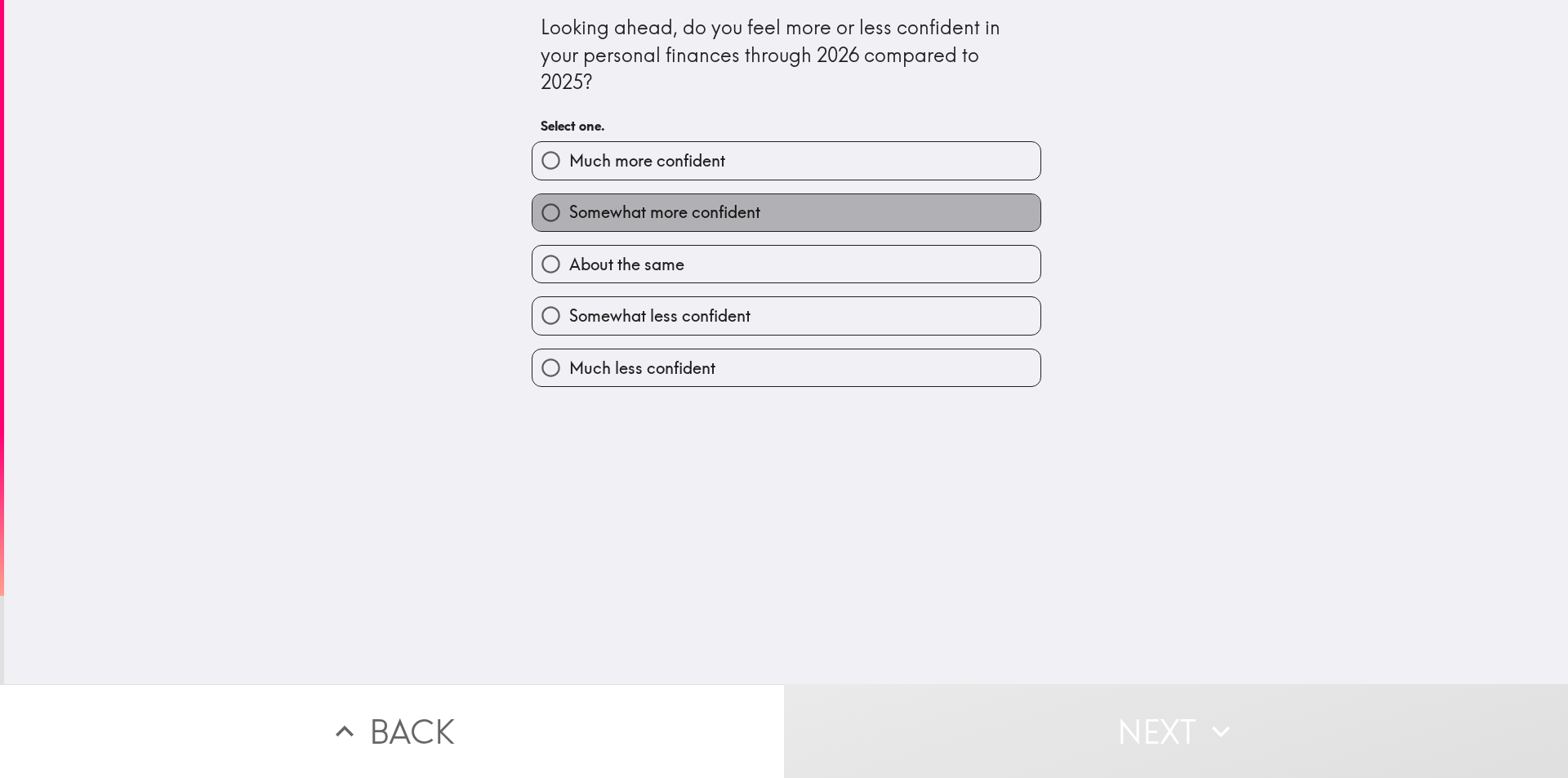
click at [668, 210] on span "Somewhat more confident" at bounding box center [664, 212] width 191 height 23
click at [569, 210] on input "Somewhat more confident" at bounding box center [550, 212] width 37 height 37
radio input "true"
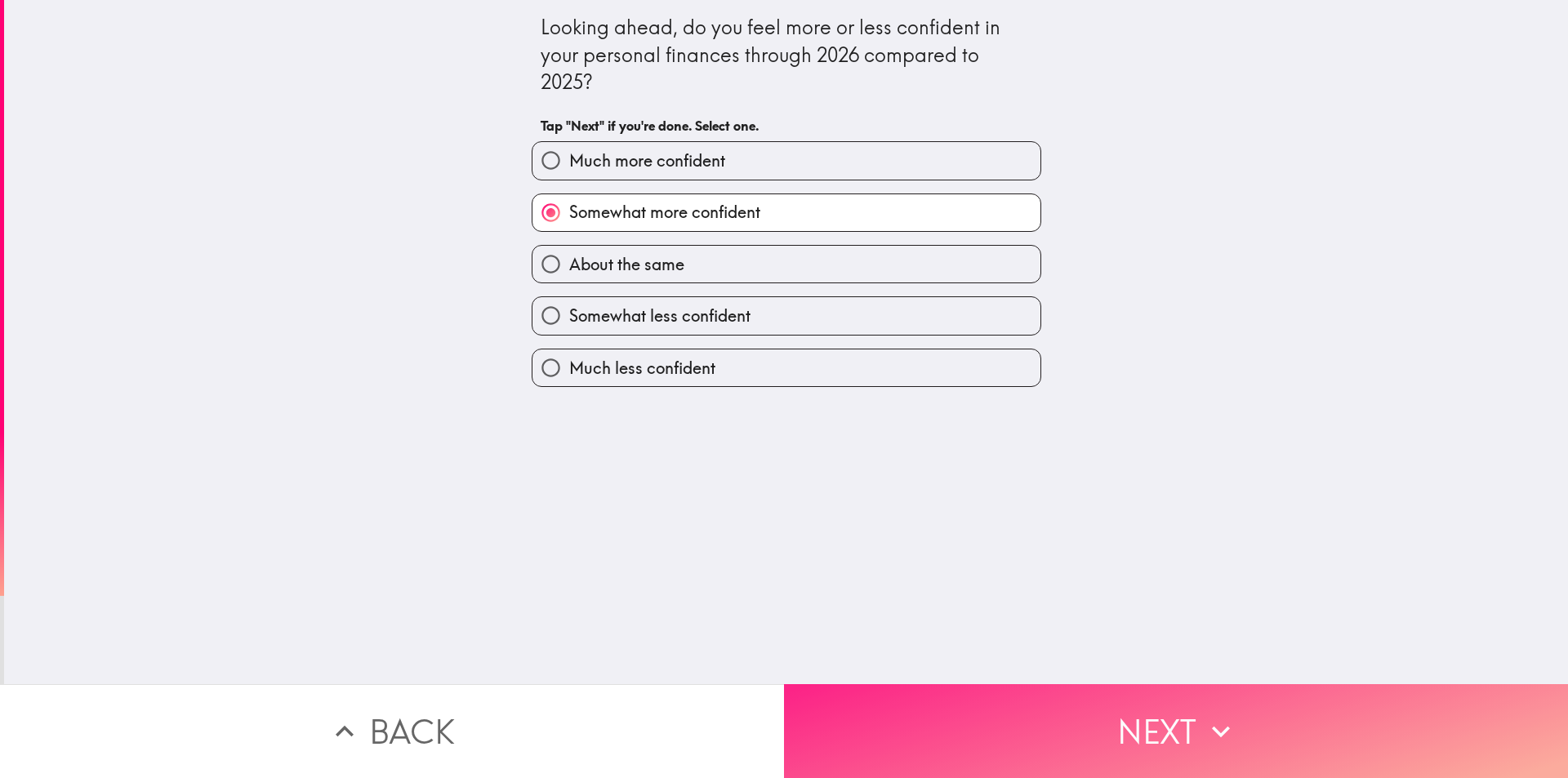
click at [983, 735] on button "Next" at bounding box center [1176, 731] width 784 height 94
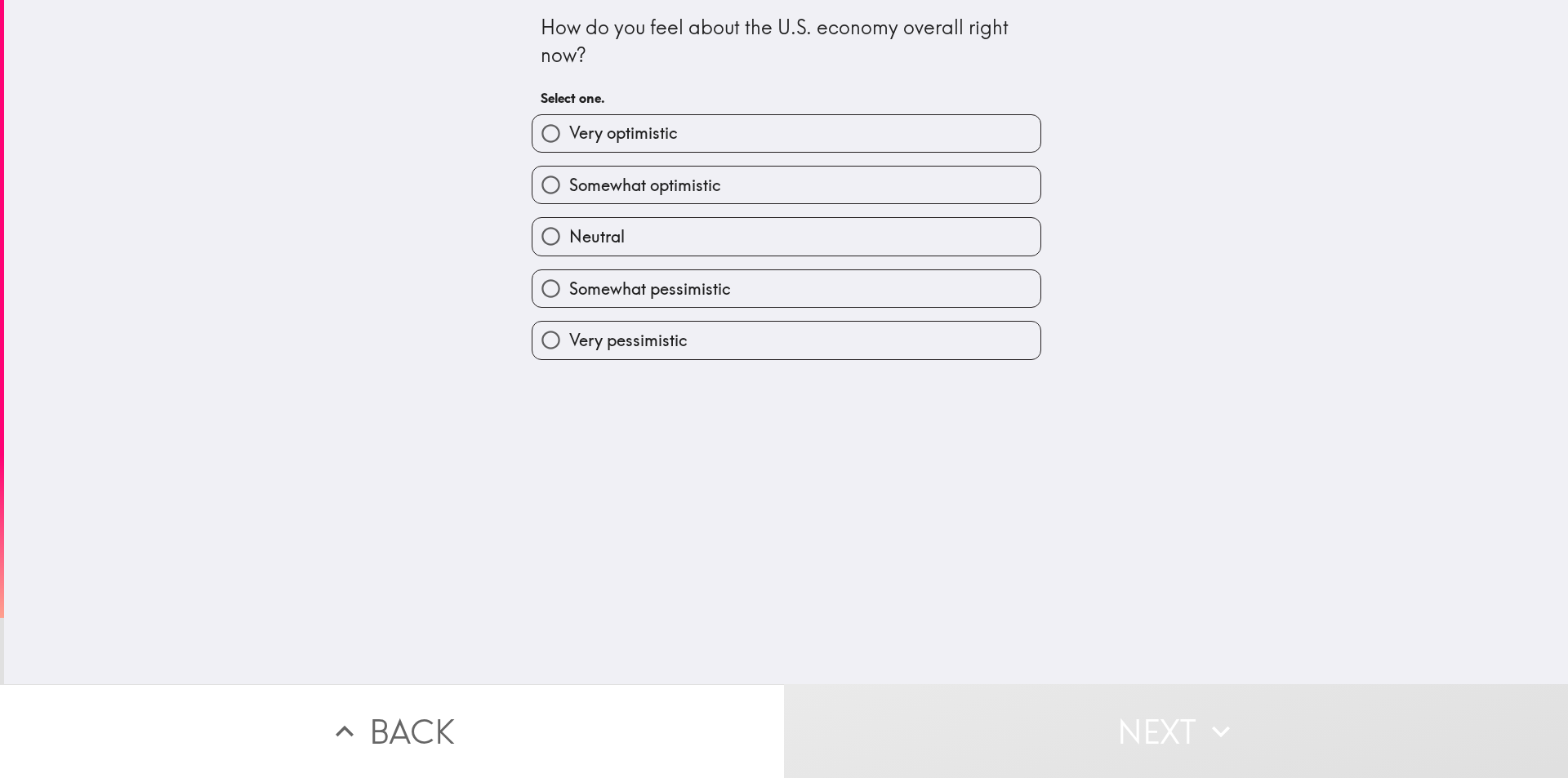
click at [651, 174] on span "Somewhat optimistic" at bounding box center [645, 185] width 151 height 23
click at [569, 173] on input "Somewhat optimistic" at bounding box center [550, 184] width 37 height 37
radio input "true"
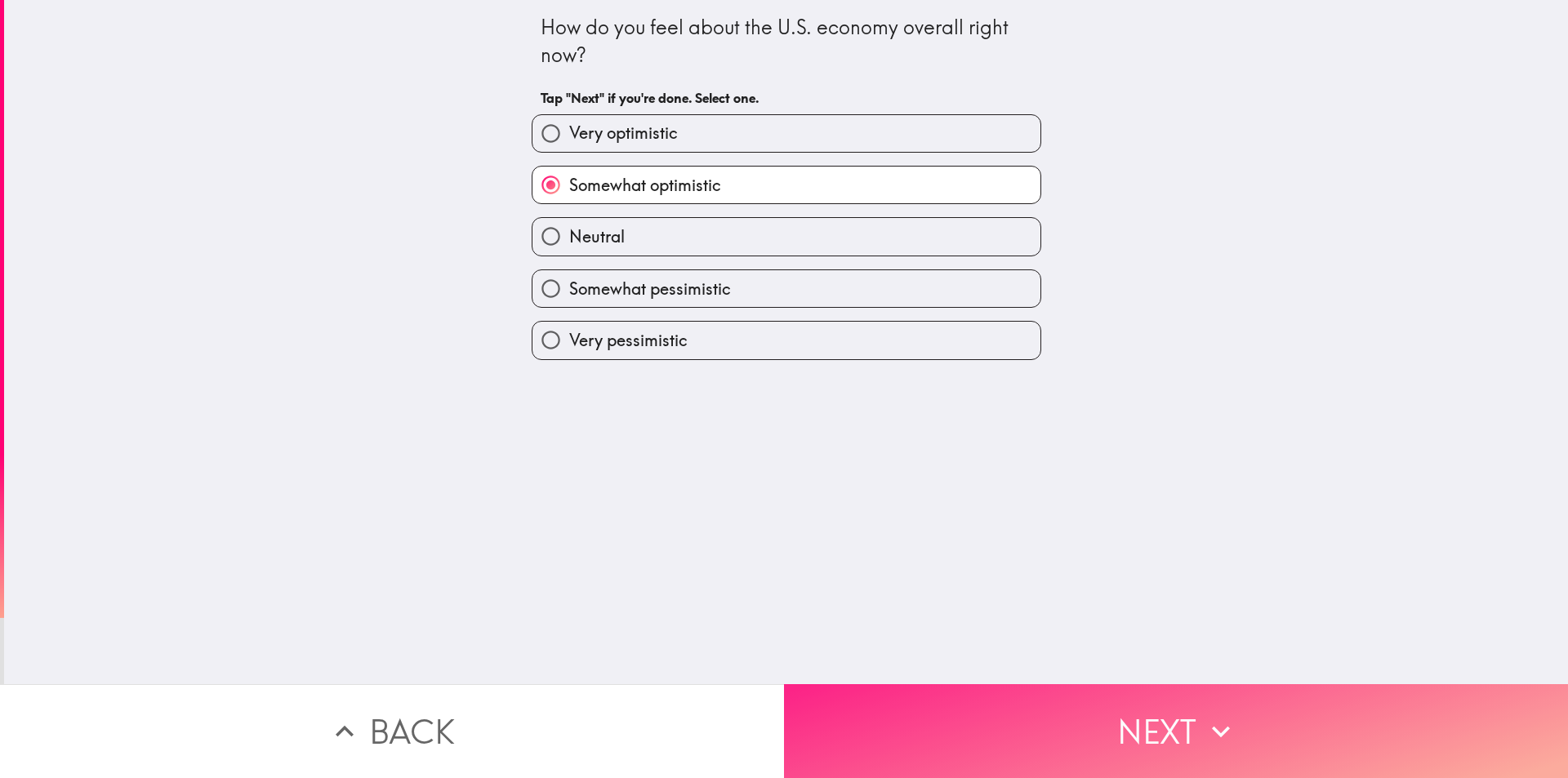
click at [947, 686] on button "Next" at bounding box center [1176, 731] width 784 height 94
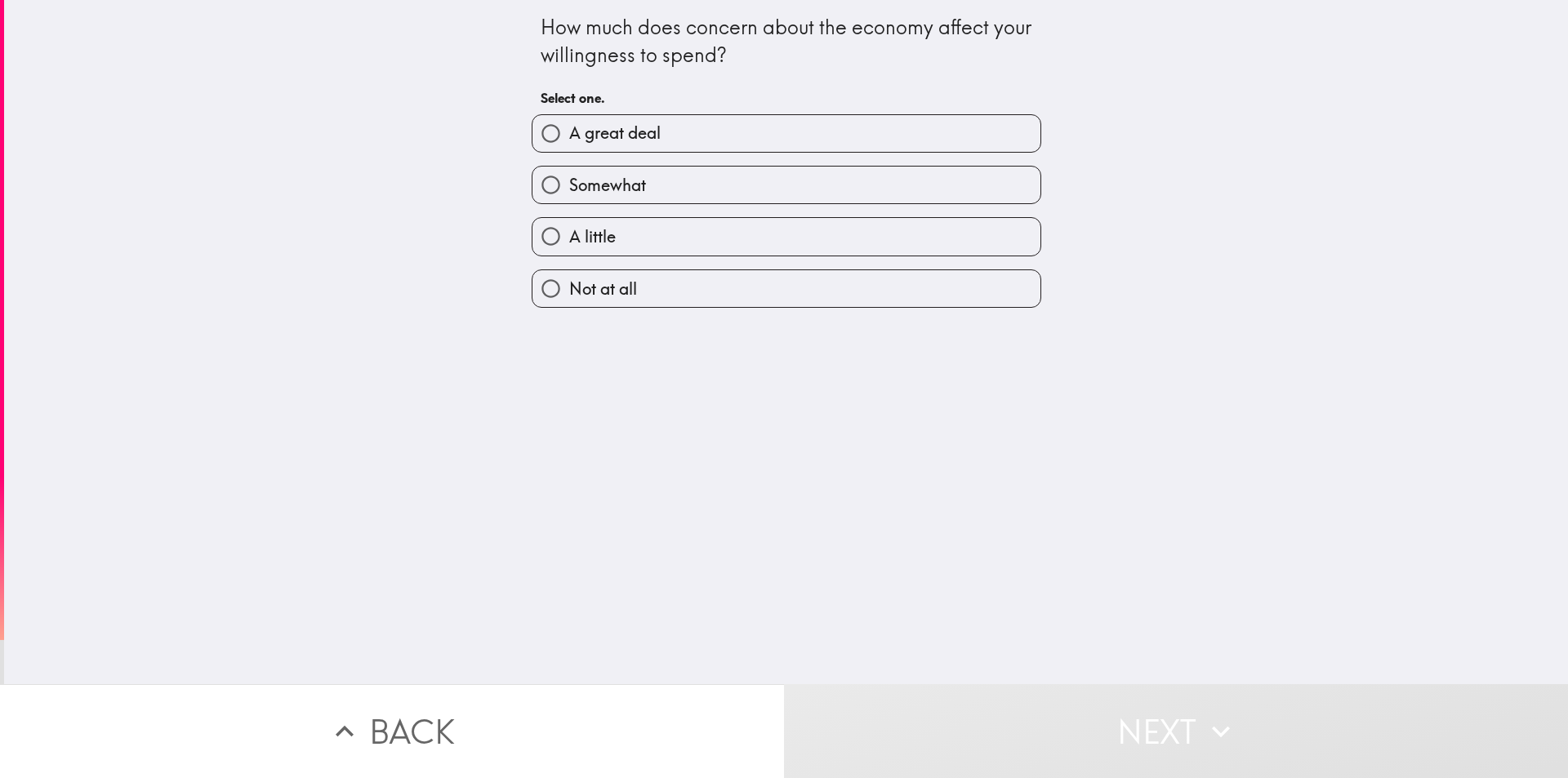
click at [637, 183] on label "Somewhat" at bounding box center [786, 184] width 508 height 37
click at [569, 183] on input "Somewhat" at bounding box center [550, 184] width 37 height 37
radio input "true"
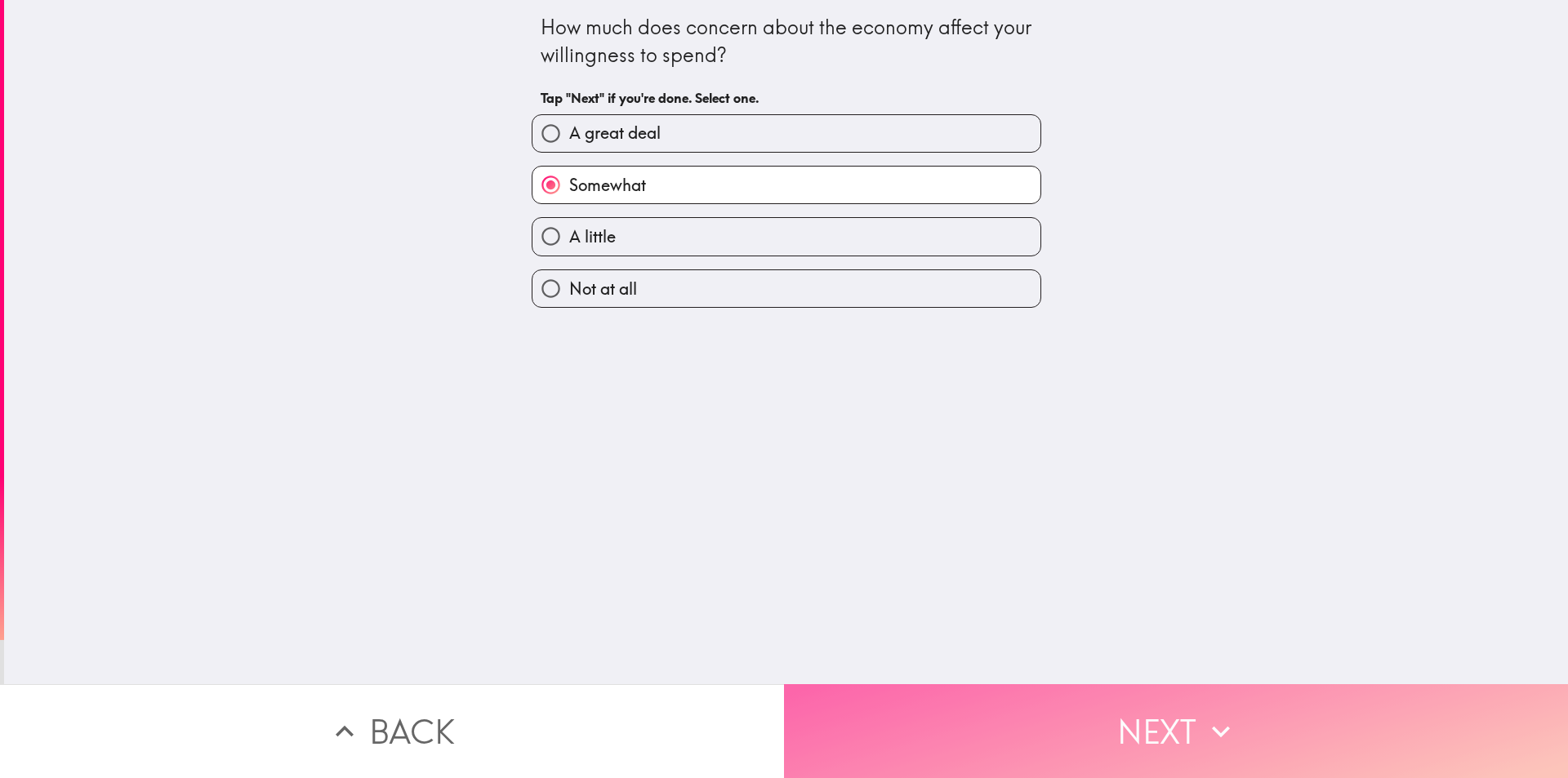
click at [1027, 699] on button "Next" at bounding box center [1176, 731] width 784 height 94
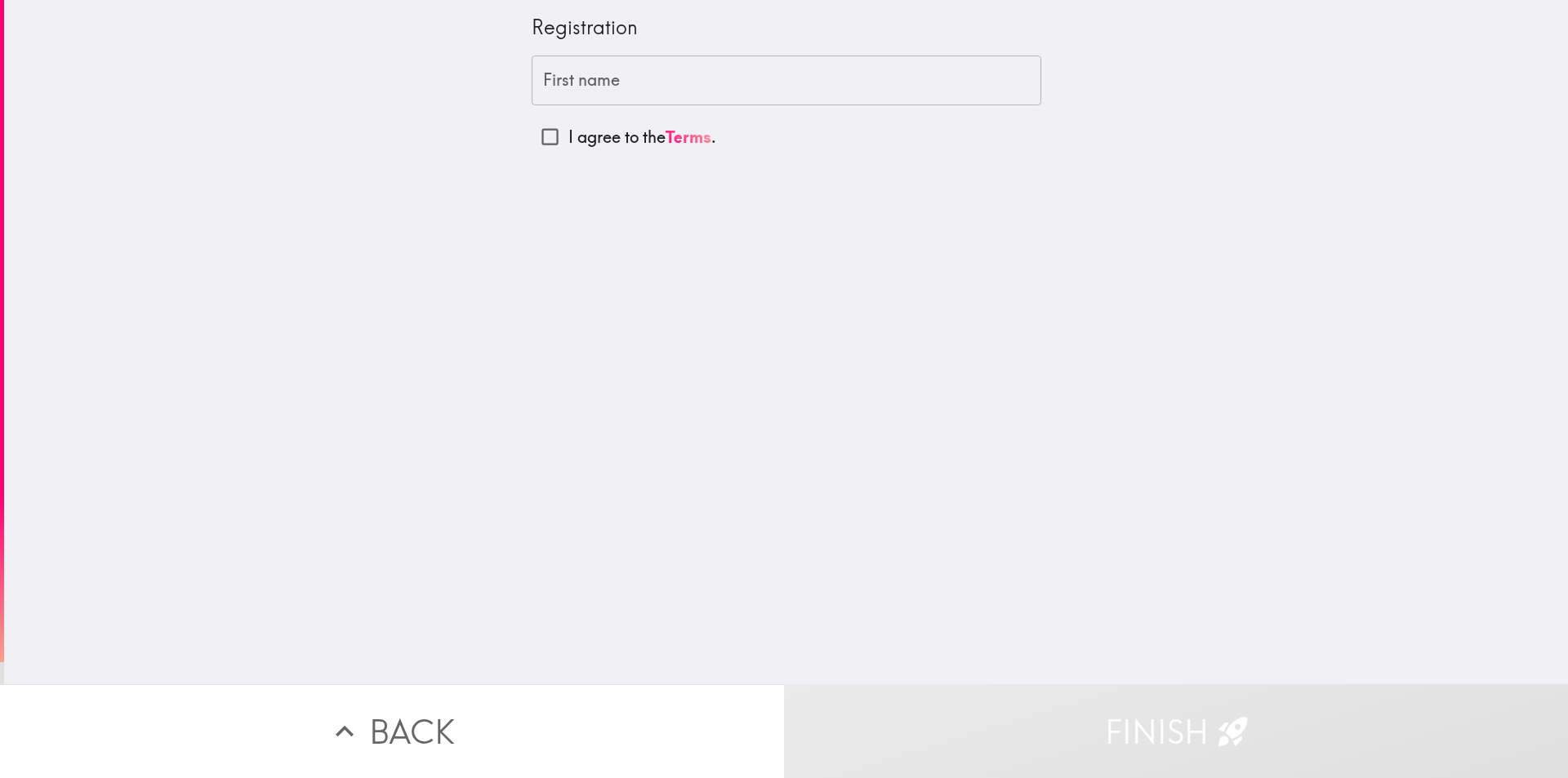
click at [618, 85] on input "First name" at bounding box center [786, 81] width 509 height 51
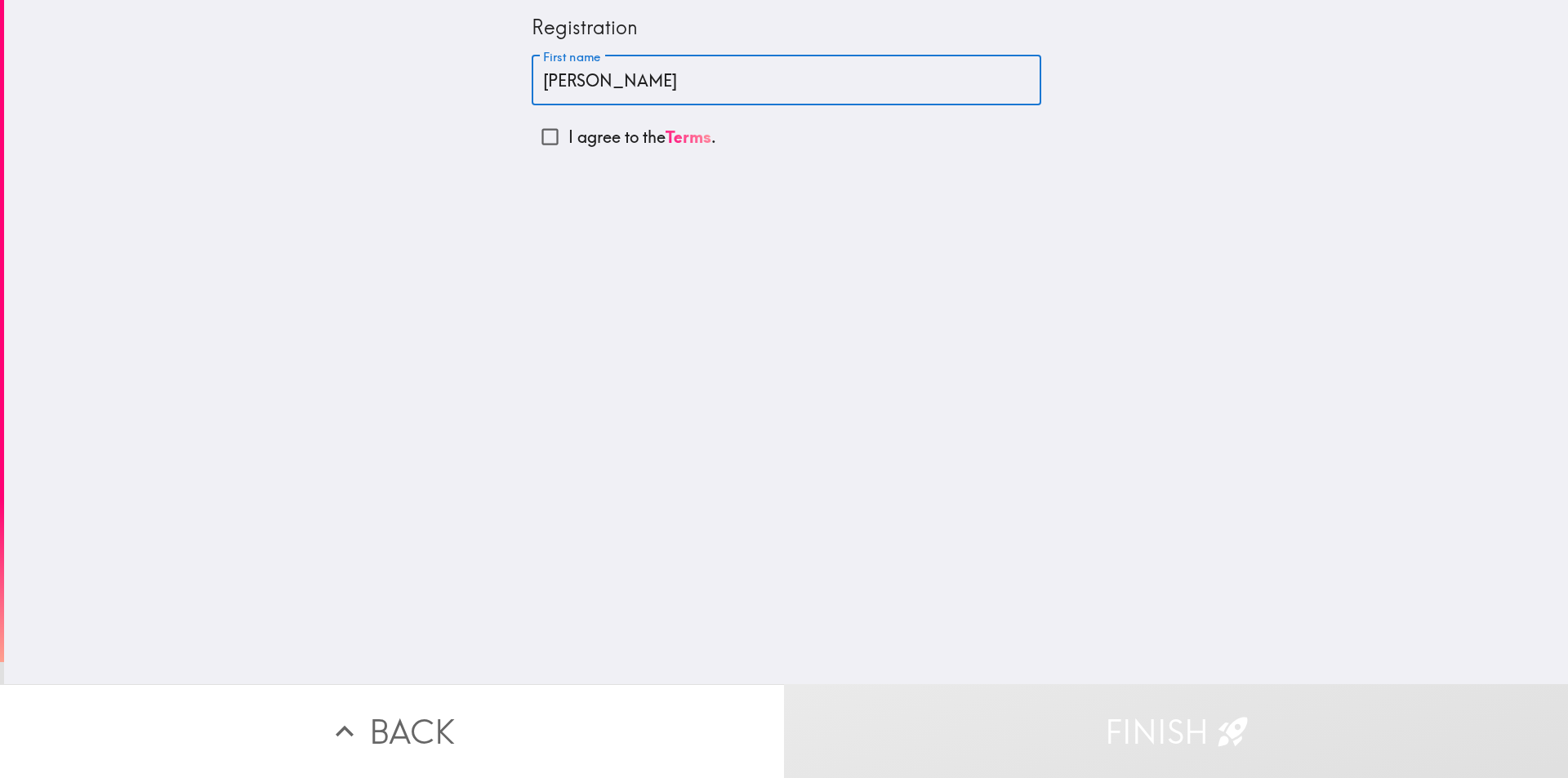
type input "[PERSON_NAME]"
click at [546, 135] on input "I agree to the Terms ." at bounding box center [550, 136] width 37 height 37
checkbox input "true"
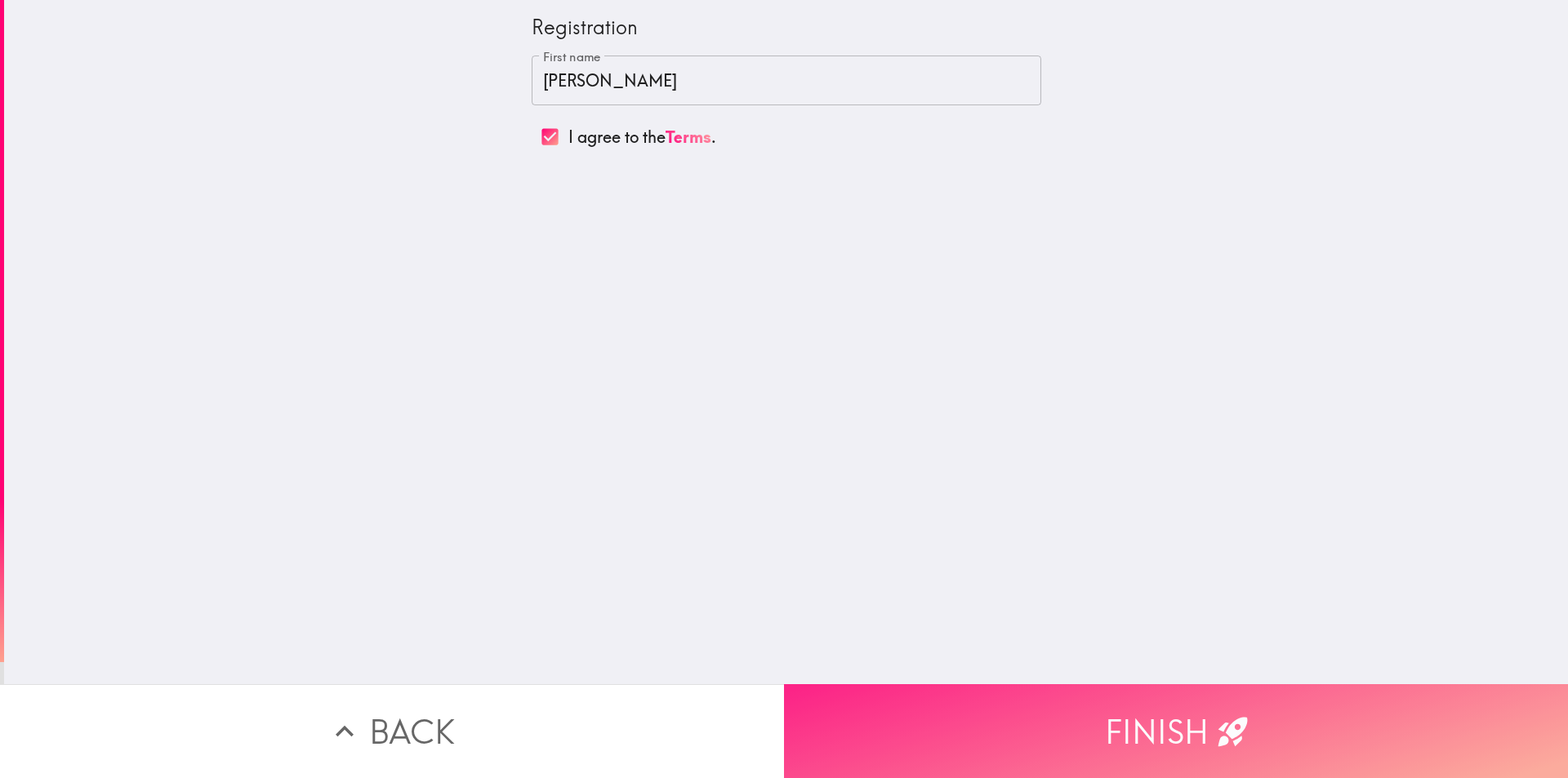
click at [1029, 712] on button "Finish" at bounding box center [1176, 731] width 784 height 94
